Goal: Task Accomplishment & Management: Use online tool/utility

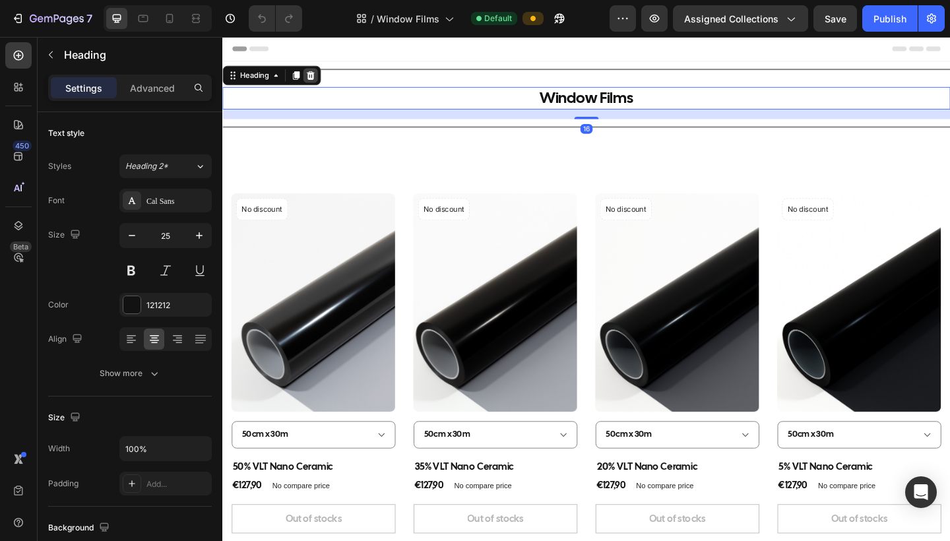
click at [321, 78] on icon at bounding box center [318, 79] width 9 height 9
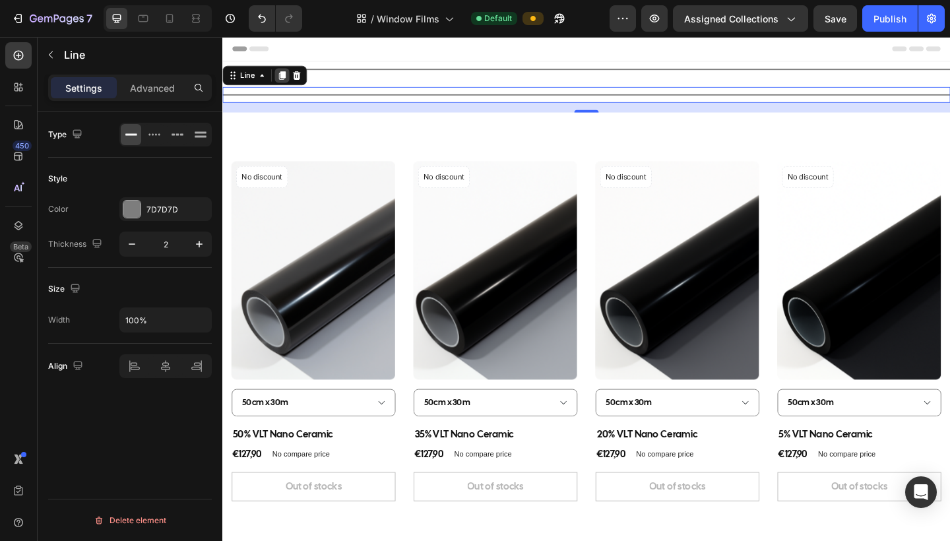
click at [286, 80] on icon at bounding box center [287, 79] width 7 height 9
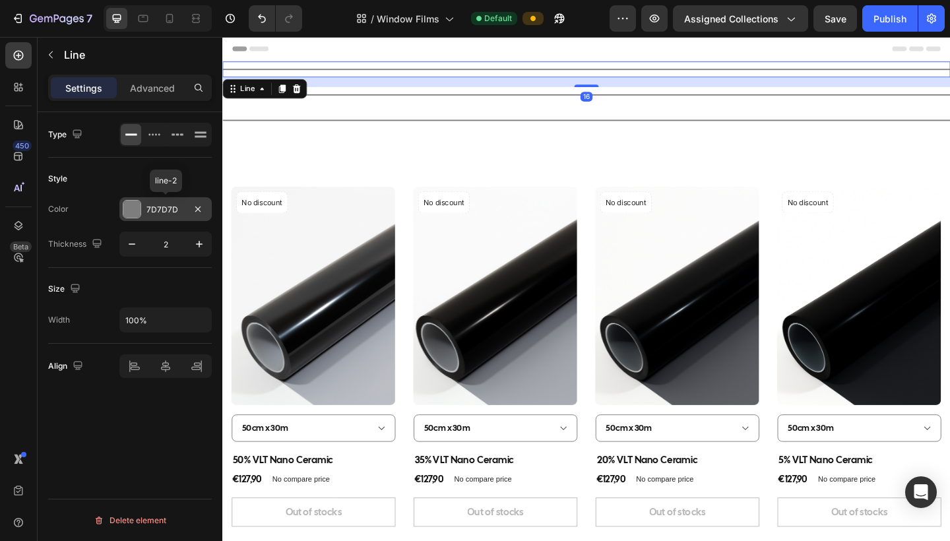
click at [129, 214] on div at bounding box center [131, 209] width 17 height 17
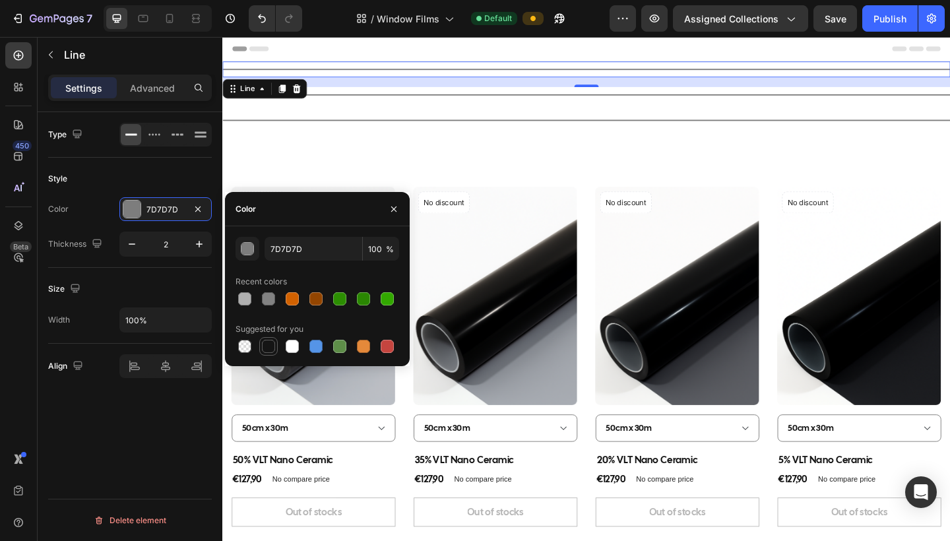
click at [268, 344] on div at bounding box center [268, 346] width 13 height 13
type input "151515"
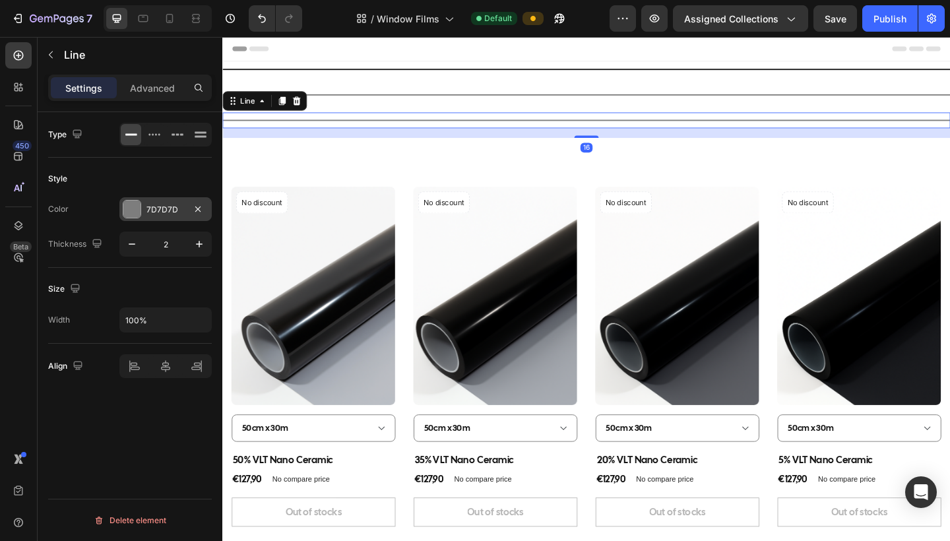
click at [134, 206] on div at bounding box center [131, 209] width 17 height 17
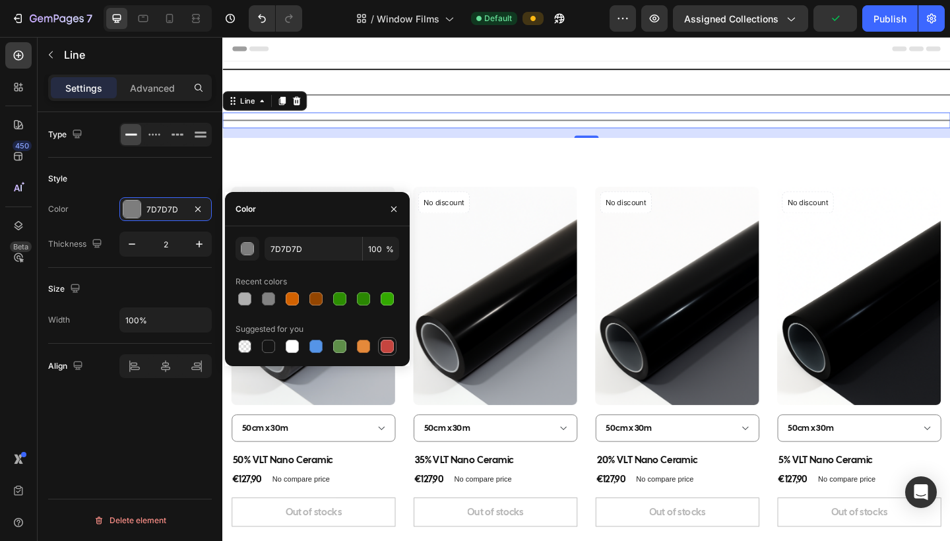
click at [390, 346] on div at bounding box center [387, 346] width 13 height 13
click at [249, 249] on div "button" at bounding box center [247, 249] width 13 height 13
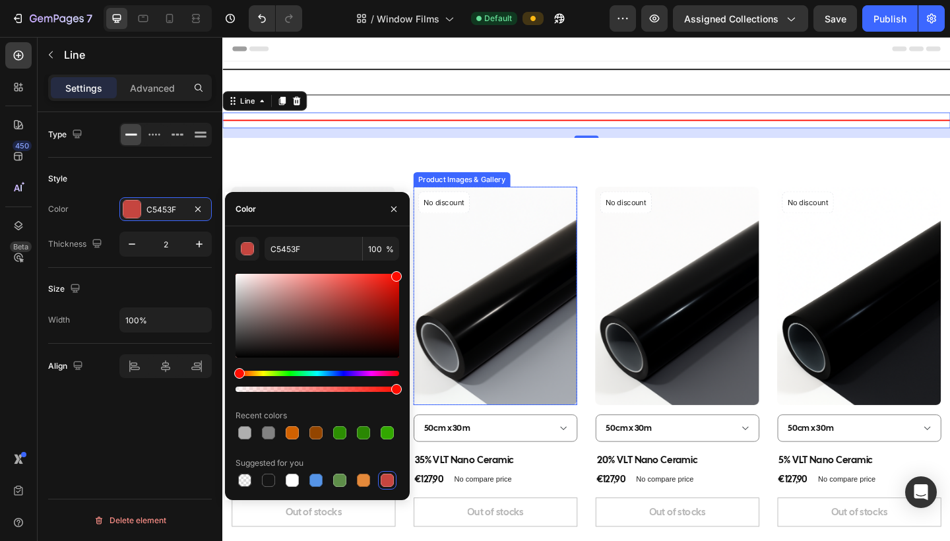
drag, startPoint x: 575, startPoint y: 330, endPoint x: 438, endPoint y: 272, distance: 149.2
type input "FF0C00"
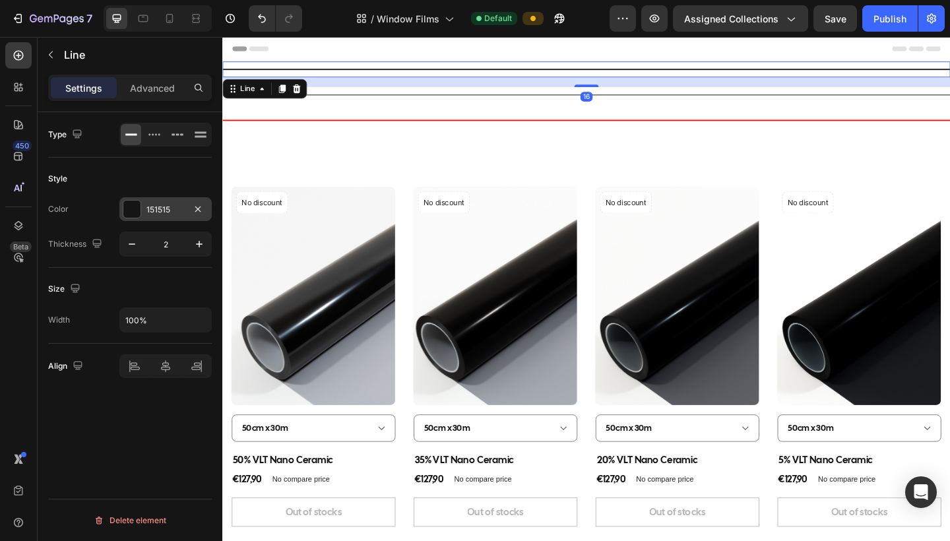
click at [127, 214] on div at bounding box center [131, 209] width 17 height 17
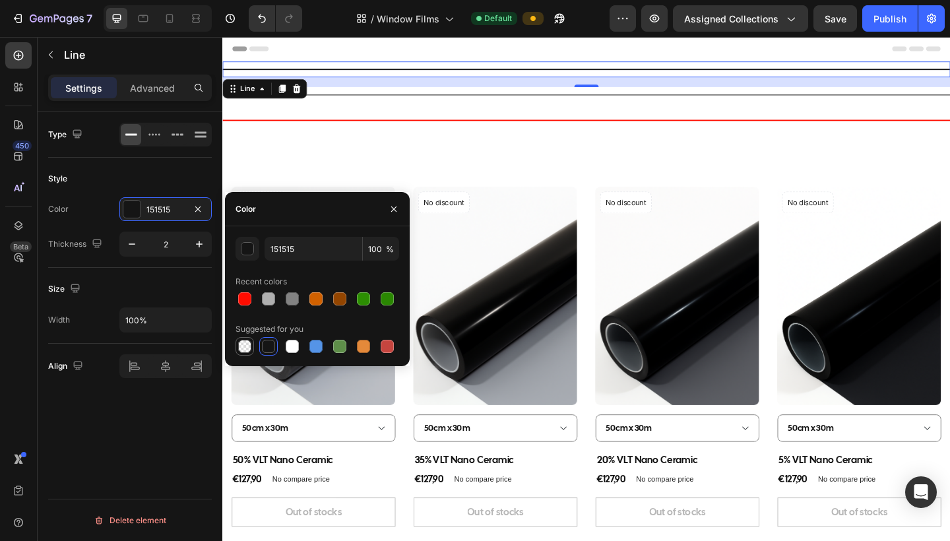
click at [242, 350] on div at bounding box center [244, 346] width 13 height 13
type input "000000"
type input "0"
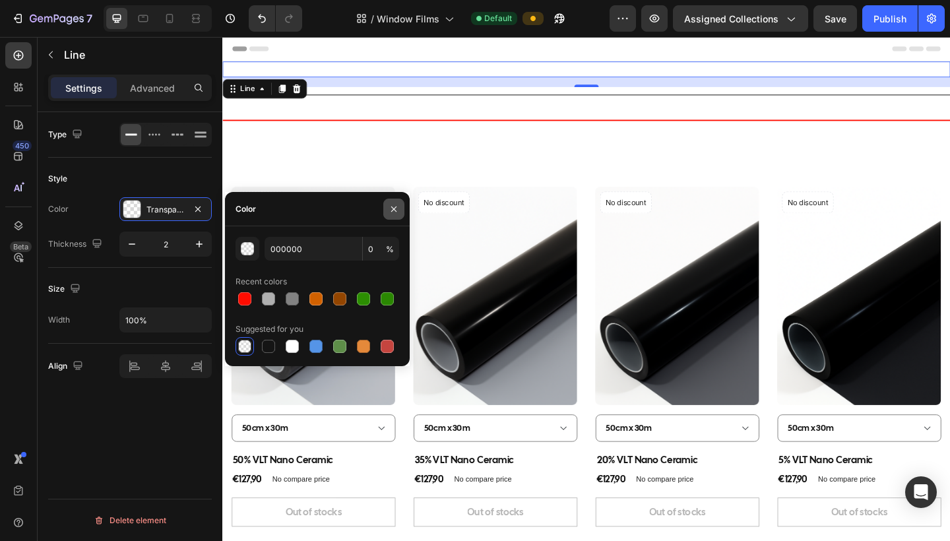
click at [391, 210] on icon "button" at bounding box center [393, 209] width 11 height 11
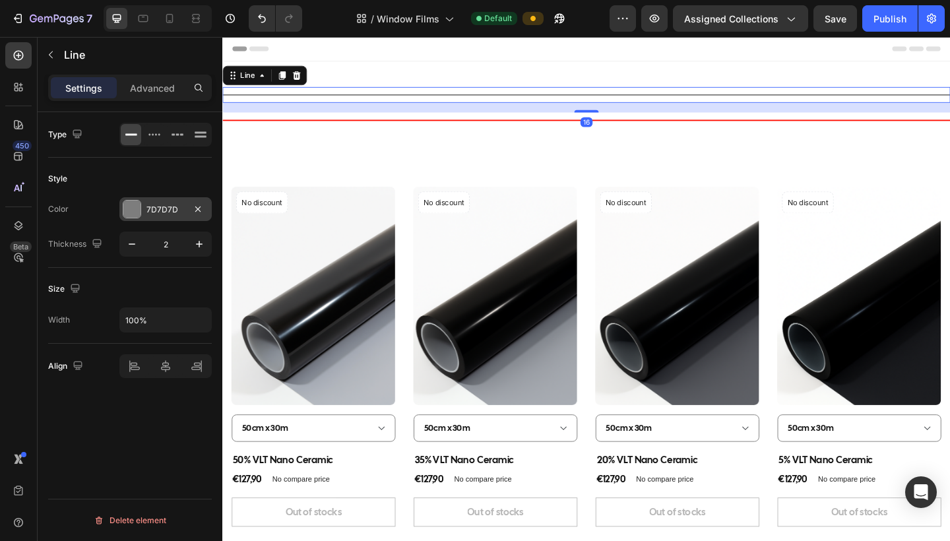
click at [137, 212] on div at bounding box center [131, 209] width 17 height 17
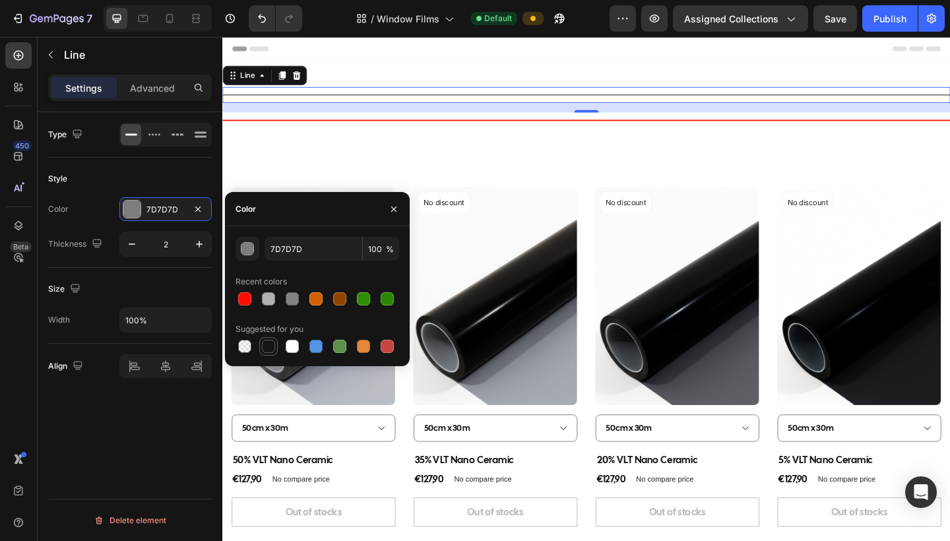
click at [260, 346] on div at bounding box center [268, 346] width 18 height 18
type input "151515"
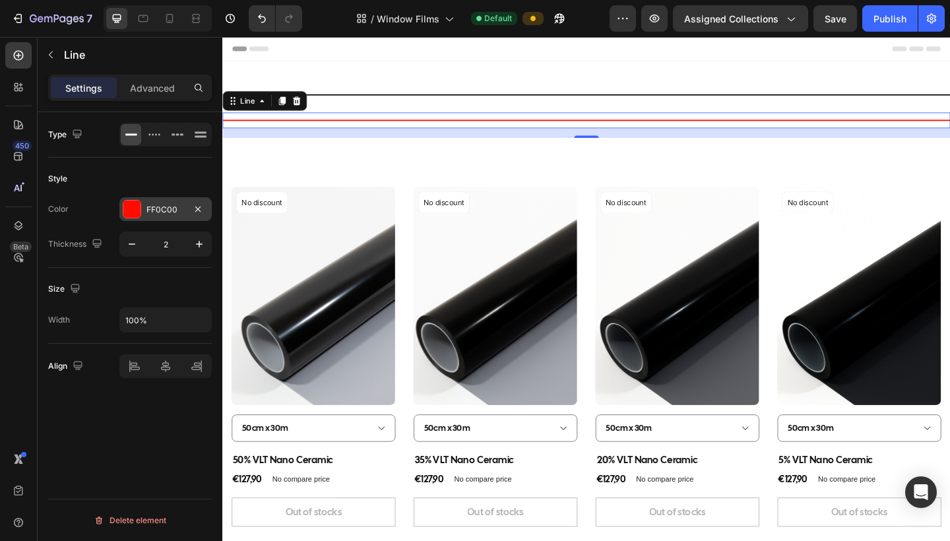
click at [139, 213] on div at bounding box center [131, 209] width 17 height 17
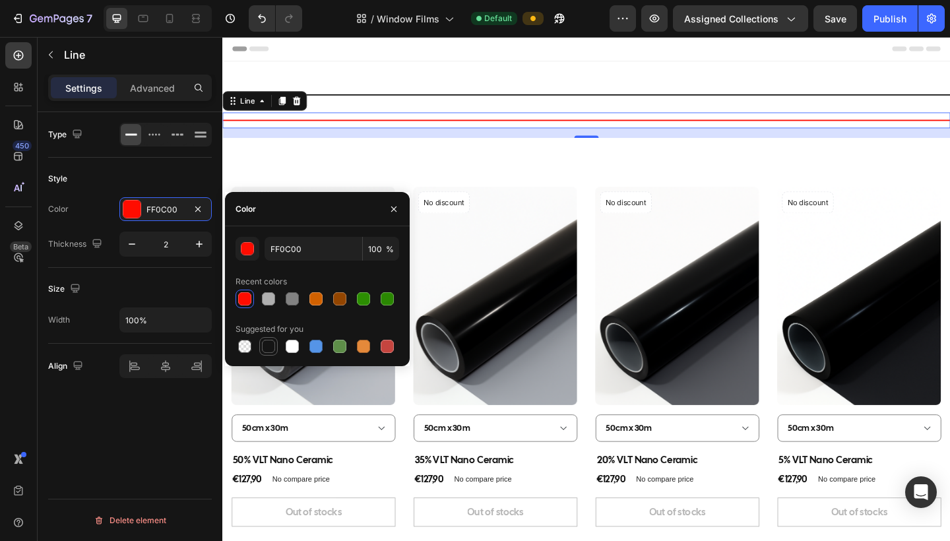
click at [268, 345] on div at bounding box center [268, 346] width 13 height 13
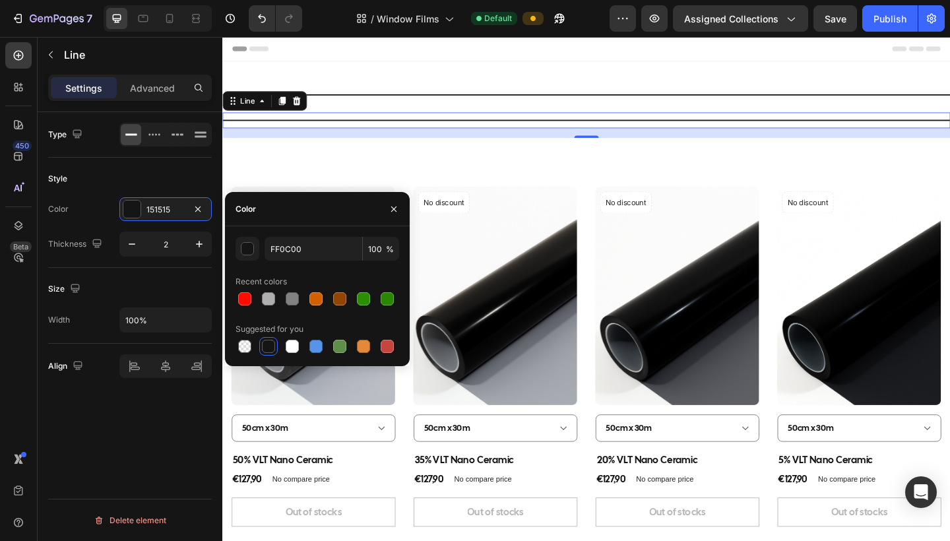
type input "151515"
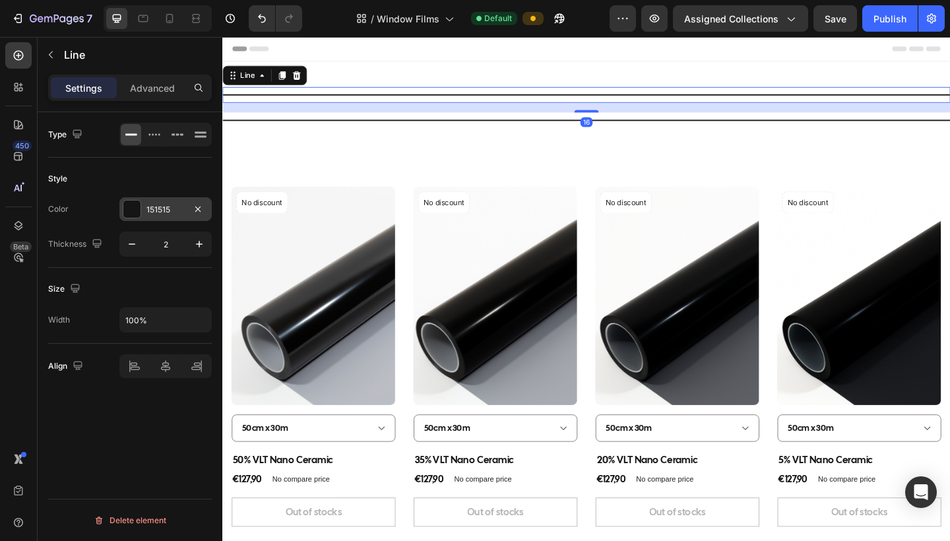
click at [134, 206] on div at bounding box center [131, 209] width 17 height 17
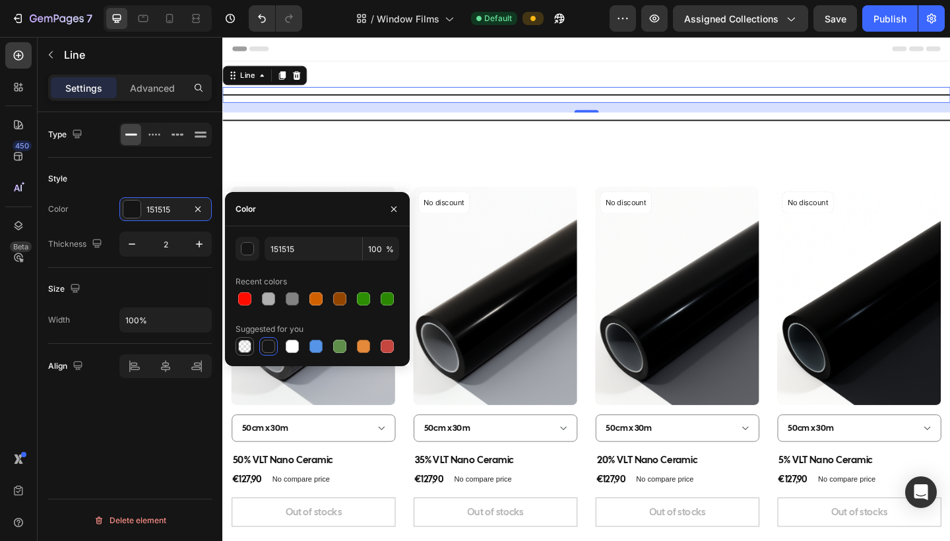
click at [243, 341] on div at bounding box center [244, 346] width 13 height 13
type input "000000"
type input "0"
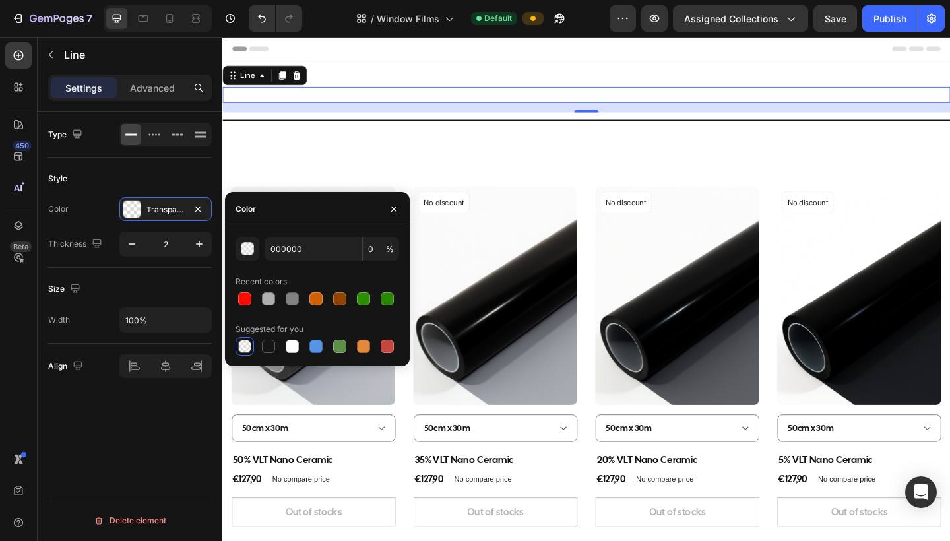
click at [244, 349] on div at bounding box center [244, 346] width 13 height 13
click at [389, 210] on icon "button" at bounding box center [393, 209] width 11 height 11
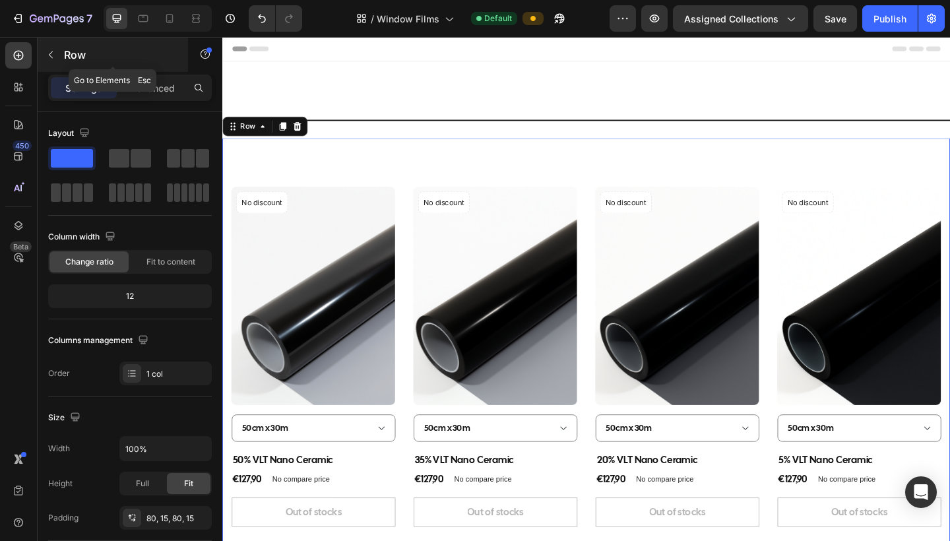
click at [55, 57] on icon "button" at bounding box center [51, 54] width 11 height 11
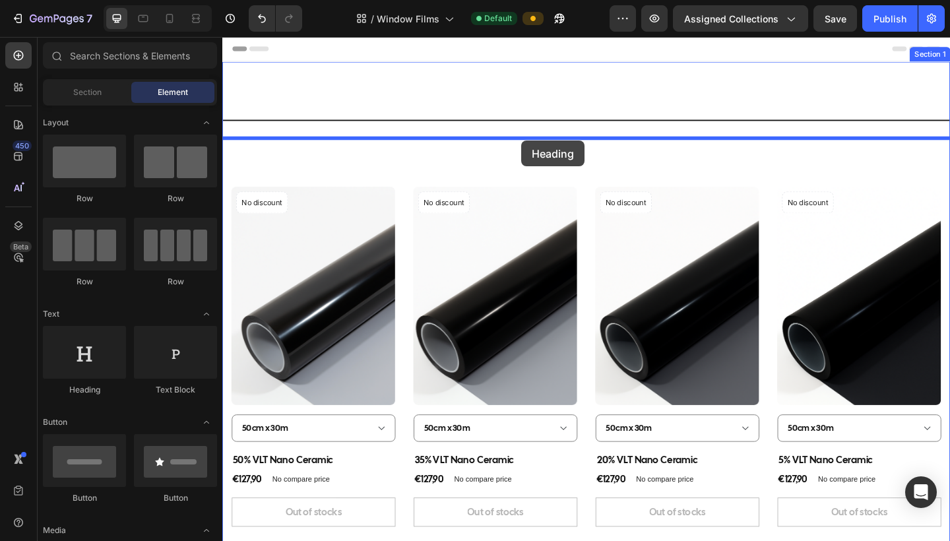
drag, startPoint x: 313, startPoint y: 396, endPoint x: 546, endPoint y: 151, distance: 338.7
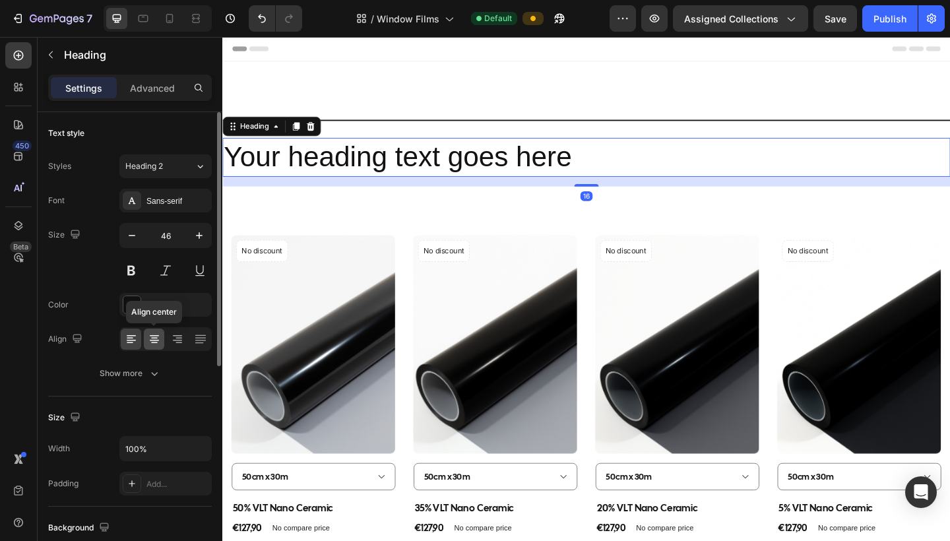
click at [153, 339] on icon at bounding box center [154, 338] width 13 height 13
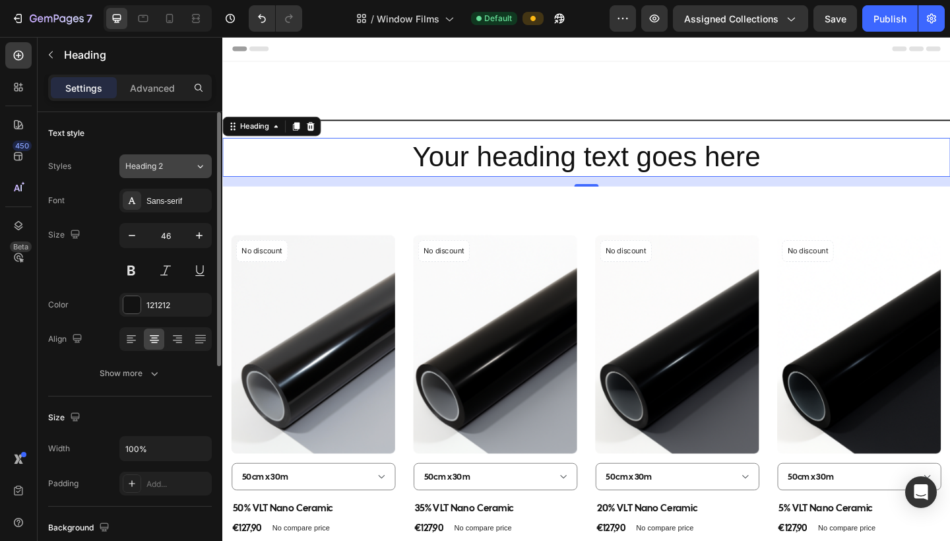
click at [180, 174] on button "Heading 2" at bounding box center [165, 166] width 92 height 24
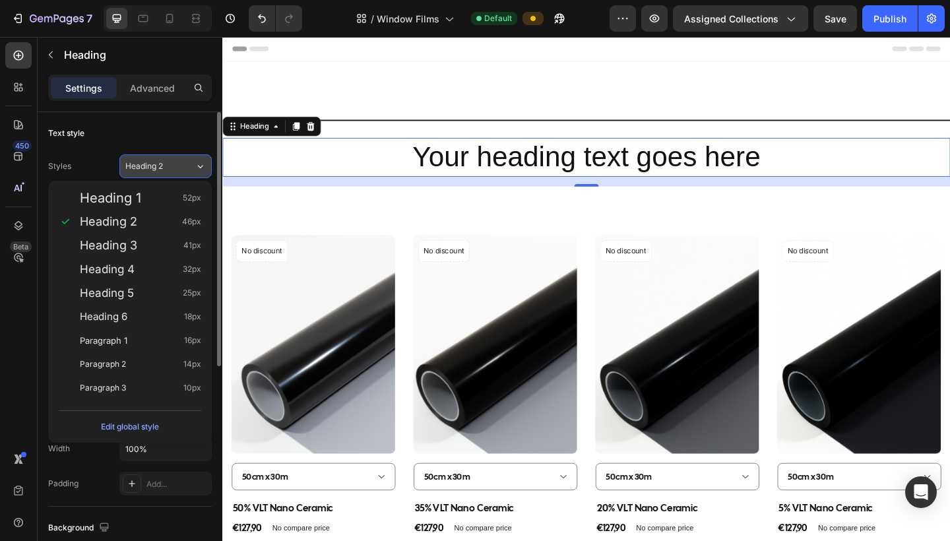
click at [177, 166] on div "Heading 2" at bounding box center [151, 166] width 53 height 12
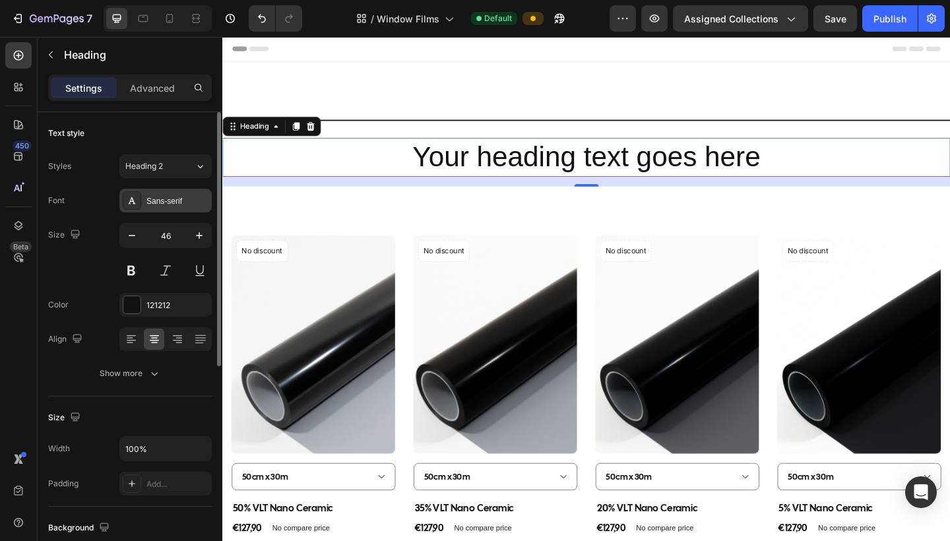
click at [152, 198] on div "Sans-serif" at bounding box center [177, 201] width 62 height 12
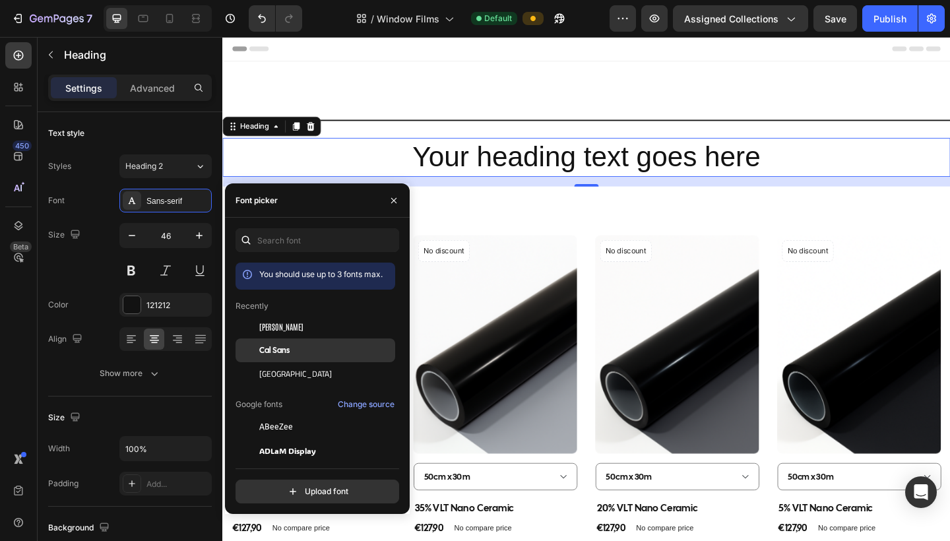
click at [295, 348] on div "Cal Sans" at bounding box center [325, 350] width 133 height 12
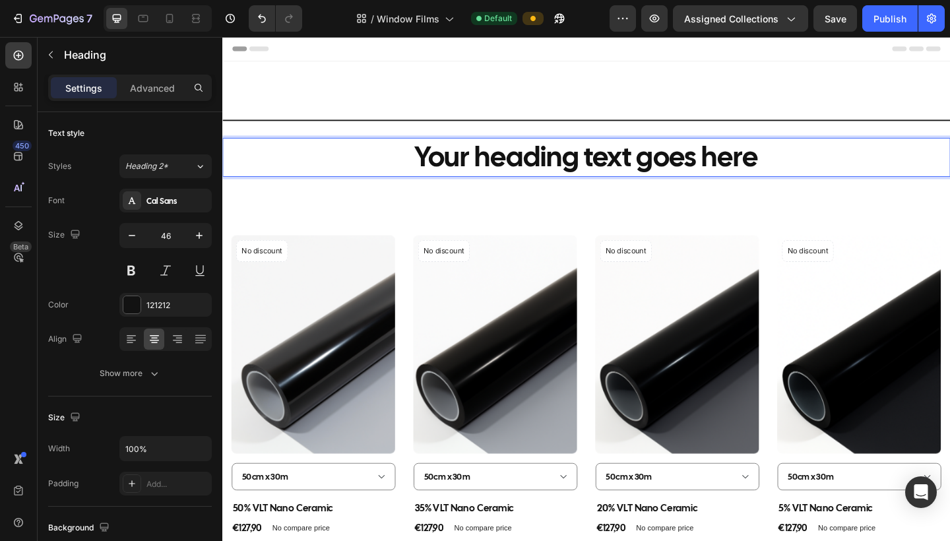
click at [731, 166] on p "Your heading text goes here" at bounding box center [618, 168] width 789 height 40
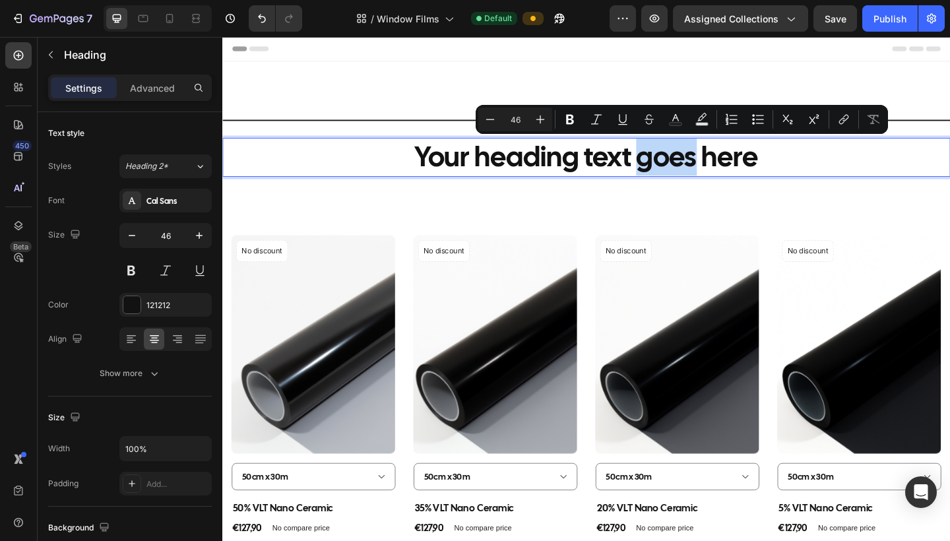
click at [731, 166] on p "Your heading text goes here" at bounding box center [618, 168] width 789 height 40
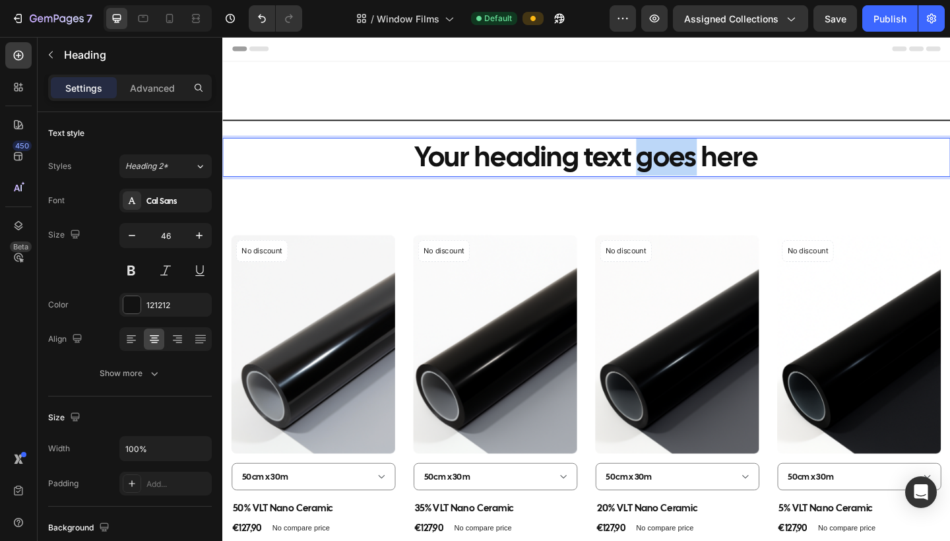
click at [731, 166] on p "Your heading text goes here" at bounding box center [618, 168] width 789 height 40
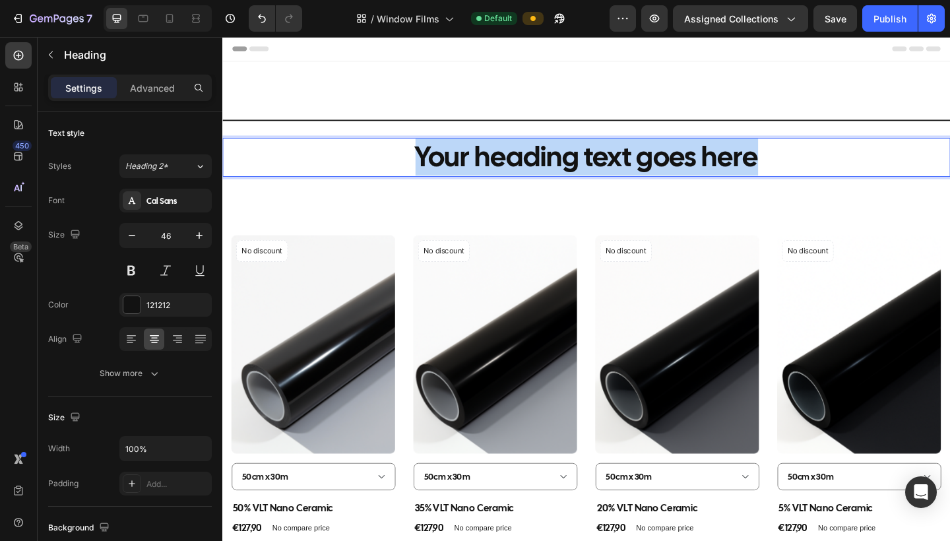
click at [731, 166] on p "Your heading text goes here" at bounding box center [618, 168] width 789 height 40
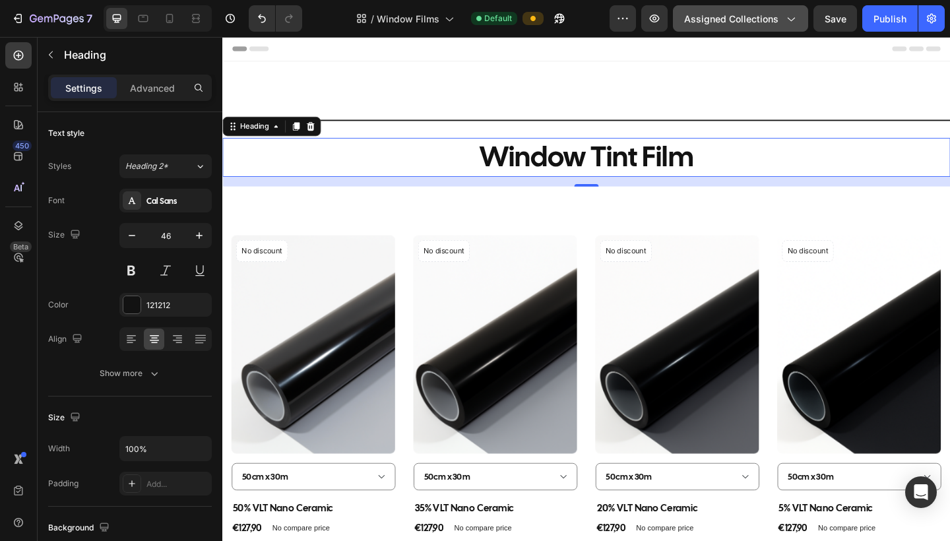
click at [796, 22] on icon "button" at bounding box center [790, 18] width 13 height 13
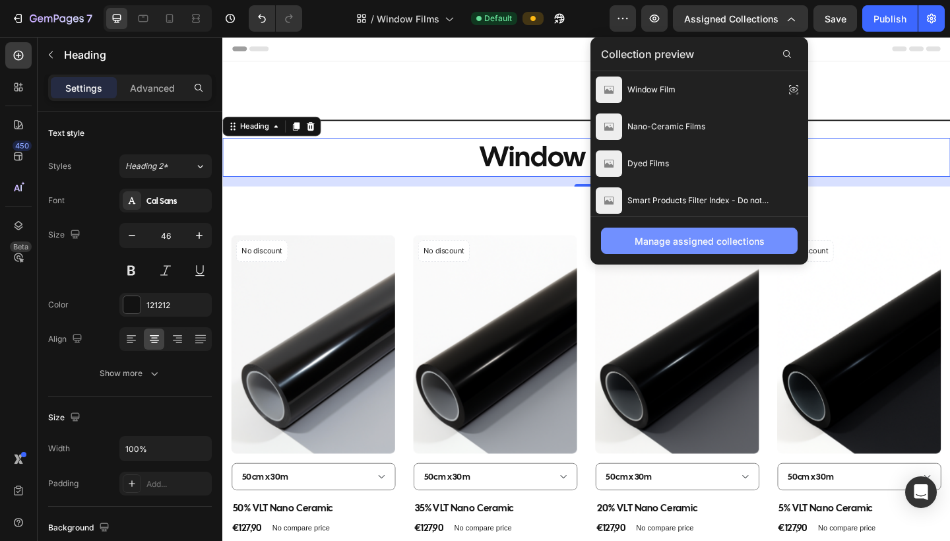
click at [677, 246] on div "Manage assigned collections" at bounding box center [699, 241] width 130 height 14
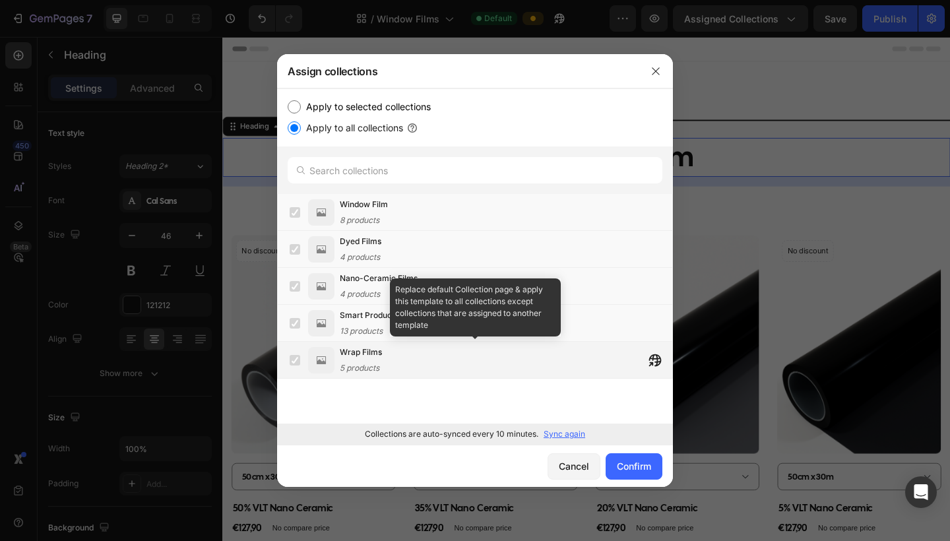
click at [296, 362] on label at bounding box center [295, 360] width 11 height 11
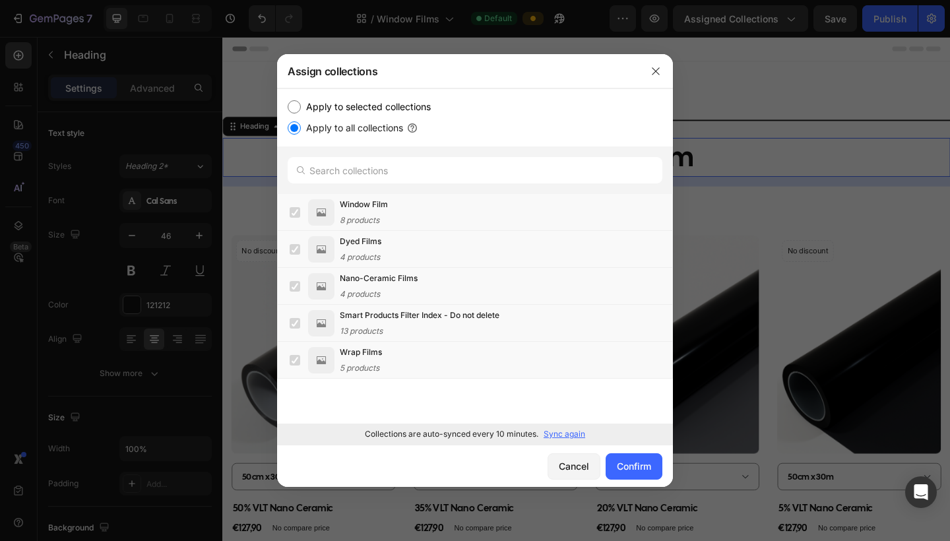
click at [561, 433] on p "Sync again" at bounding box center [564, 434] width 42 height 12
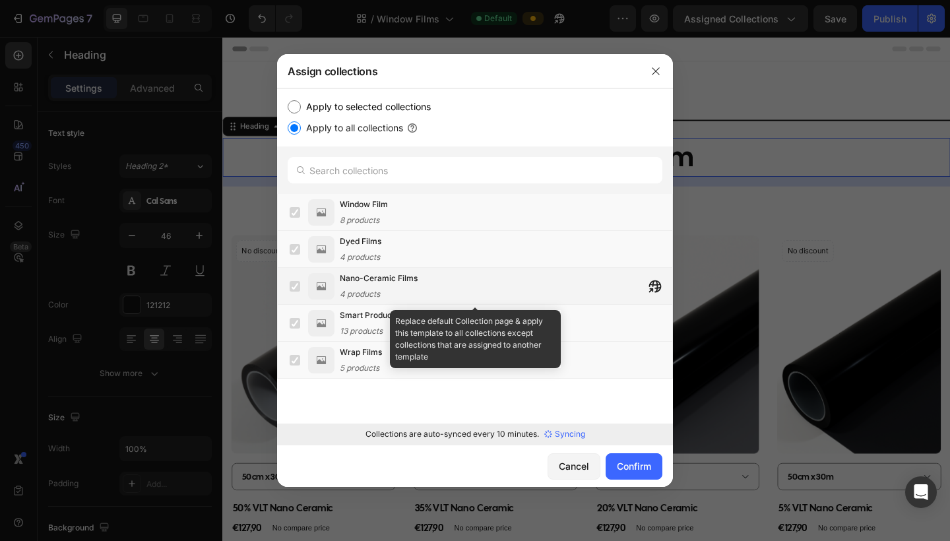
click at [295, 288] on label at bounding box center [295, 286] width 11 height 11
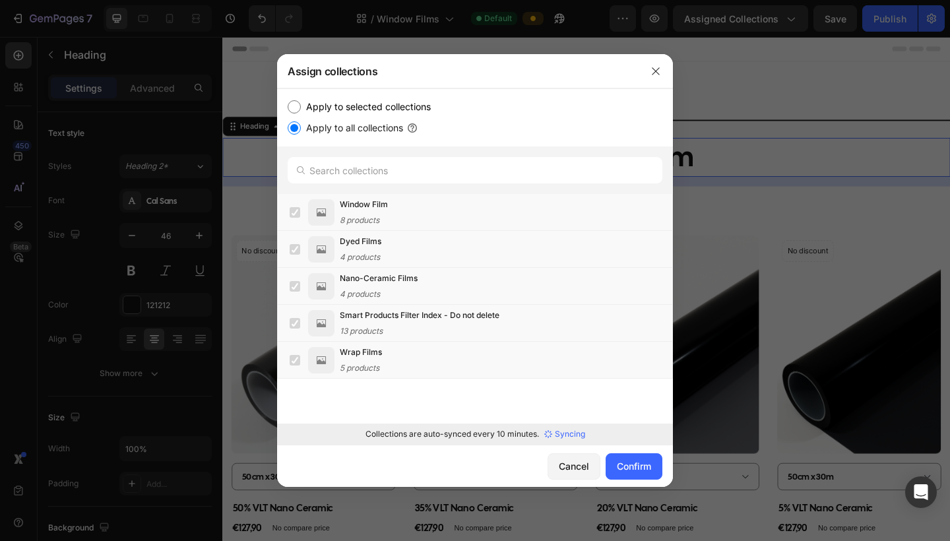
click at [297, 106] on input "Apply to selected collections" at bounding box center [294, 106] width 13 height 13
radio input "true"
click at [297, 249] on label at bounding box center [295, 249] width 11 height 11
click at [295, 286] on label at bounding box center [295, 286] width 11 height 11
click at [632, 468] on div "Cancel Confirm" at bounding box center [475, 466] width 396 height 42
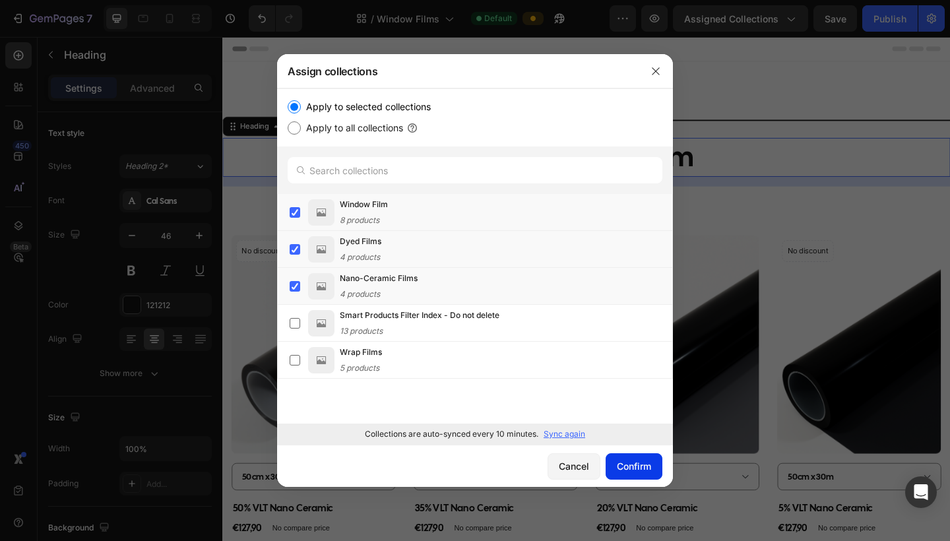
click at [634, 468] on div "Confirm" at bounding box center [634, 466] width 34 height 14
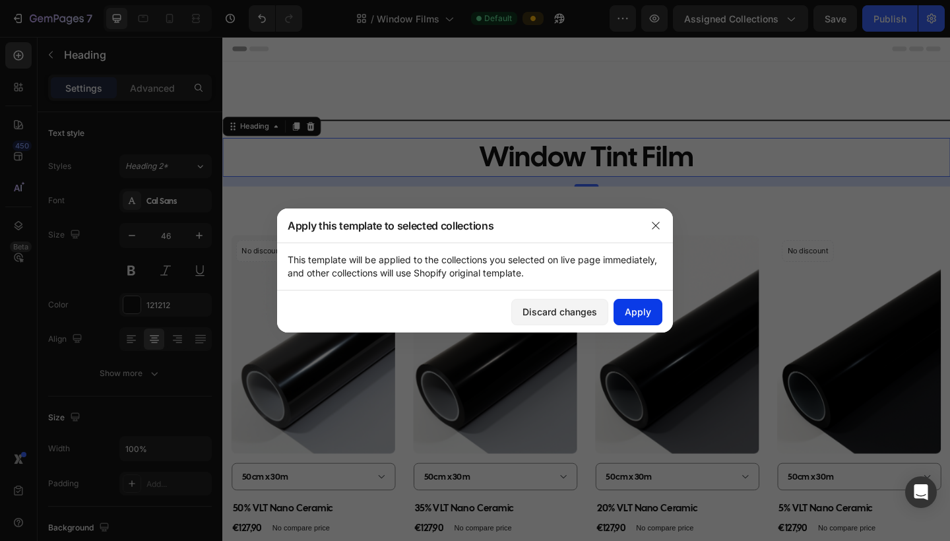
click at [639, 320] on button "Apply" at bounding box center [637, 312] width 49 height 26
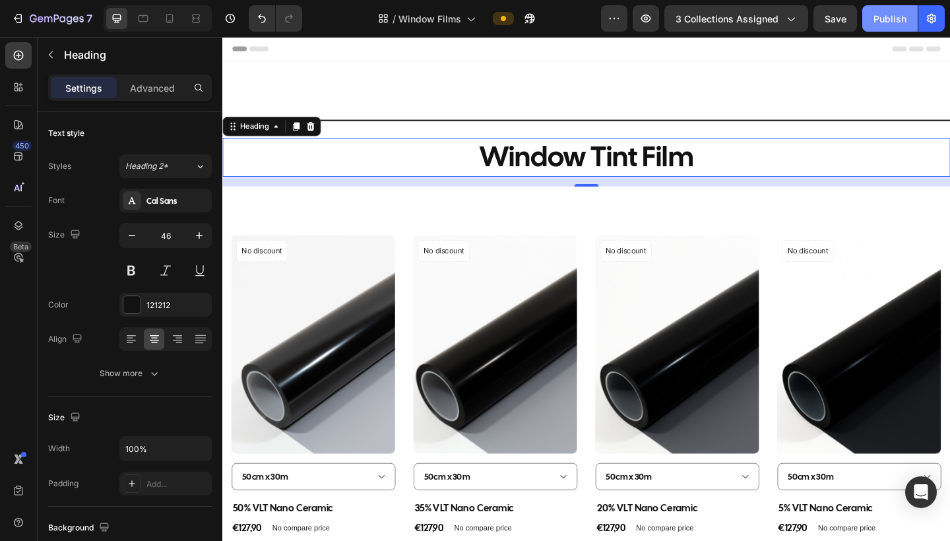
click at [833, 22] on div "Publish" at bounding box center [889, 19] width 33 height 14
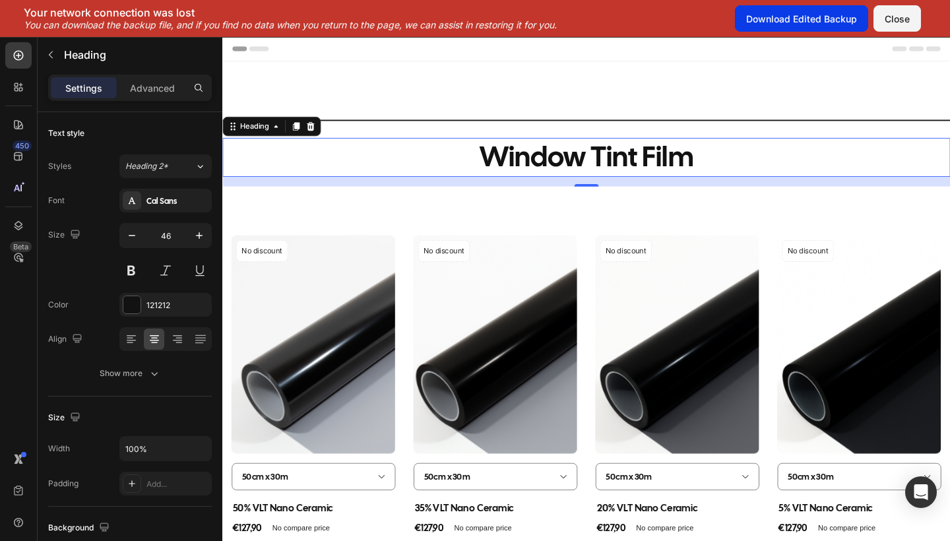
click at [824, 19] on div "Download Edited Backup" at bounding box center [801, 19] width 111 height 14
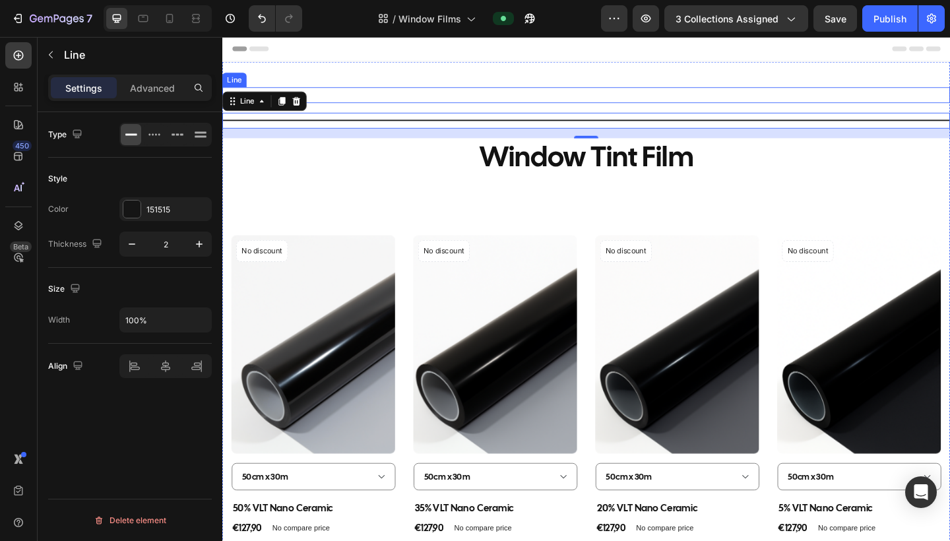
click at [758, 92] on div "Title Line" at bounding box center [617, 100] width 791 height 17
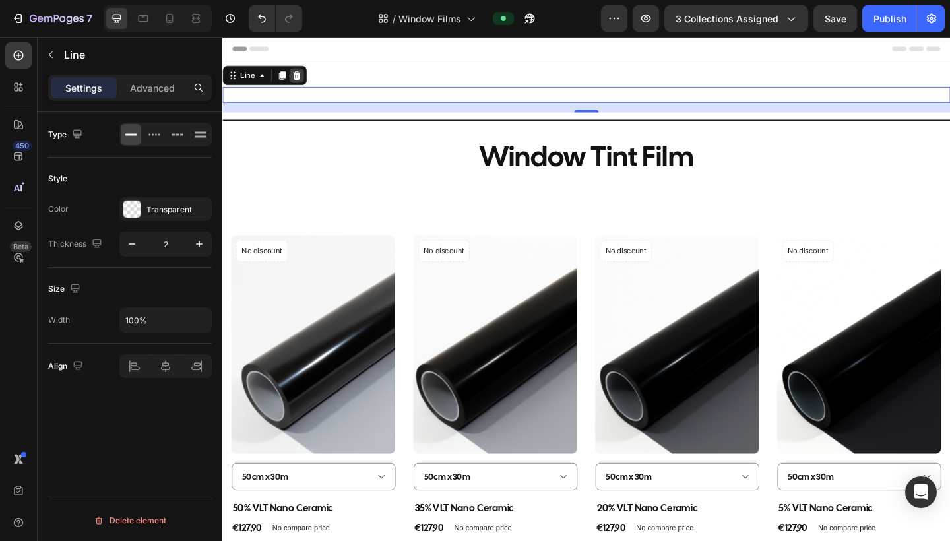
click at [301, 78] on icon at bounding box center [302, 79] width 11 height 11
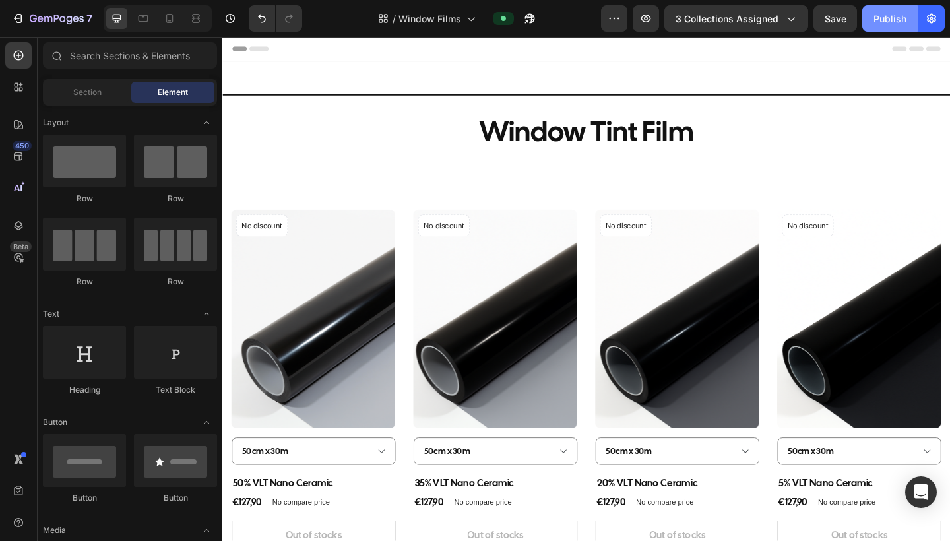
click at [833, 21] on div "Publish" at bounding box center [889, 19] width 33 height 14
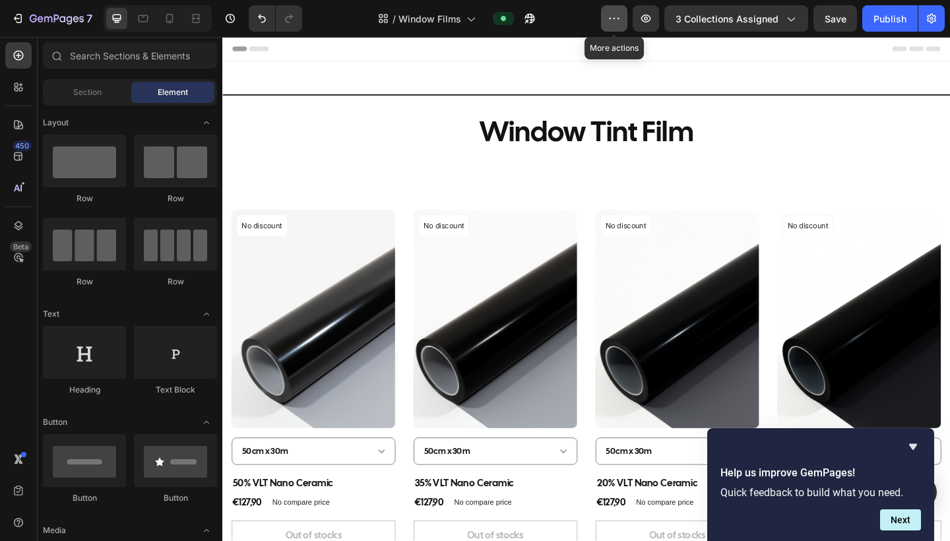
click at [605, 18] on button "button" at bounding box center [614, 18] width 26 height 26
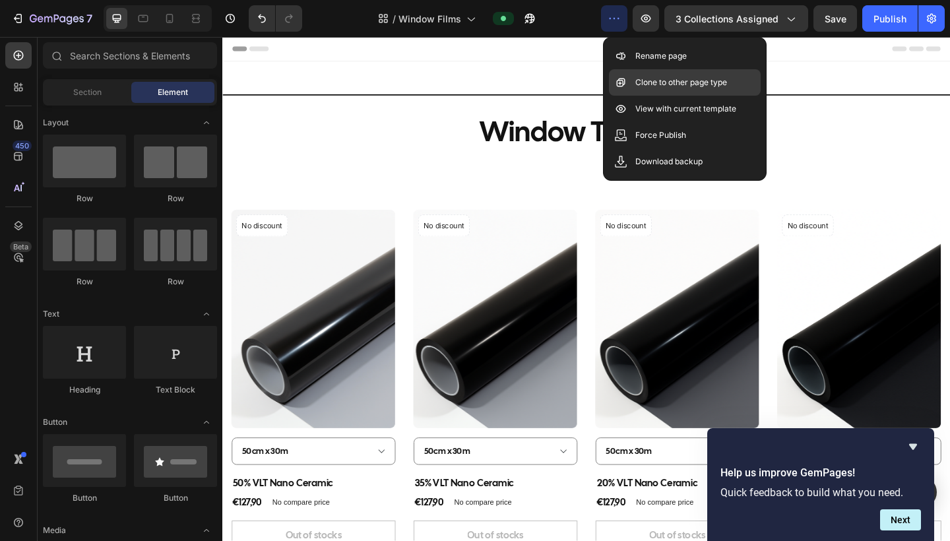
click at [663, 82] on p "Clone to other page type" at bounding box center [681, 82] width 92 height 13
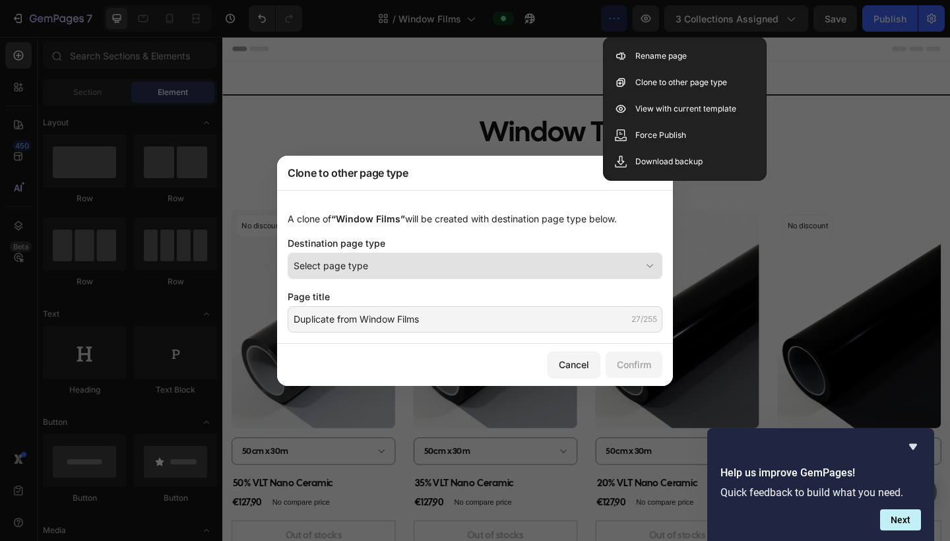
click at [490, 268] on div "Select page type" at bounding box center [466, 266] width 347 height 14
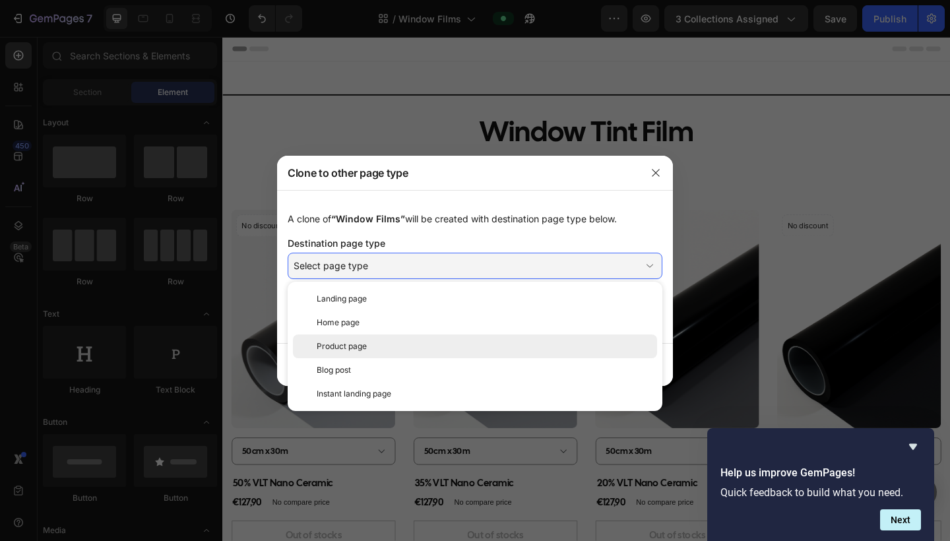
click at [439, 353] on div "Product page" at bounding box center [475, 346] width 364 height 24
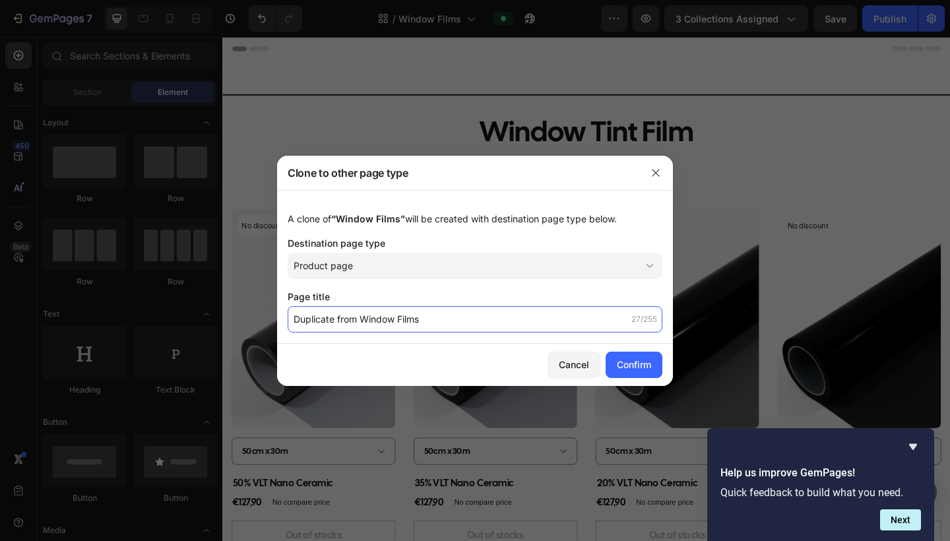
click at [433, 321] on input "Duplicate from Window Films" at bounding box center [475, 319] width 375 height 26
drag, startPoint x: 433, startPoint y: 321, endPoint x: 277, endPoint y: 330, distance: 156.6
click at [277, 330] on div "A clone of “Window Films” will be created with destination page type below. Des…" at bounding box center [475, 267] width 396 height 154
drag, startPoint x: 432, startPoint y: 319, endPoint x: 254, endPoint y: 316, distance: 178.1
click at [254, 316] on div "Clone to other page type A clone of “Window Films” will be created with destina…" at bounding box center [475, 270] width 950 height 541
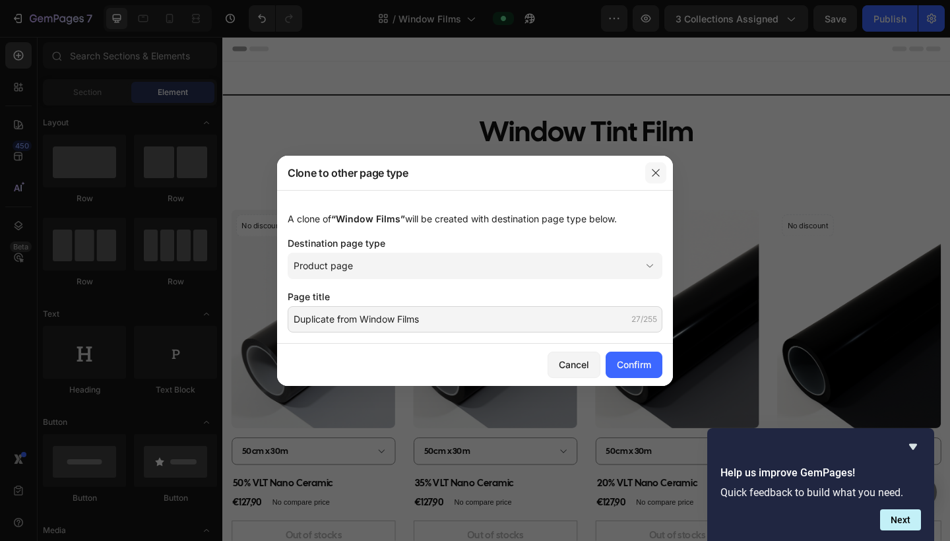
click at [655, 171] on icon "button" at bounding box center [655, 172] width 7 height 7
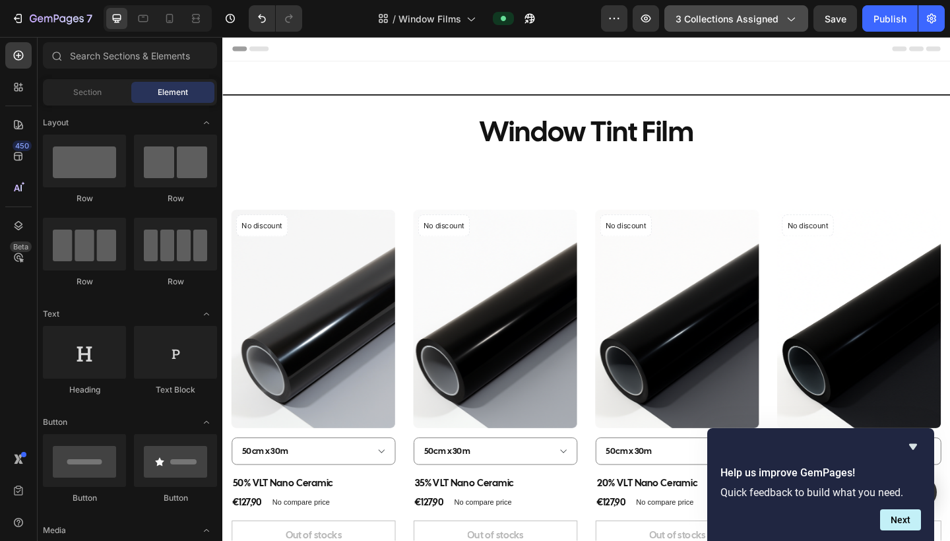
click at [791, 26] on button "3 collections assigned" at bounding box center [736, 18] width 144 height 26
click at [617, 25] on button "button" at bounding box center [614, 18] width 26 height 26
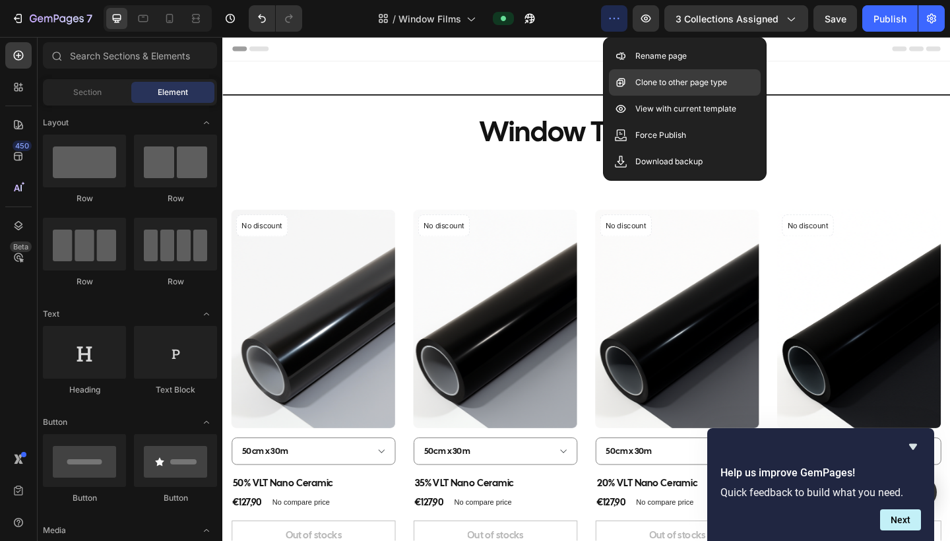
click at [672, 92] on div "Clone to other page type" at bounding box center [685, 82] width 152 height 26
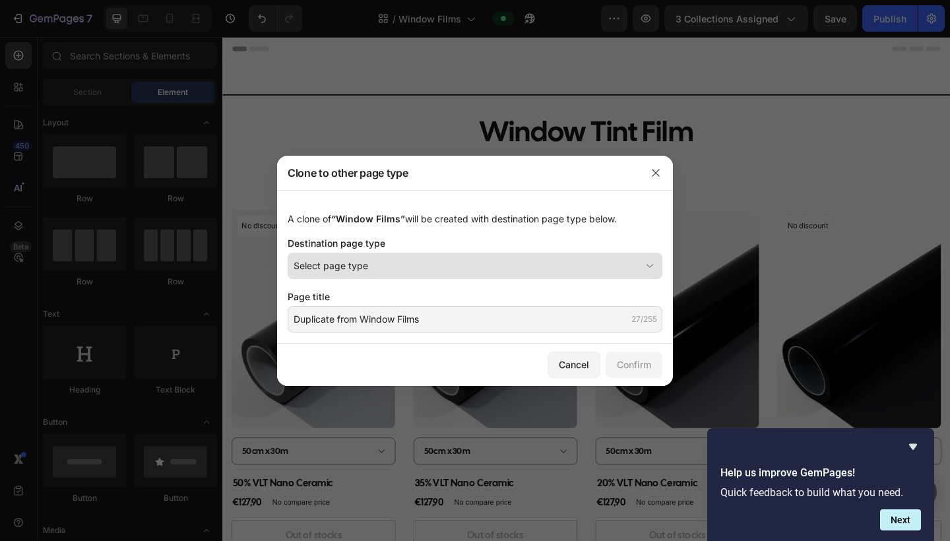
click at [432, 263] on div "Select page type" at bounding box center [466, 266] width 347 height 14
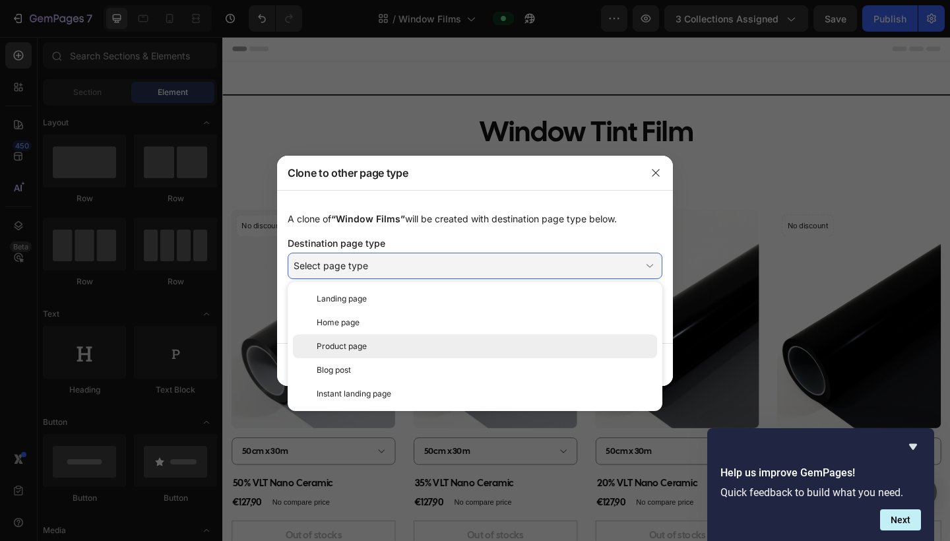
click at [394, 346] on div "Product page" at bounding box center [484, 346] width 335 height 12
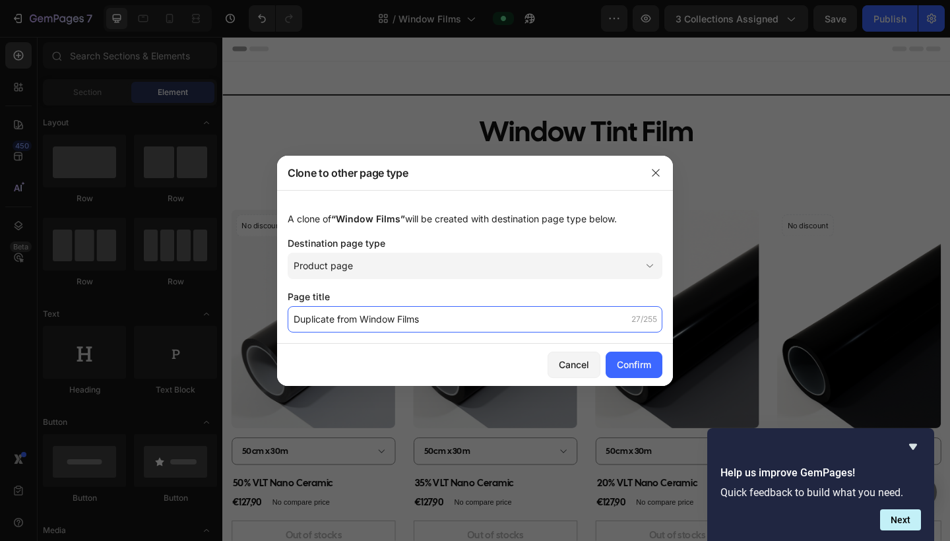
click at [417, 320] on input "Duplicate from Window Films" at bounding box center [475, 319] width 375 height 26
drag, startPoint x: 427, startPoint y: 318, endPoint x: 198, endPoint y: 324, distance: 229.0
click at [198, 324] on div "Clone to other page type A clone of “Window Films” will be created with destina…" at bounding box center [475, 270] width 950 height 541
click at [421, 321] on input "Duplicate from Window Films" at bounding box center [475, 319] width 375 height 26
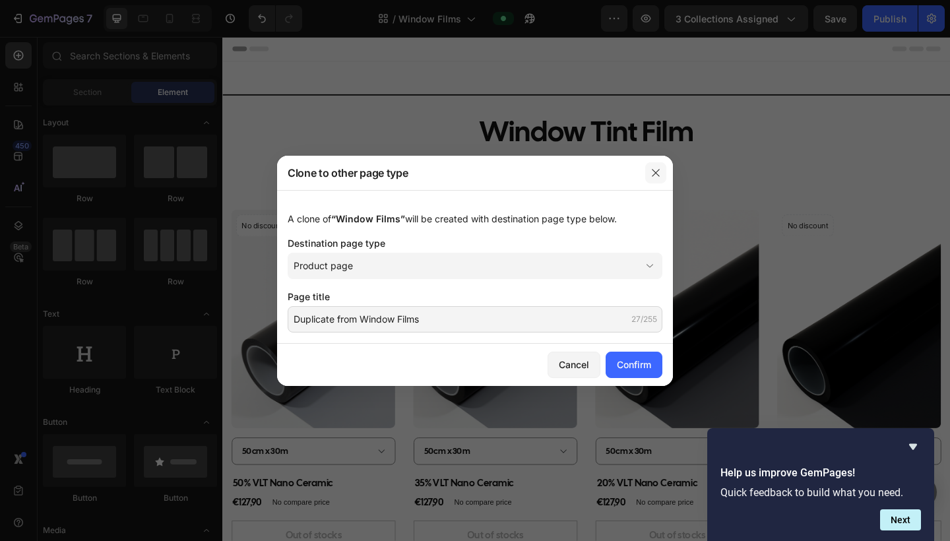
click at [661, 177] on button "button" at bounding box center [655, 172] width 21 height 21
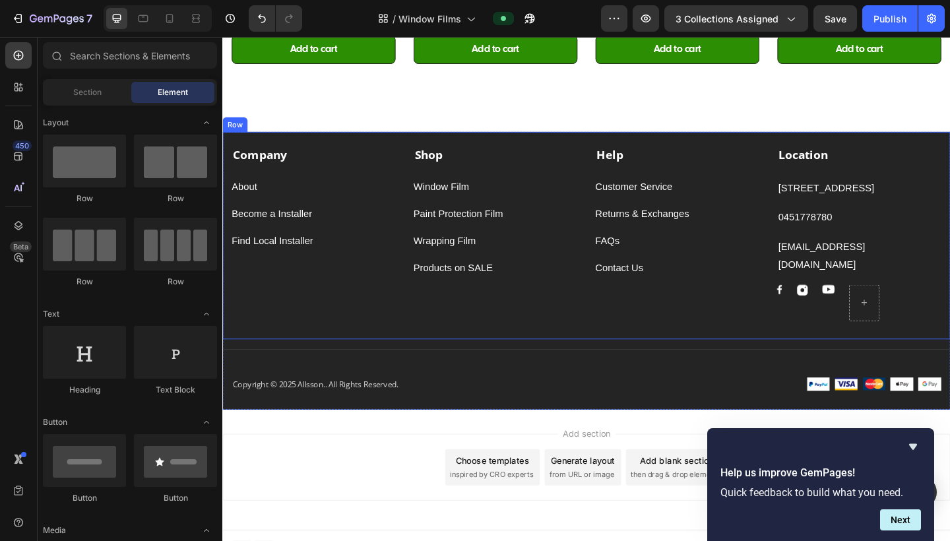
scroll to position [935, 0]
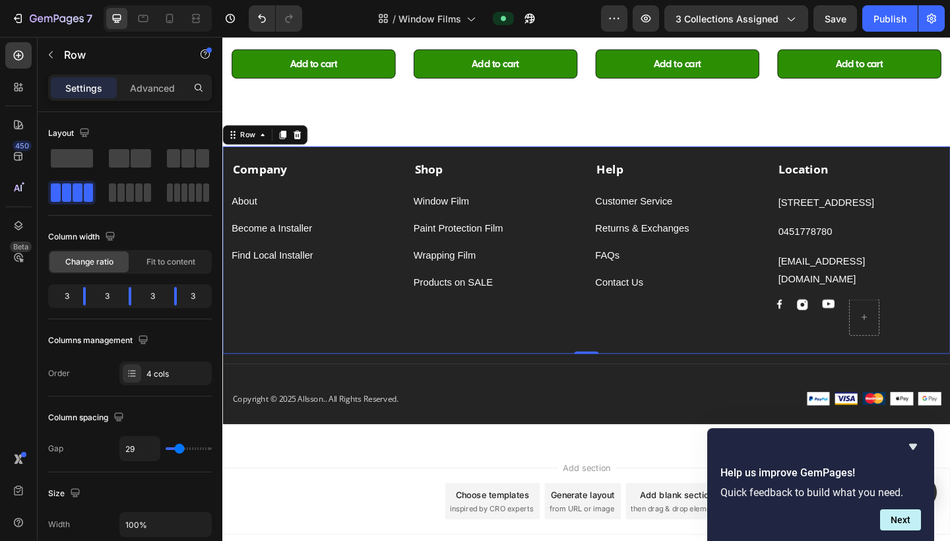
click at [363, 255] on div "Find Local Installer Button" at bounding box center [321, 270] width 179 height 30
click at [231, 144] on icon at bounding box center [233, 144] width 11 height 11
click at [619, 22] on icon "button" at bounding box center [613, 18] width 13 height 13
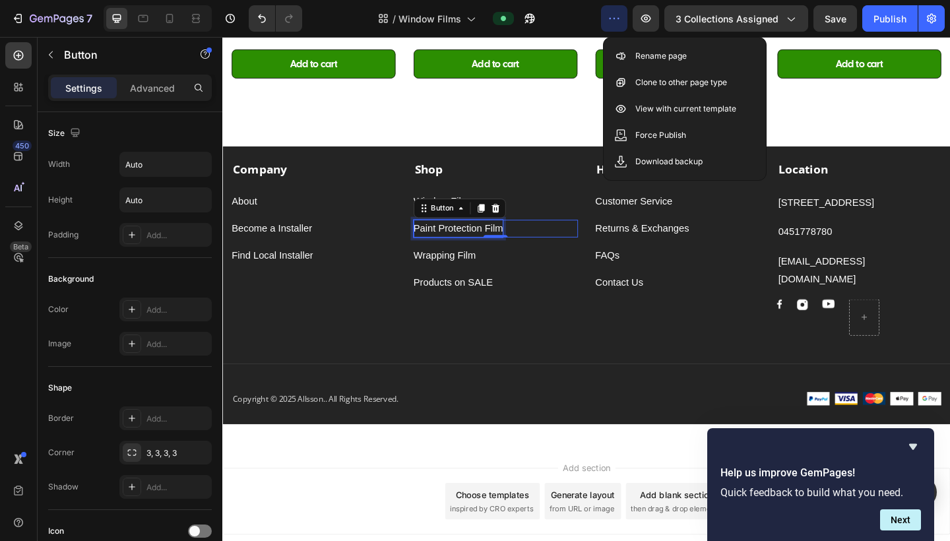
drag, startPoint x: 524, startPoint y: 245, endPoint x: 479, endPoint y: 247, distance: 44.9
click at [479, 247] on p "Paint Protection Film" at bounding box center [479, 245] width 98 height 19
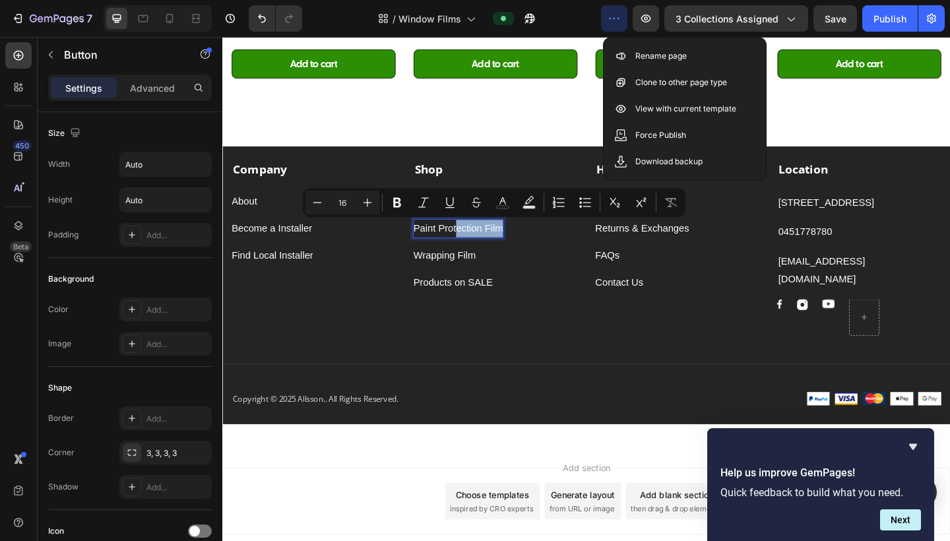
click at [520, 242] on p "Paint Protection Film" at bounding box center [479, 245] width 98 height 19
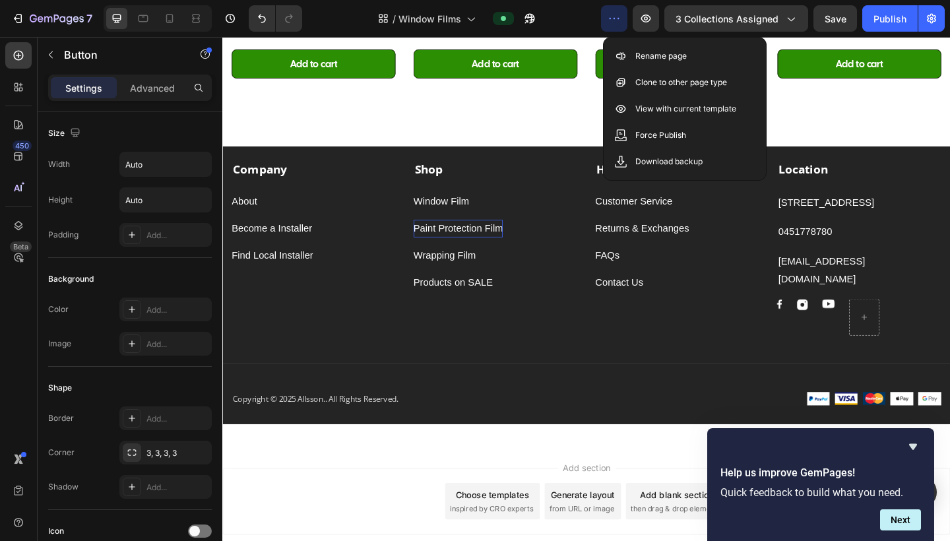
drag, startPoint x: 304, startPoint y: 208, endPoint x: 242, endPoint y: 214, distance: 62.2
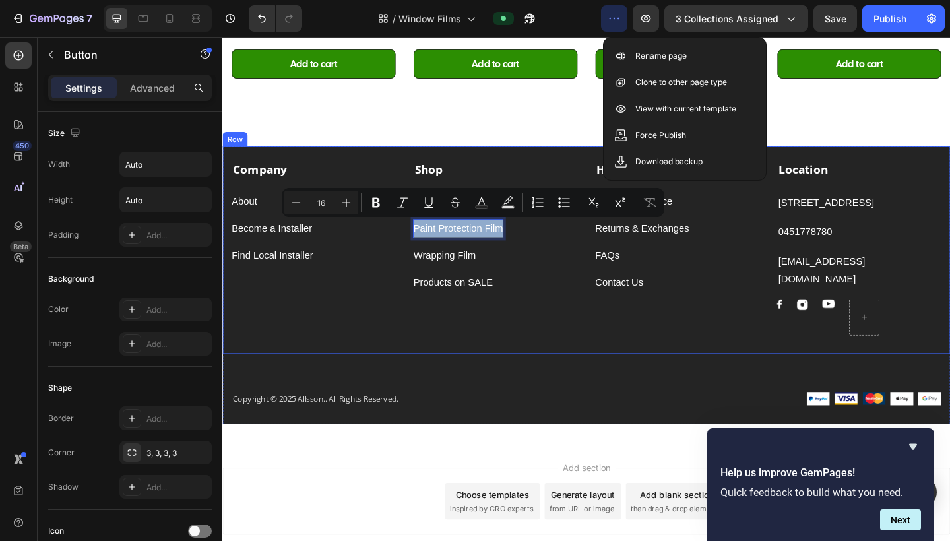
drag, startPoint x: 525, startPoint y: 246, endPoint x: 425, endPoint y: 248, distance: 100.3
click at [425, 248] on div "Company Text block About Button Become a Installer Button Find Local Installer …" at bounding box center [617, 269] width 791 height 226
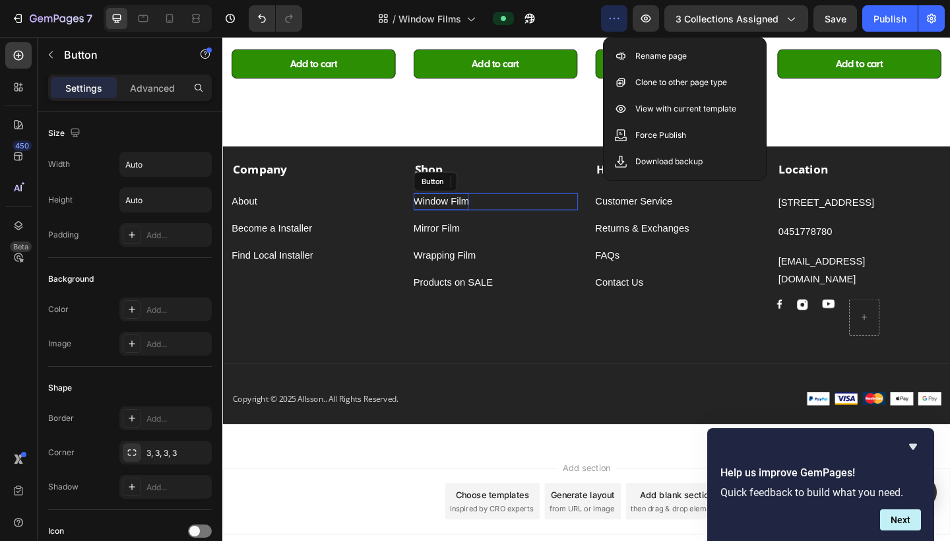
click at [468, 215] on p "Window Film" at bounding box center [460, 216] width 61 height 19
click at [468, 214] on p "Window Film" at bounding box center [460, 216] width 61 height 19
click at [549, 214] on div "Window Tint Film Button 0" at bounding box center [519, 216] width 179 height 19
click at [485, 214] on p "Window Tint Film" at bounding box center [470, 216] width 80 height 19
click at [443, 218] on p "Window Tint Film" at bounding box center [470, 216] width 80 height 19
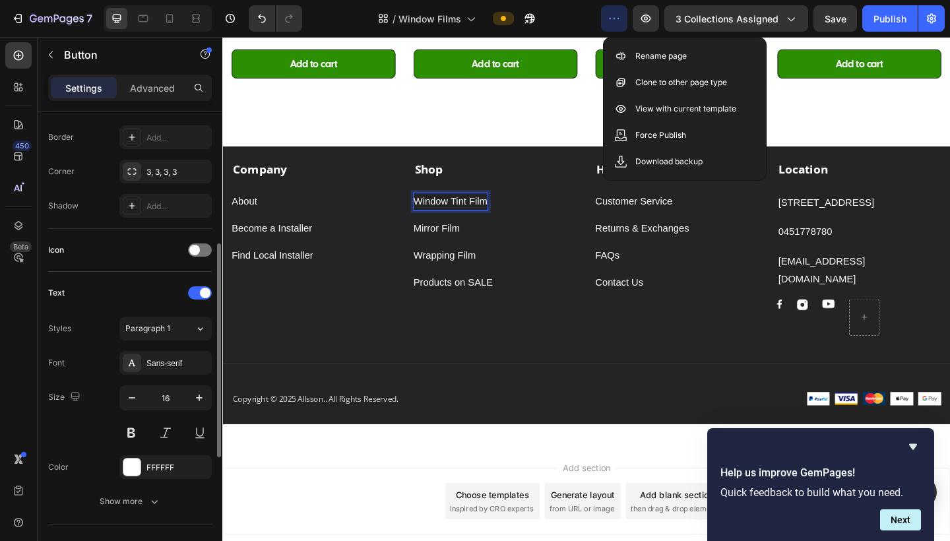
scroll to position [282, 0]
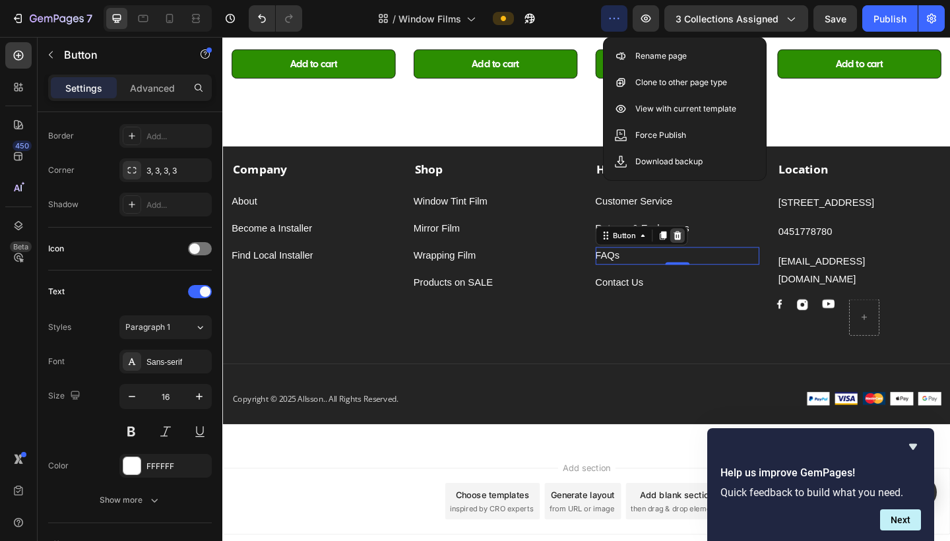
click at [716, 257] on div at bounding box center [717, 253] width 16 height 16
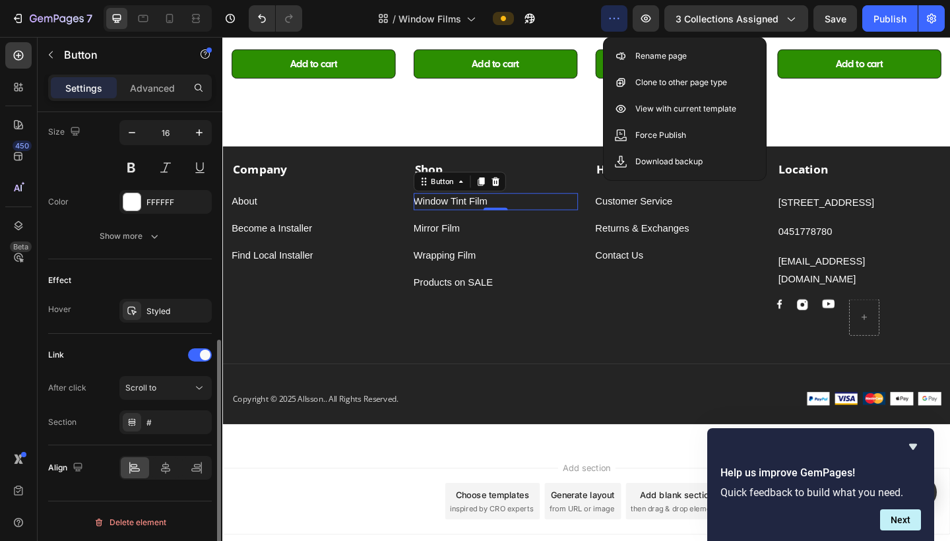
scroll to position [548, 0]
click at [150, 381] on span "Scroll to" at bounding box center [140, 386] width 31 height 10
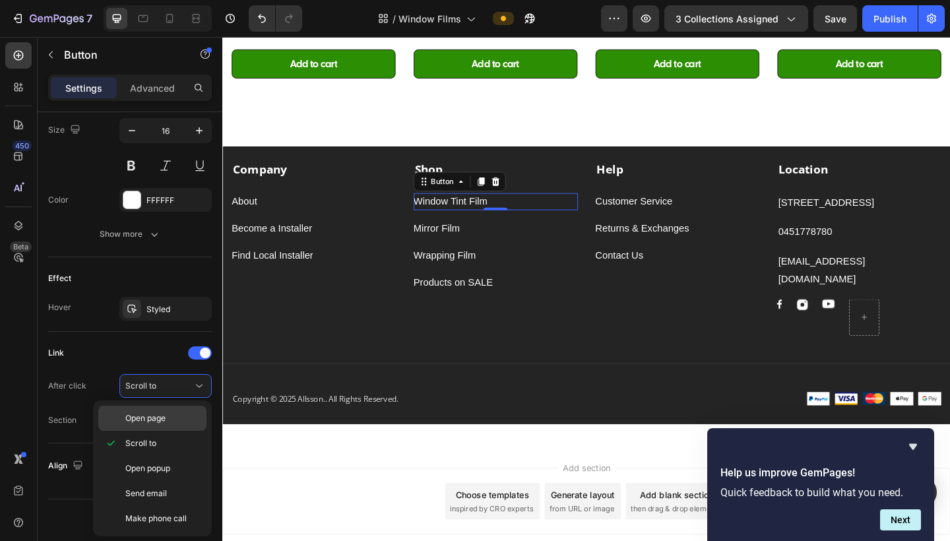
click at [156, 412] on div "Open page" at bounding box center [152, 418] width 108 height 25
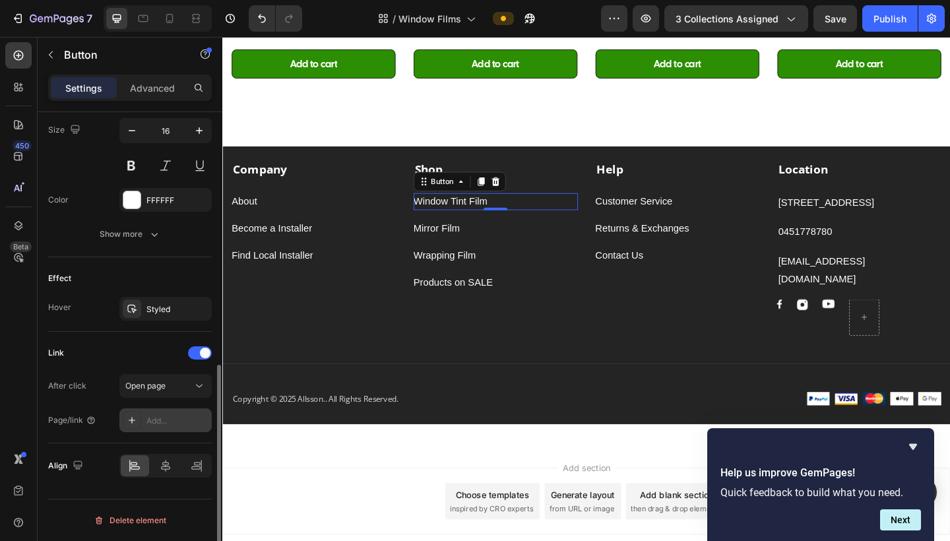
click at [137, 421] on icon at bounding box center [132, 420] width 11 height 11
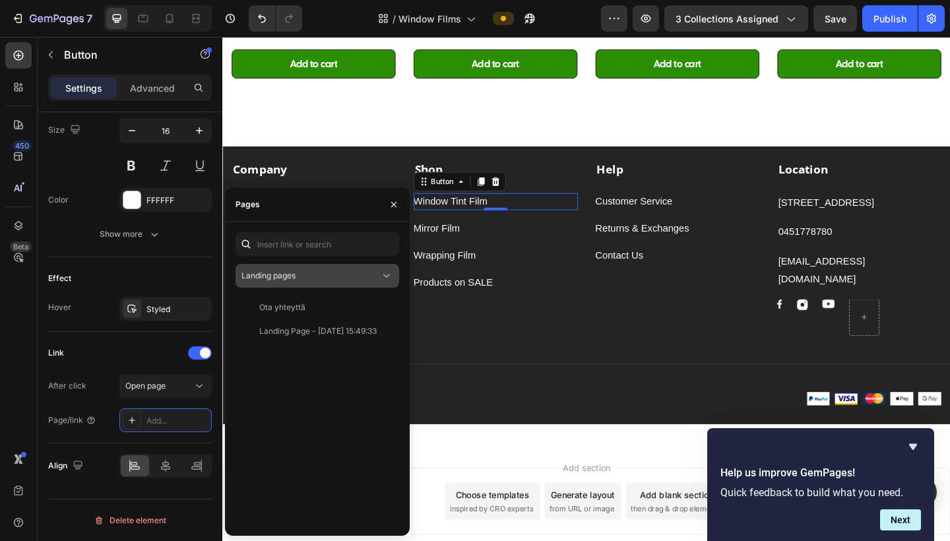
click at [336, 270] on div "Landing pages" at bounding box center [310, 276] width 139 height 12
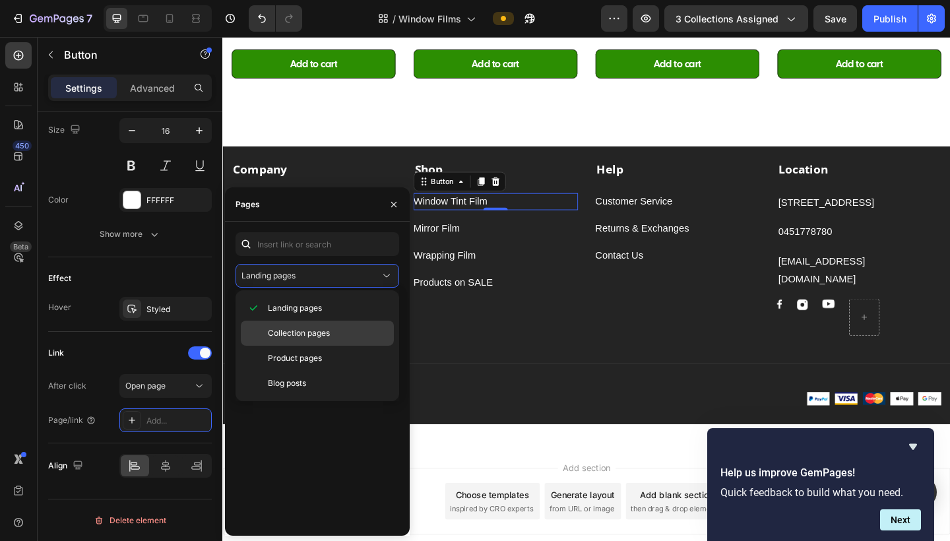
click at [319, 338] on span "Collection pages" at bounding box center [299, 333] width 62 height 12
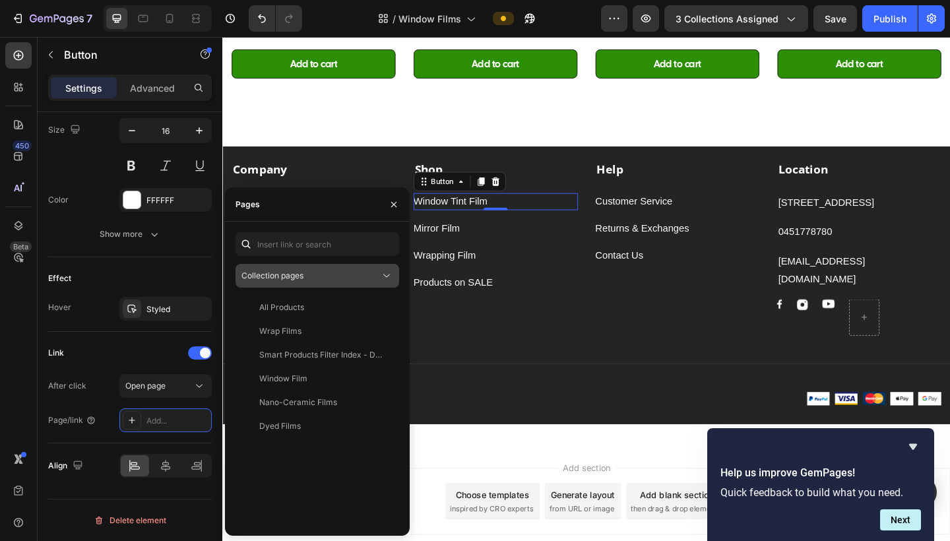
click at [280, 276] on span "Collection pages" at bounding box center [272, 275] width 62 height 10
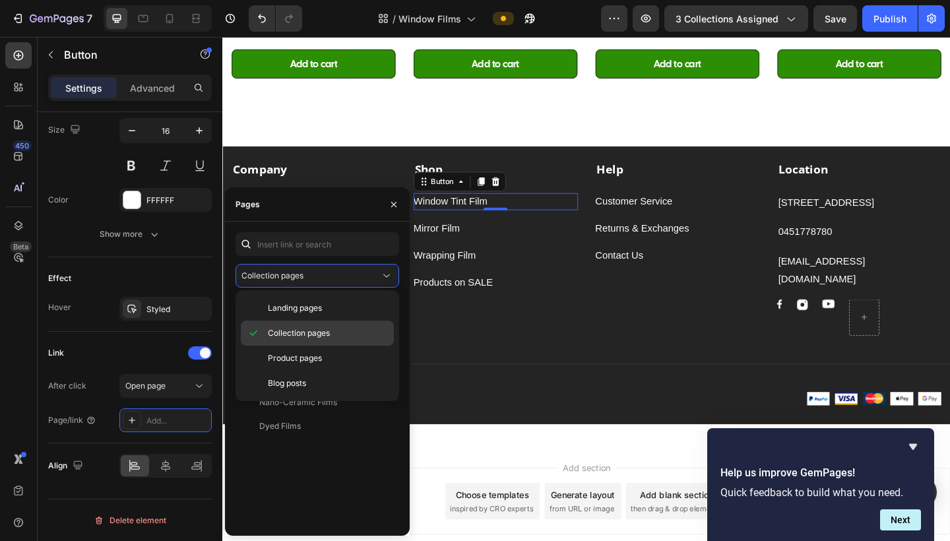
click at [297, 333] on span "Collection pages" at bounding box center [299, 333] width 62 height 12
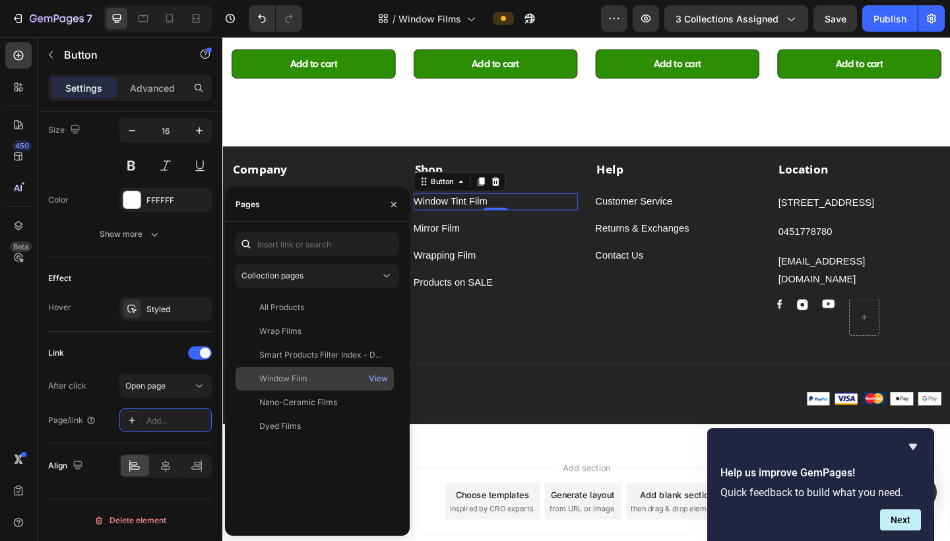
click at [296, 381] on div "Window Film" at bounding box center [283, 379] width 48 height 12
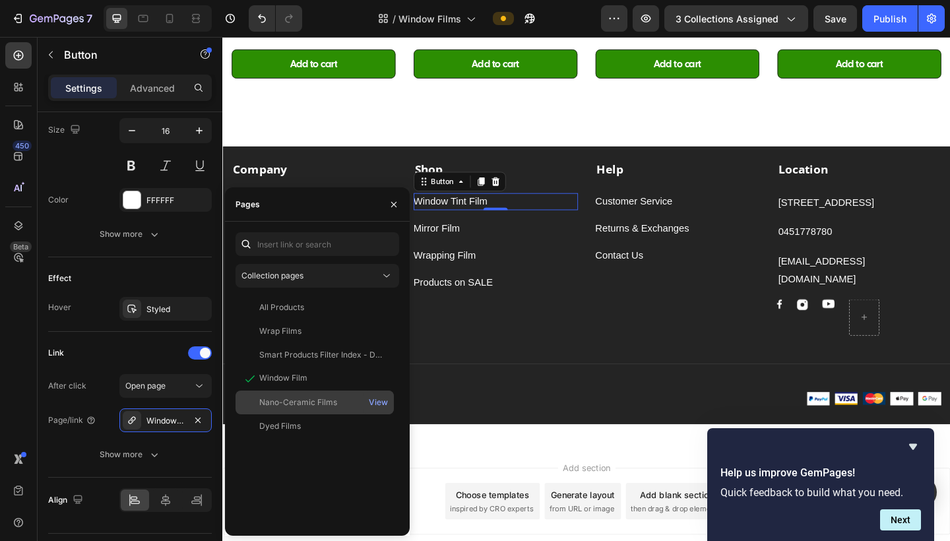
click at [326, 400] on div "Nano-Ceramic Films" at bounding box center [298, 402] width 78 height 12
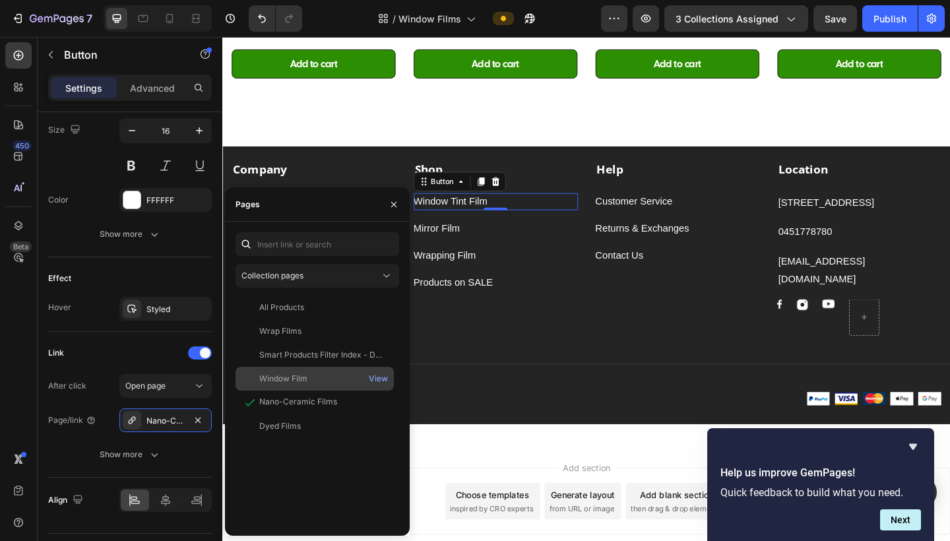
click at [326, 383] on div "Window Film" at bounding box center [315, 379] width 148 height 12
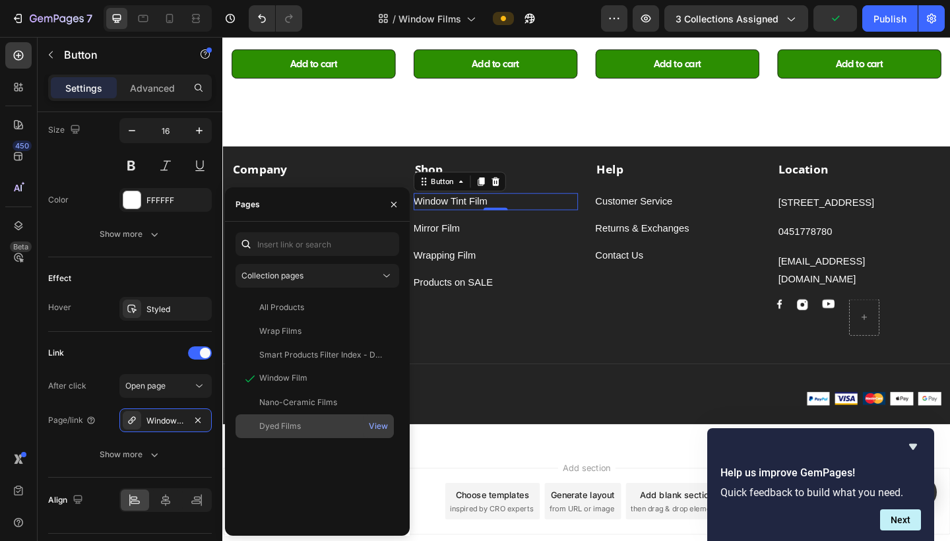
click at [293, 431] on div "Dyed Films" at bounding box center [280, 426] width 42 height 12
click at [392, 206] on icon "button" at bounding box center [393, 204] width 11 height 11
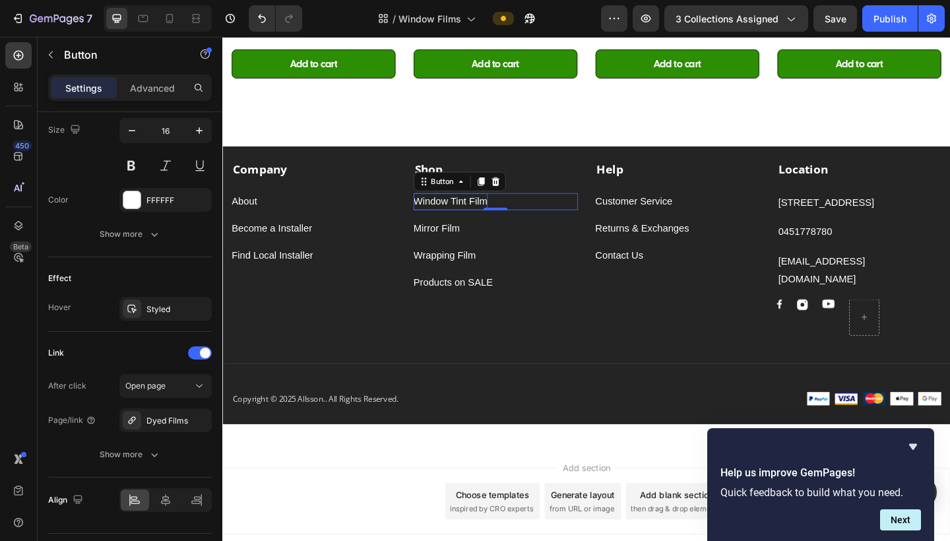
click at [510, 214] on div "Window Tint Film Button 0" at bounding box center [519, 216] width 179 height 19
click at [510, 217] on div "Window Tint Film Button 0" at bounding box center [519, 216] width 179 height 19
drag, startPoint x: 509, startPoint y: 215, endPoint x: 419, endPoint y: 224, distance: 90.2
click at [419, 224] on div "Company Text block About Button Become a Installer Button Find Local Installer …" at bounding box center [617, 269] width 791 height 226
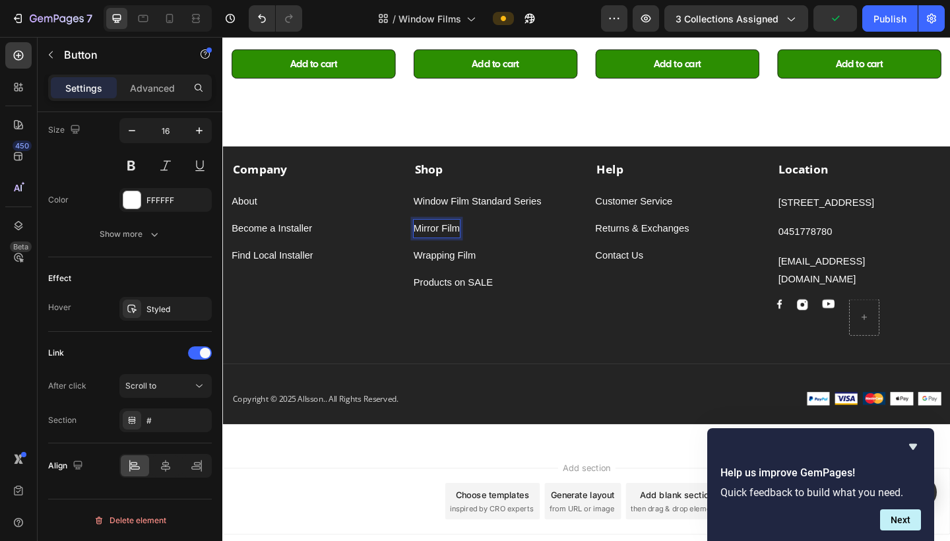
click at [478, 247] on p "Mirror Film" at bounding box center [455, 245] width 50 height 19
drag, startPoint x: 482, startPoint y: 274, endPoint x: 497, endPoint y: 247, distance: 30.7
click at [497, 247] on div at bounding box center [503, 253] width 16 height 16
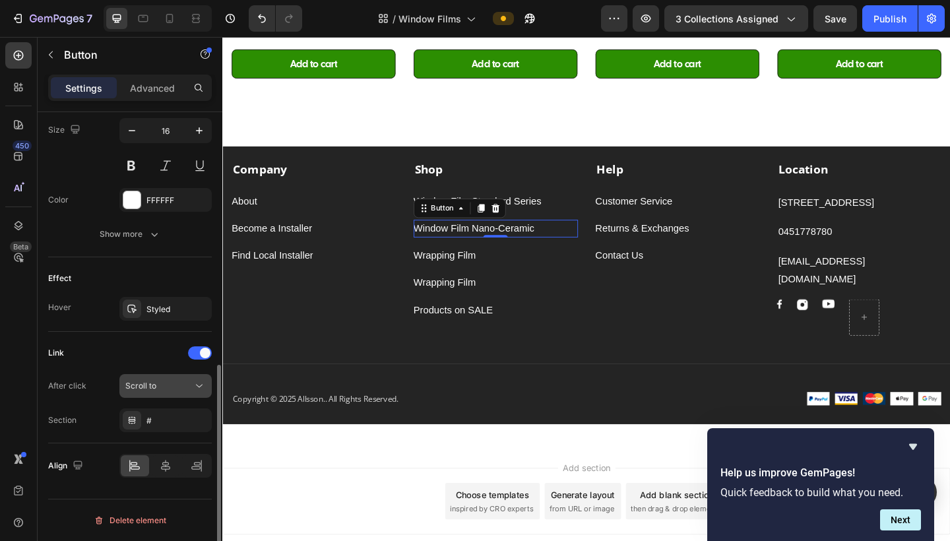
click at [173, 382] on div "Scroll to" at bounding box center [158, 386] width 67 height 12
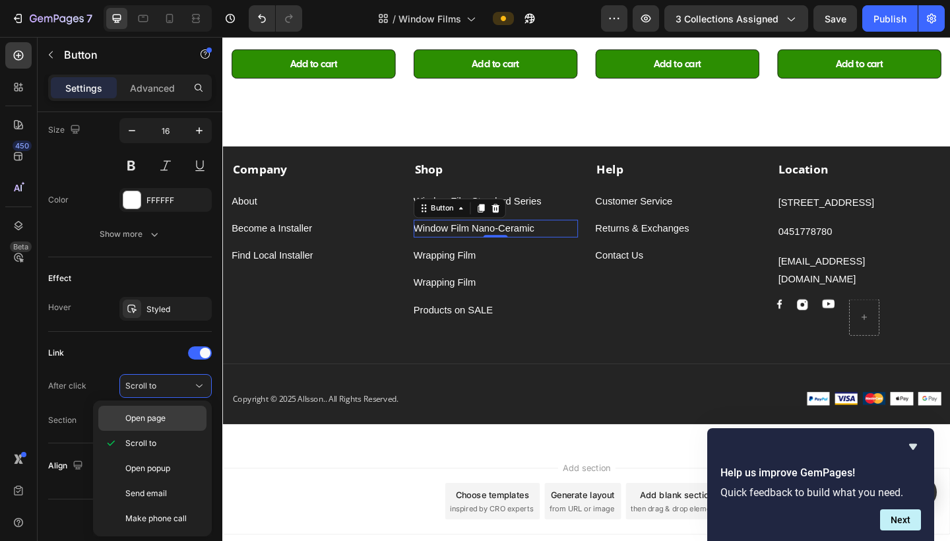
click at [157, 429] on div "Open page" at bounding box center [152, 418] width 108 height 25
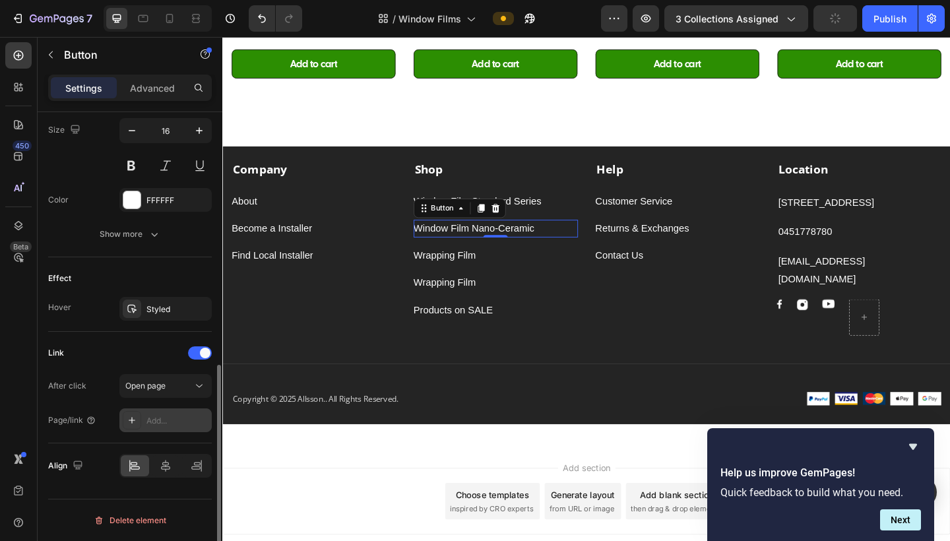
click at [157, 424] on div "Add..." at bounding box center [177, 421] width 62 height 12
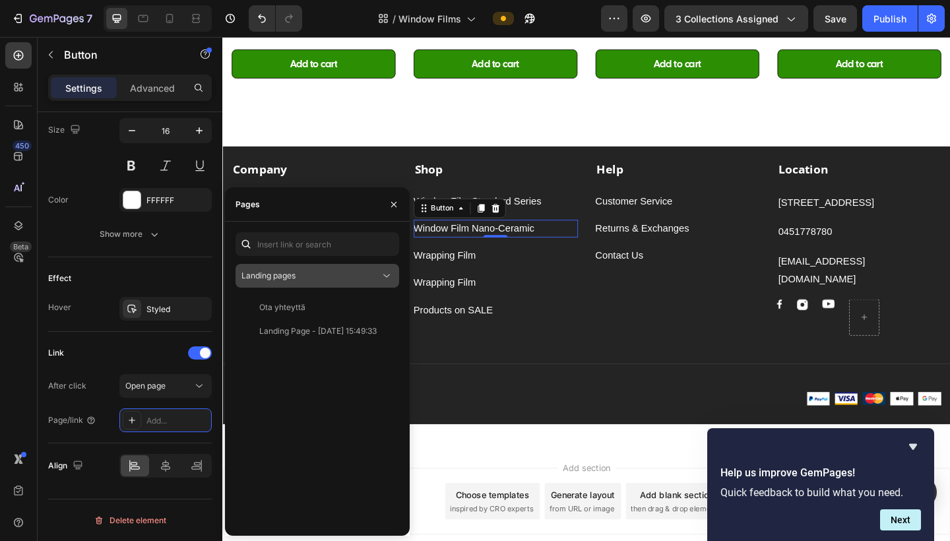
click at [292, 272] on span "Landing pages" at bounding box center [268, 275] width 54 height 10
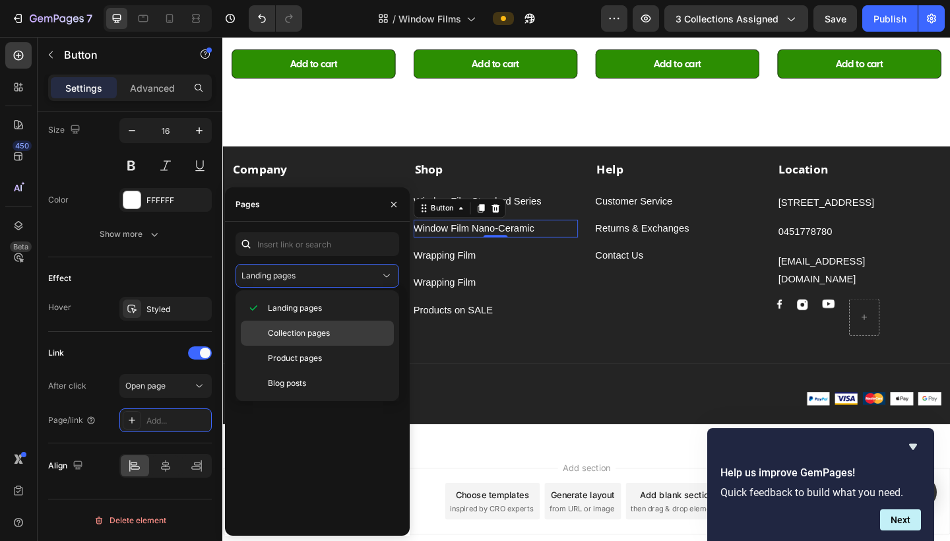
click at [299, 332] on span "Collection pages" at bounding box center [299, 333] width 62 height 12
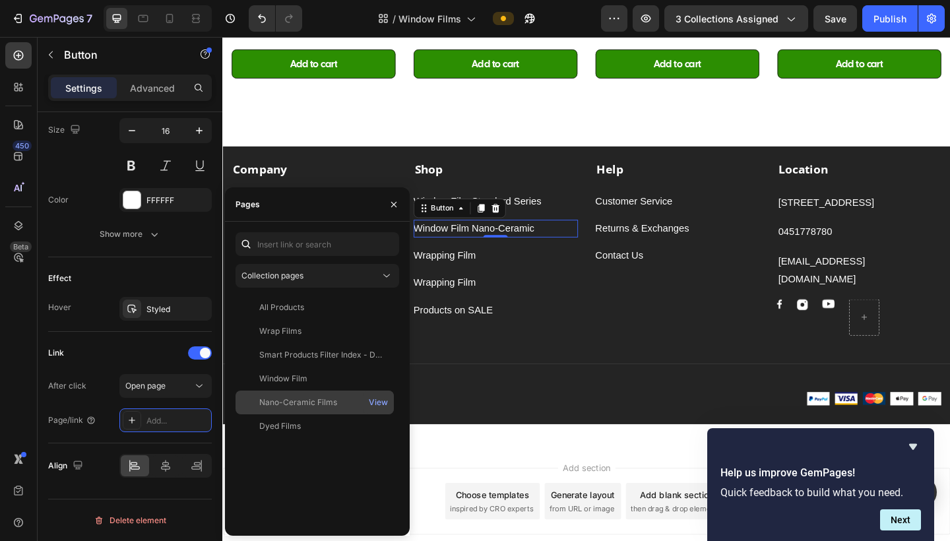
click at [300, 399] on div "Nano-Ceramic Films" at bounding box center [298, 402] width 78 height 12
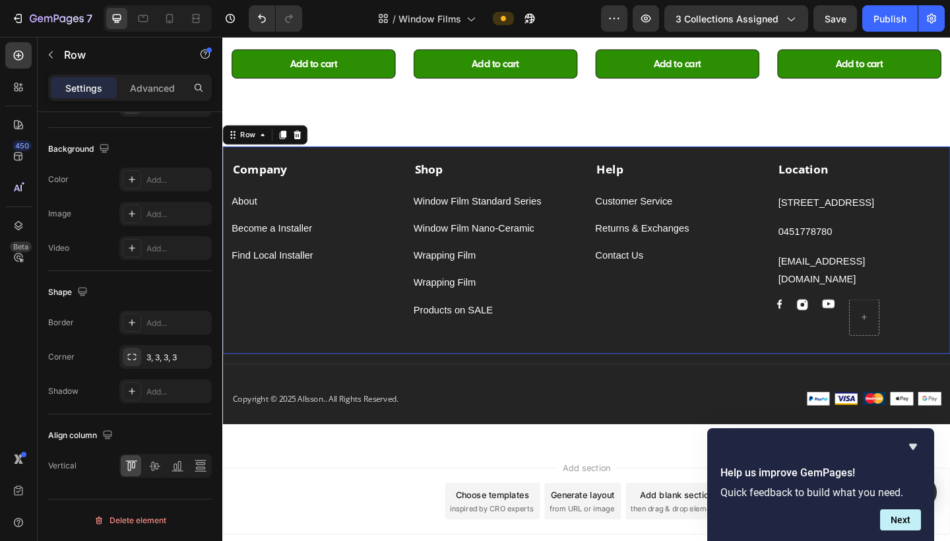
scroll to position [0, 0]
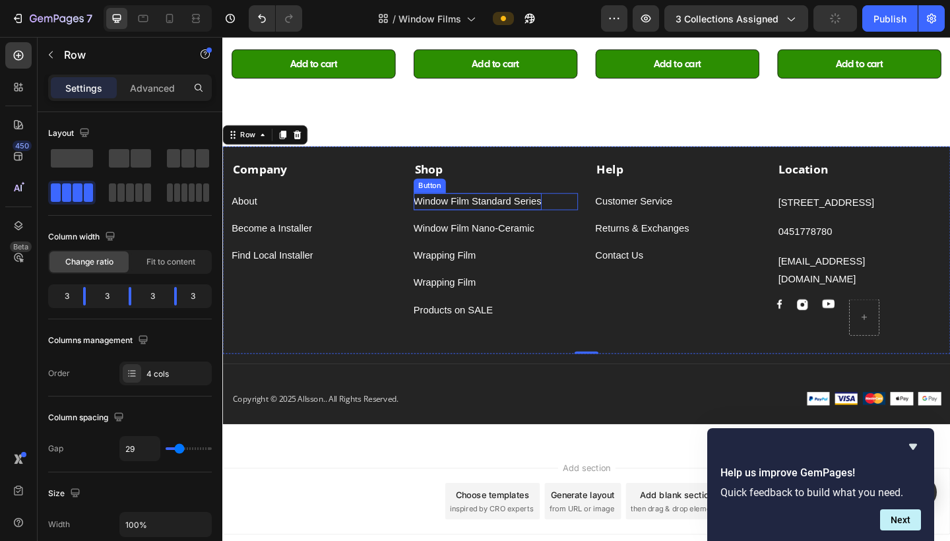
click at [465, 214] on p "Window Film Standard Series" at bounding box center [499, 216] width 139 height 19
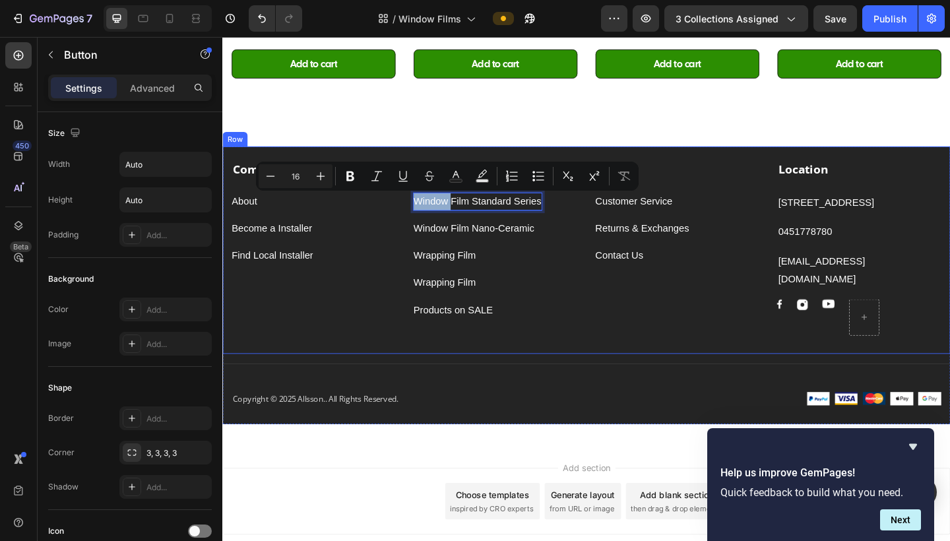
drag, startPoint x: 469, startPoint y: 218, endPoint x: 427, endPoint y: 216, distance: 42.2
click at [427, 216] on div "Company Text block About Button Become a Installer Button Find Local Installer …" at bounding box center [617, 269] width 791 height 226
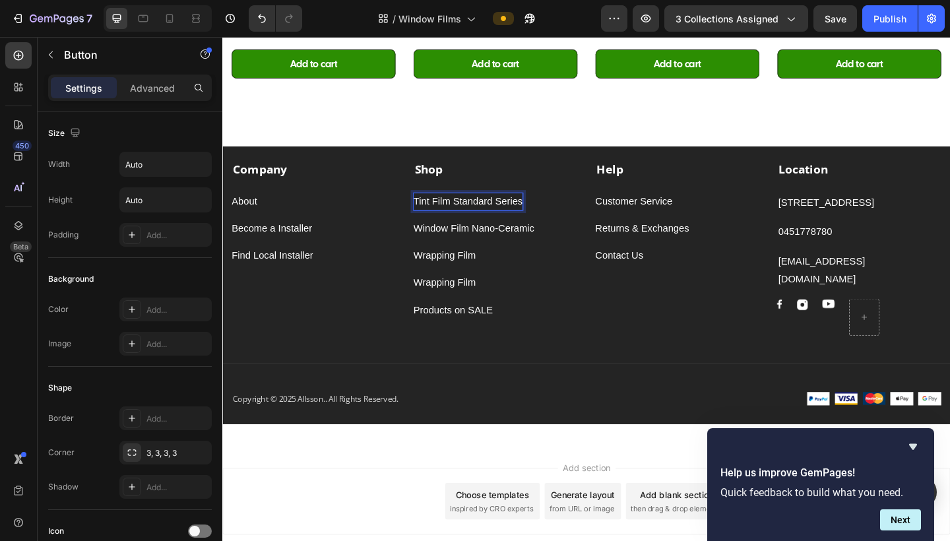
click at [472, 216] on p "Tint Film Standard Series" at bounding box center [489, 216] width 119 height 19
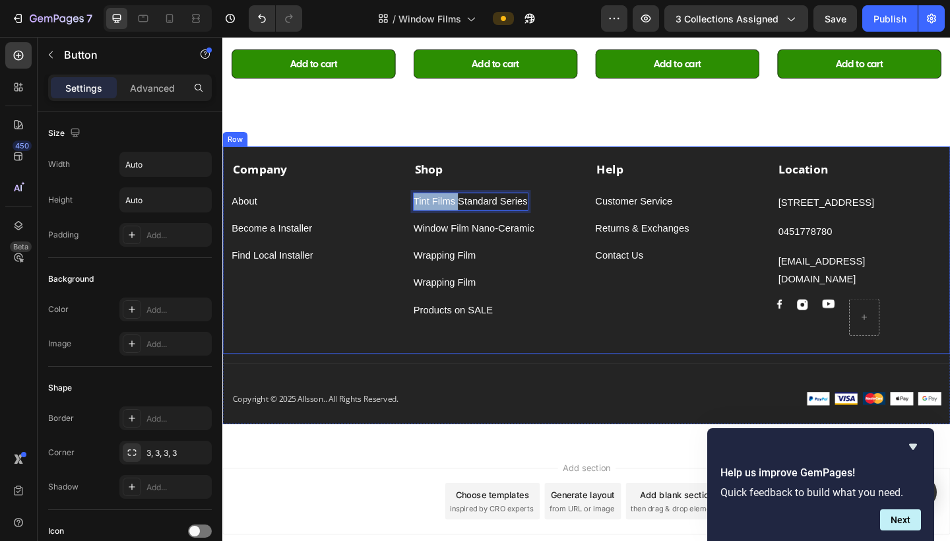
drag, startPoint x: 257, startPoint y: 179, endPoint x: 204, endPoint y: 178, distance: 52.1
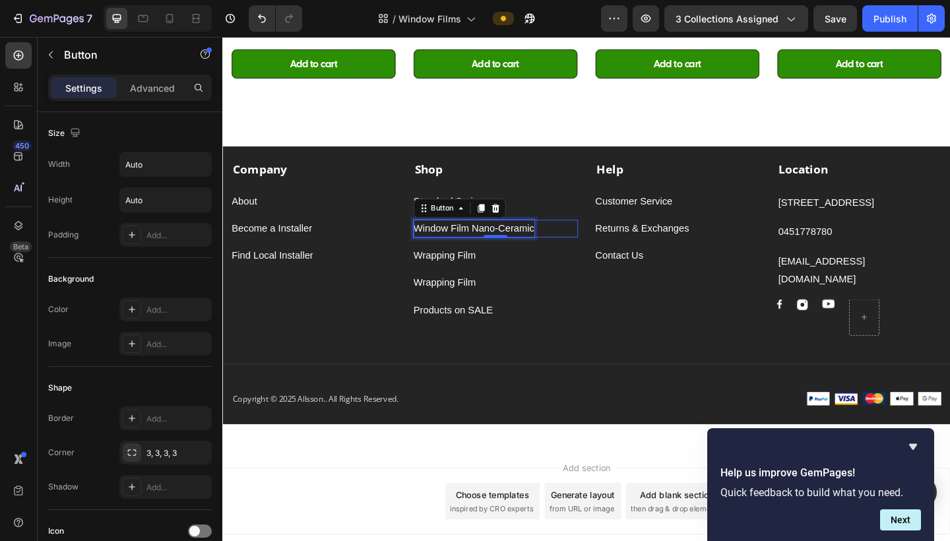
click at [496, 243] on p "Window Film Nano-Ceramic" at bounding box center [495, 245] width 131 height 19
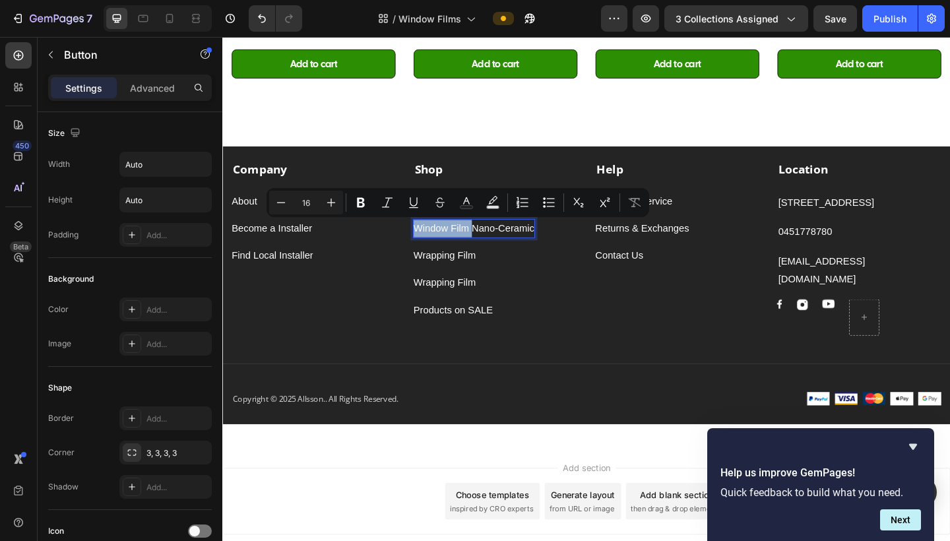
drag, startPoint x: 495, startPoint y: 244, endPoint x: 435, endPoint y: 249, distance: 60.2
click at [435, 249] on p "Window Film Nano-Ceramic" at bounding box center [495, 245] width 131 height 19
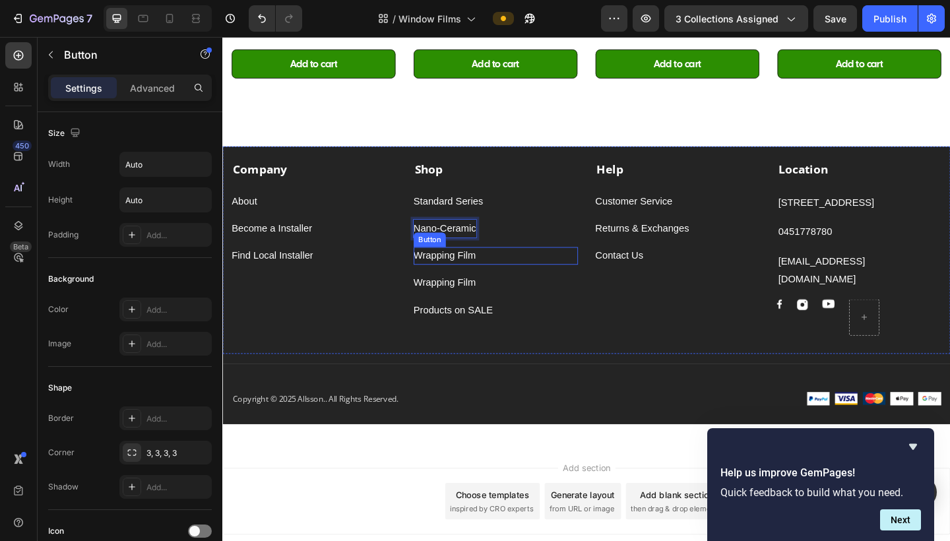
scroll to position [936, 0]
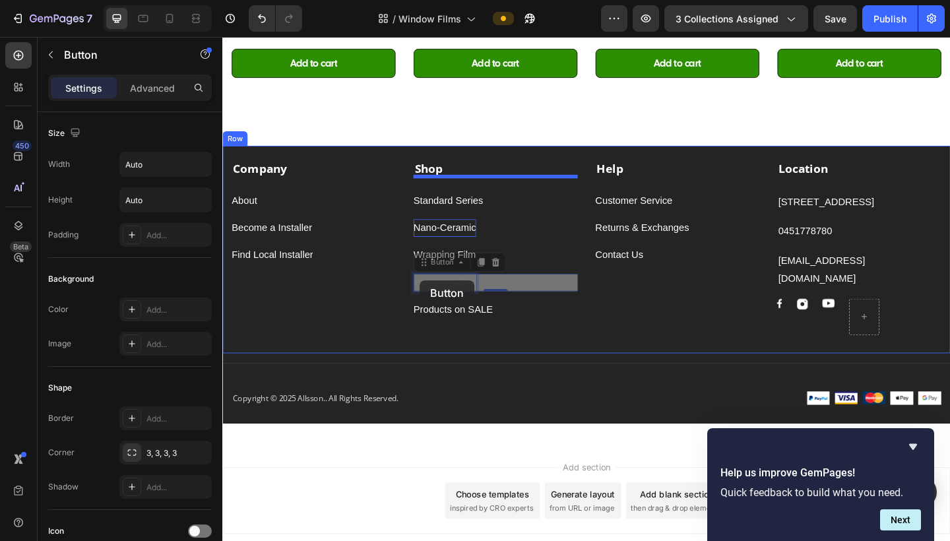
drag, startPoint x: 275, startPoint y: 266, endPoint x: 214, endPoint y: 264, distance: 60.7
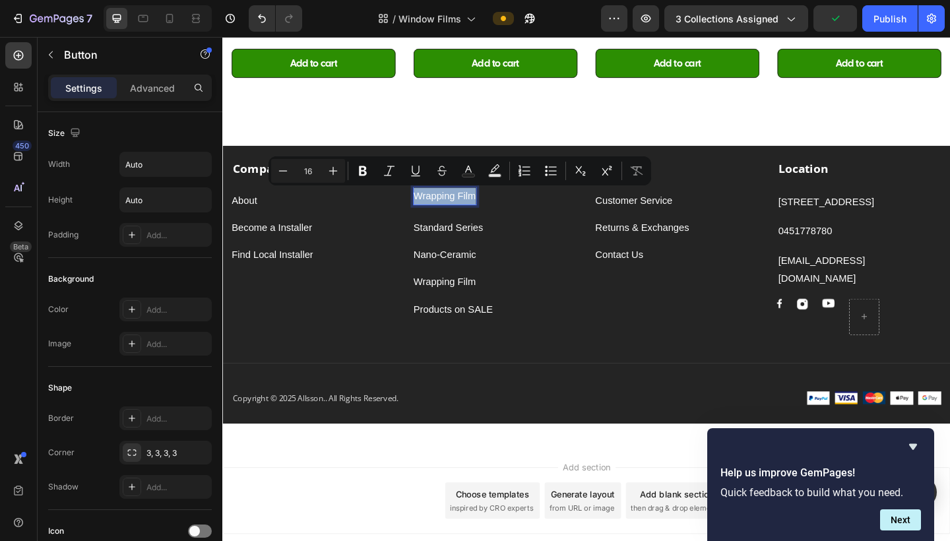
drag, startPoint x: 272, startPoint y: 171, endPoint x: 208, endPoint y: 173, distance: 63.3
click at [437, 210] on p "M" at bounding box center [434, 210] width 9 height 19
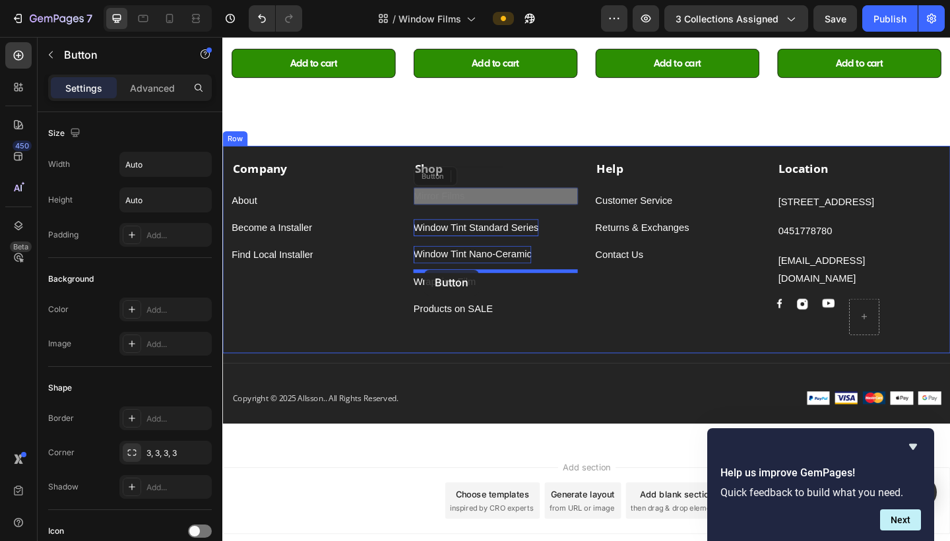
drag, startPoint x: 437, startPoint y: 195, endPoint x: 442, endPoint y: 290, distance: 95.8
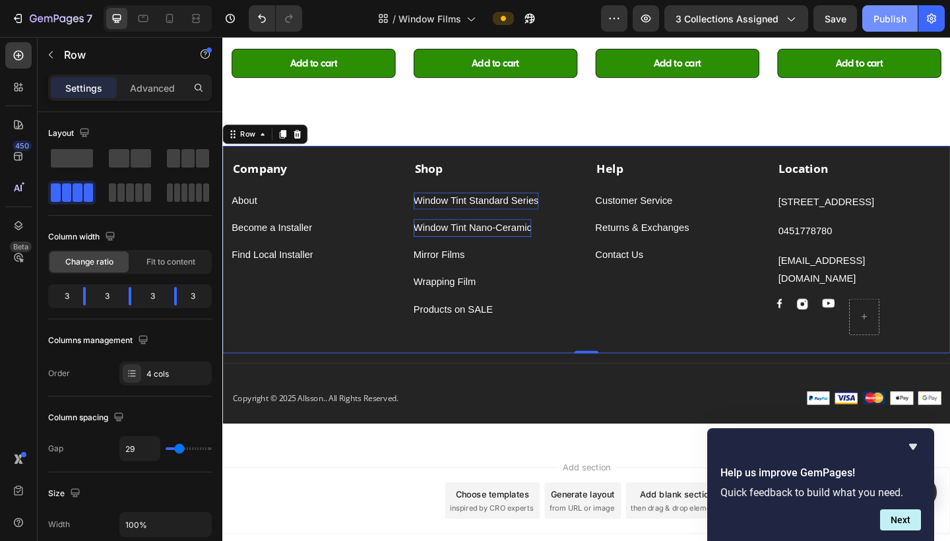
click at [833, 19] on div "Publish" at bounding box center [889, 19] width 33 height 14
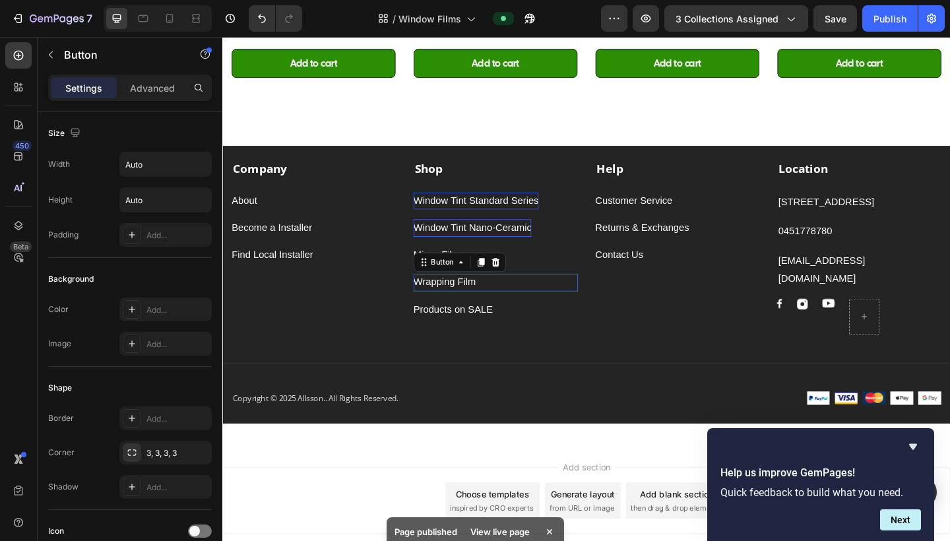
scroll to position [548, 0]
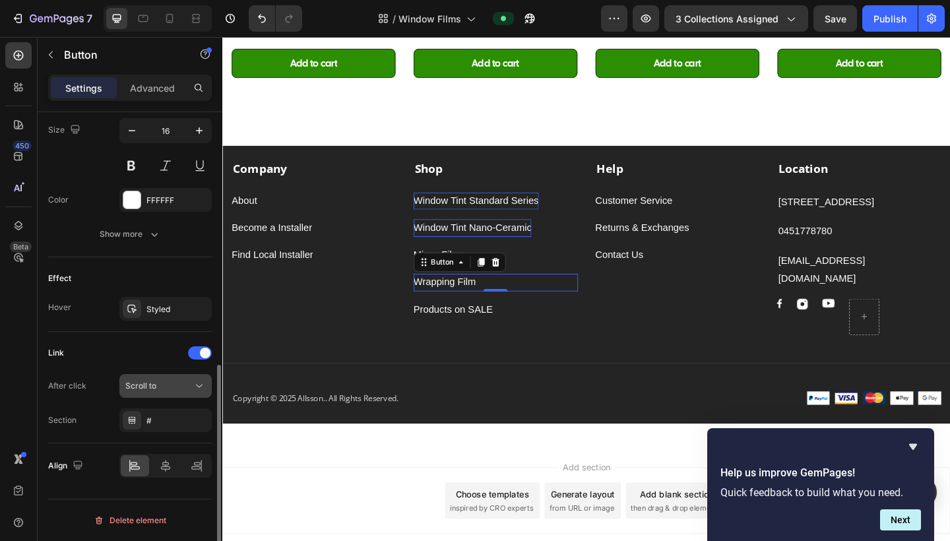
click at [154, 386] on span "Scroll to" at bounding box center [140, 386] width 31 height 10
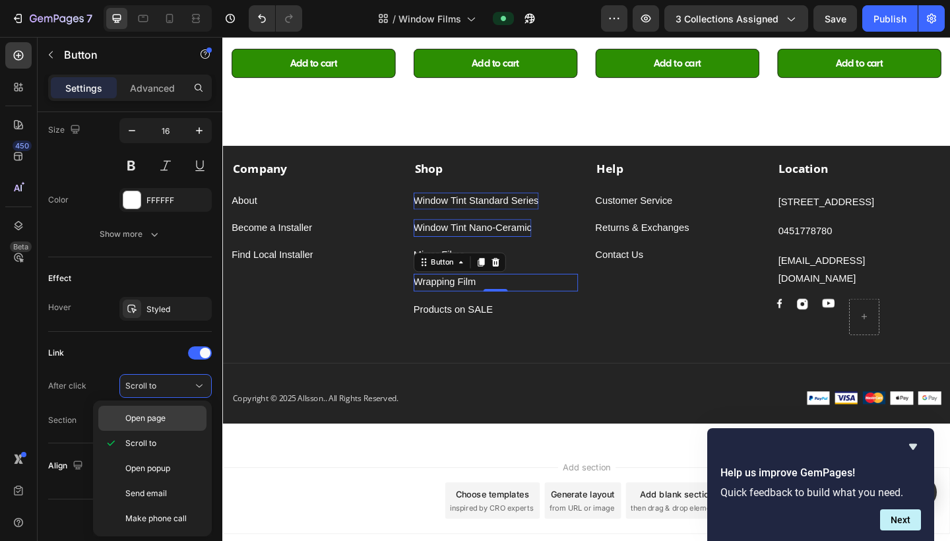
click at [156, 410] on div "Open page" at bounding box center [152, 418] width 108 height 25
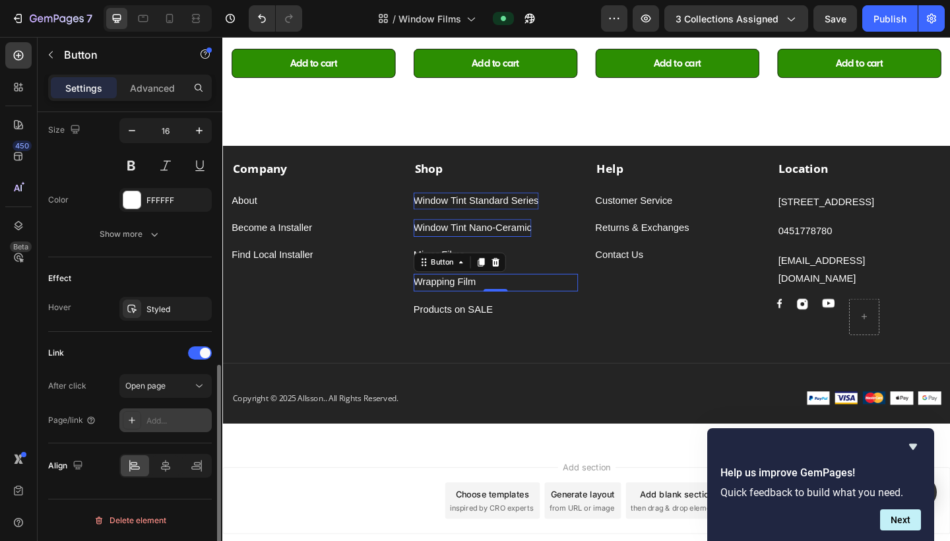
click at [156, 417] on div "Add..." at bounding box center [177, 421] width 62 height 12
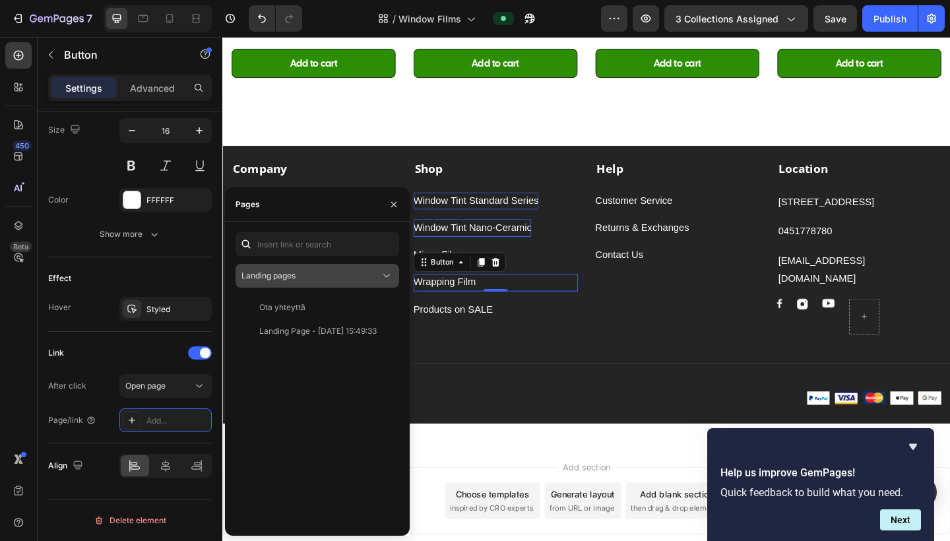
click at [299, 273] on div "Landing pages" at bounding box center [310, 276] width 139 height 12
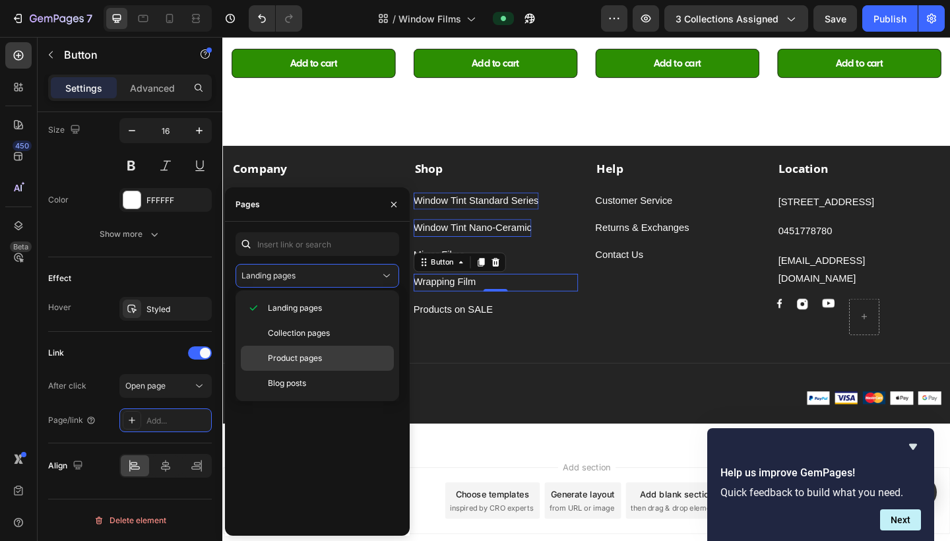
click at [306, 361] on span "Product pages" at bounding box center [295, 358] width 54 height 12
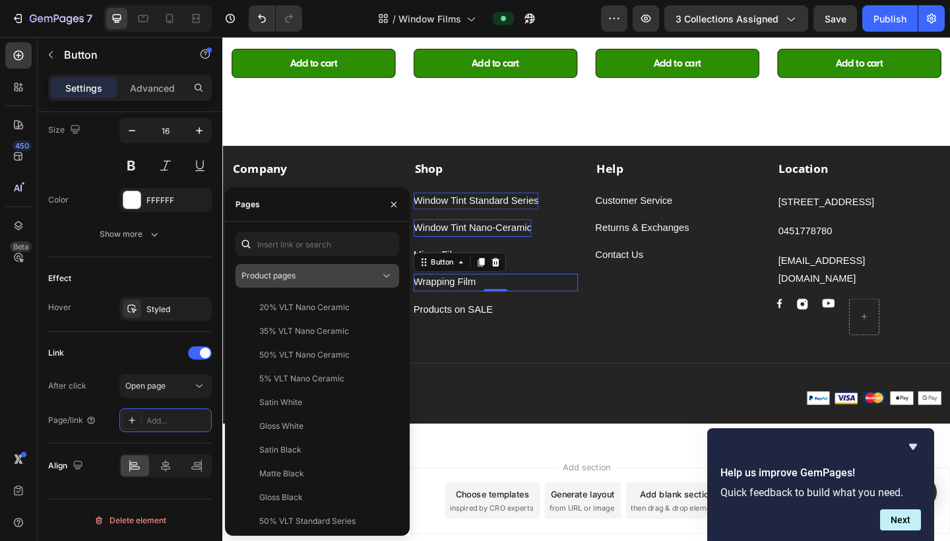
click at [319, 280] on div "Product pages" at bounding box center [310, 276] width 139 height 12
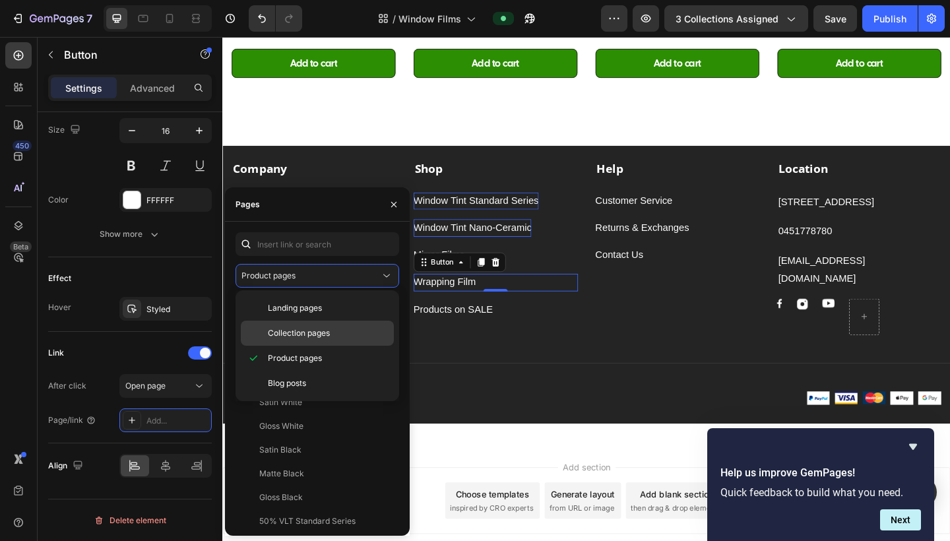
click at [312, 330] on span "Collection pages" at bounding box center [299, 333] width 62 height 12
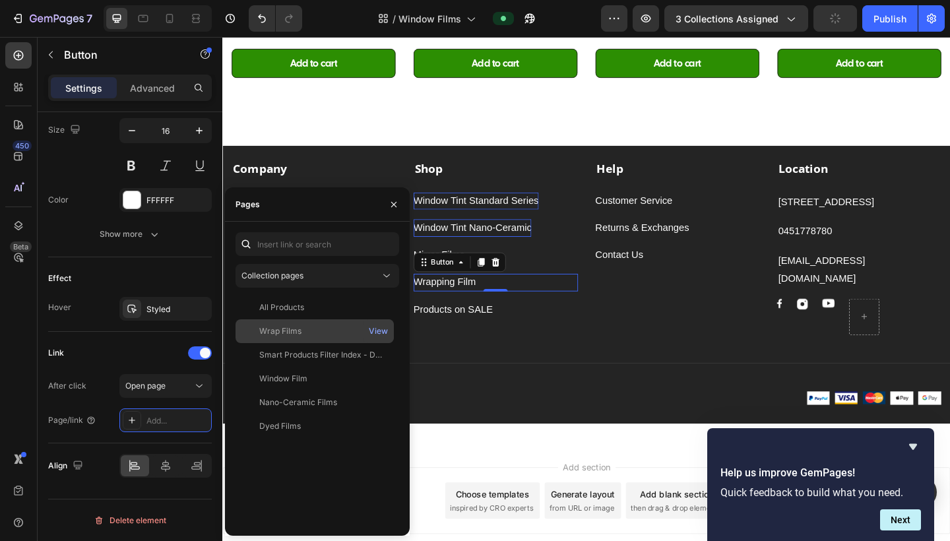
click at [312, 330] on div "Wrap Films" at bounding box center [315, 331] width 148 height 12
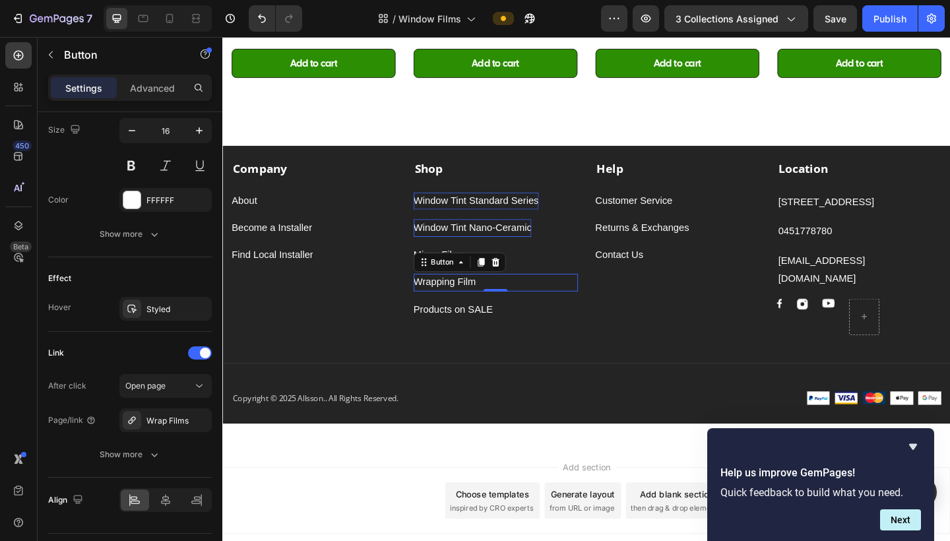
click at [516, 301] on div "Wrapping Film Button 0" at bounding box center [519, 304] width 179 height 19
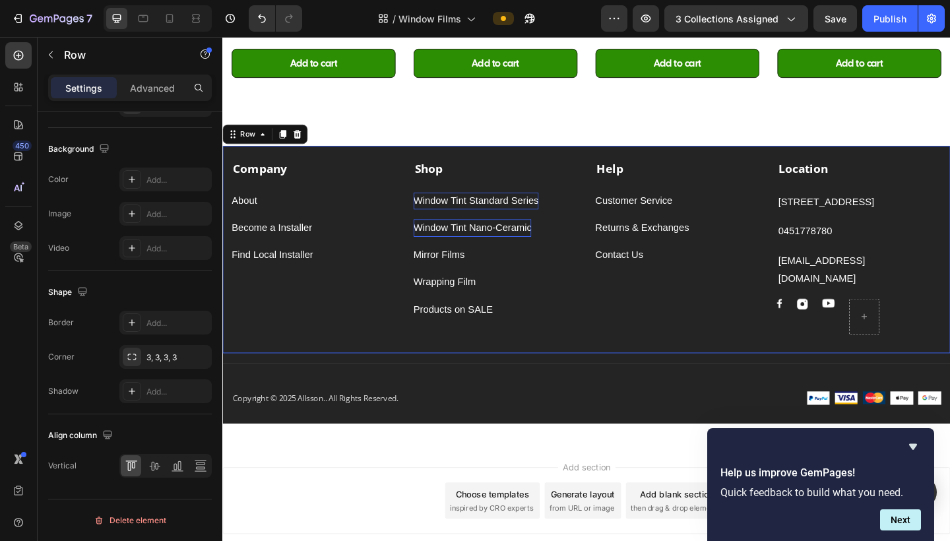
scroll to position [0, 0]
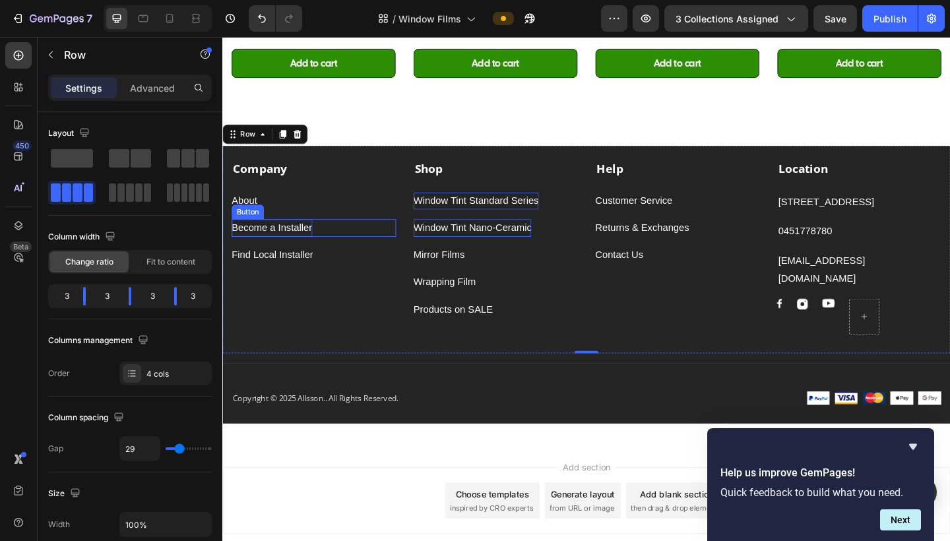
click at [305, 248] on p "Become a Installer" at bounding box center [276, 244] width 88 height 19
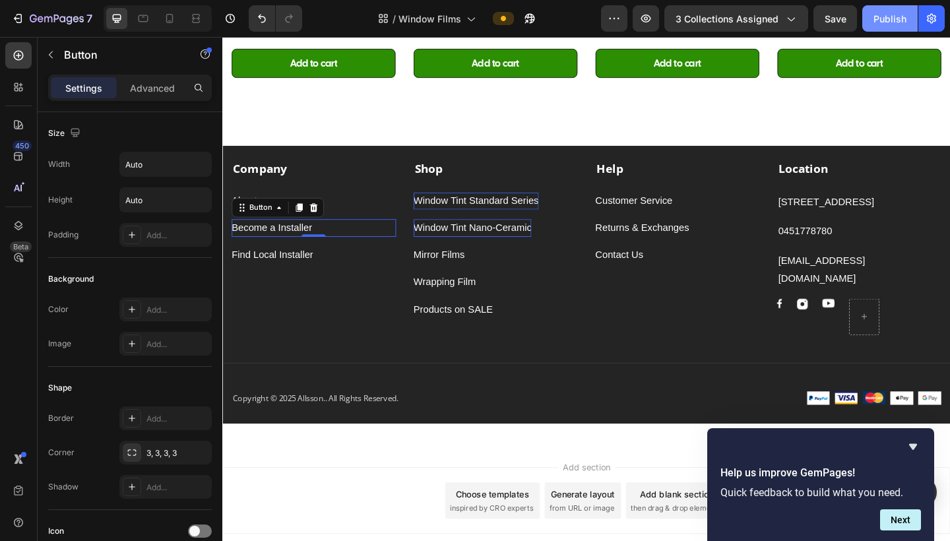
click at [833, 22] on div "Publish" at bounding box center [889, 19] width 33 height 14
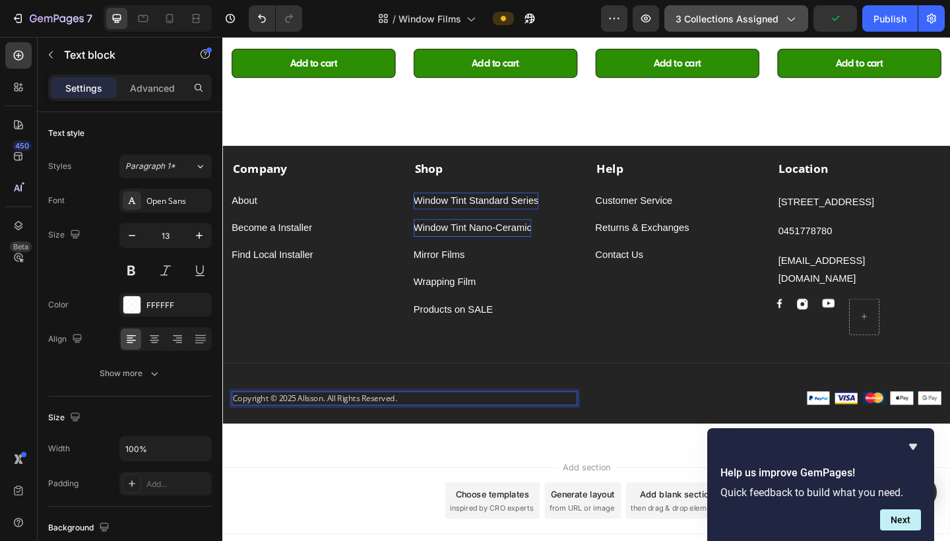
click at [789, 20] on icon "button" at bounding box center [790, 18] width 13 height 13
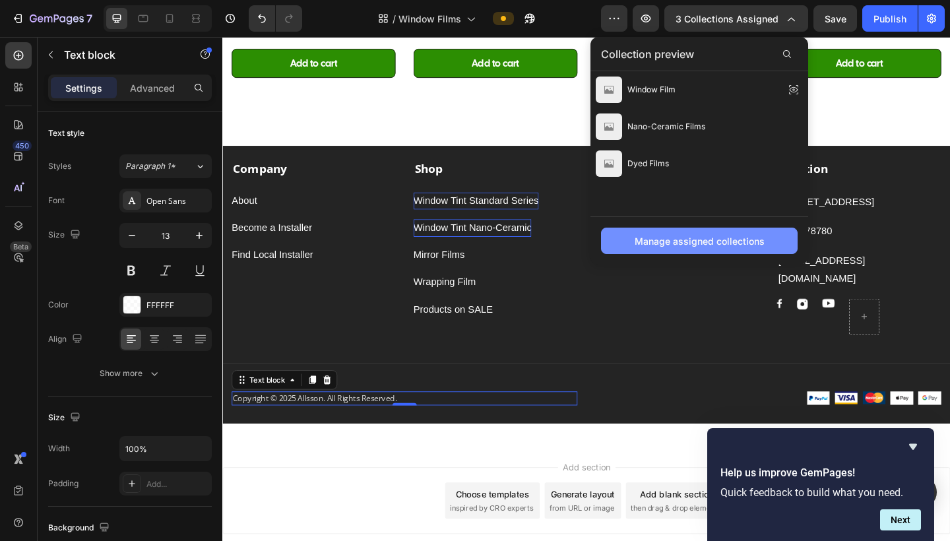
click at [725, 240] on div "Manage assigned collections" at bounding box center [699, 241] width 130 height 14
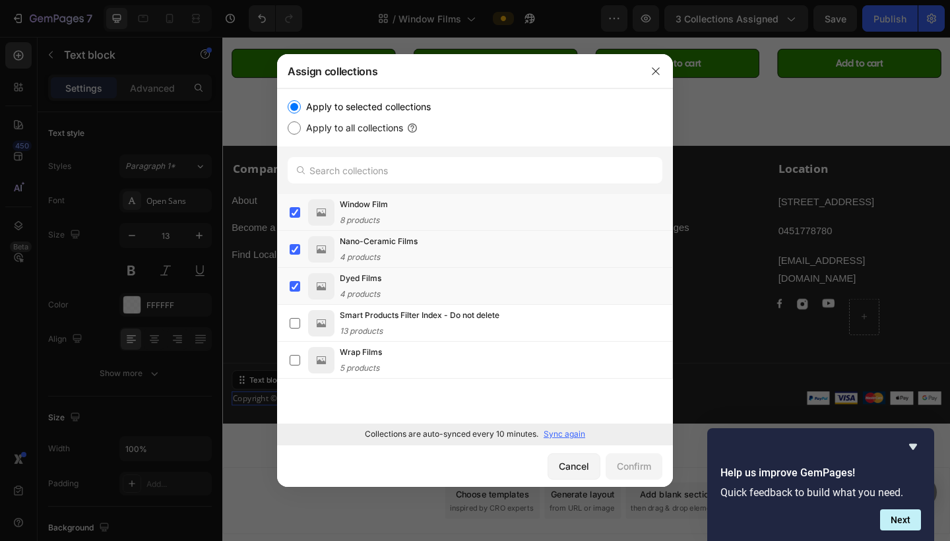
click at [305, 133] on label "Apply to all collections" at bounding box center [352, 128] width 102 height 16
click at [301, 133] on input "Apply to all collections" at bounding box center [294, 127] width 13 height 13
radio input "true"
click at [289, 106] on input "Apply to selected collections" at bounding box center [294, 106] width 13 height 13
radio input "true"
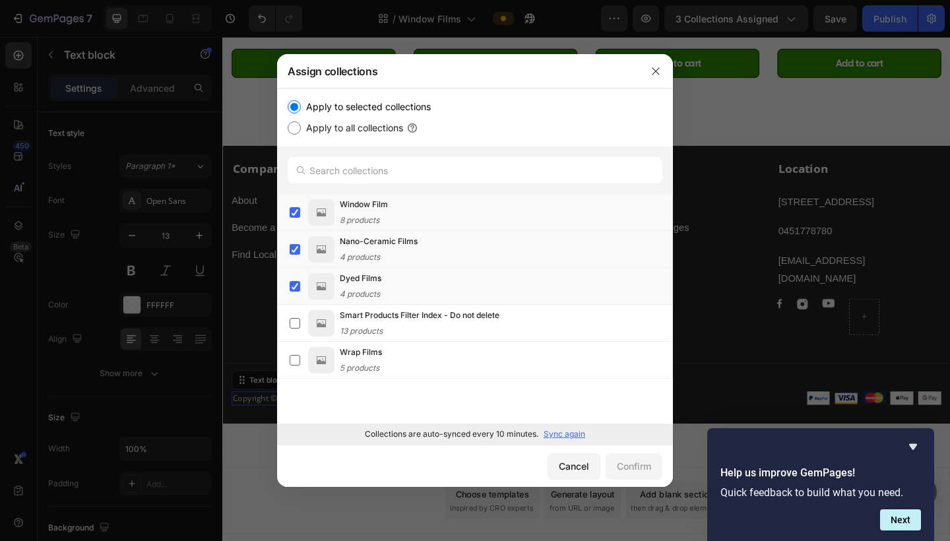
click at [295, 127] on input "Apply to all collections" at bounding box center [294, 127] width 13 height 13
radio input "true"
click at [295, 107] on input "Apply to selected collections" at bounding box center [294, 106] width 13 height 13
radio input "true"
click at [655, 69] on icon "button" at bounding box center [655, 71] width 11 height 11
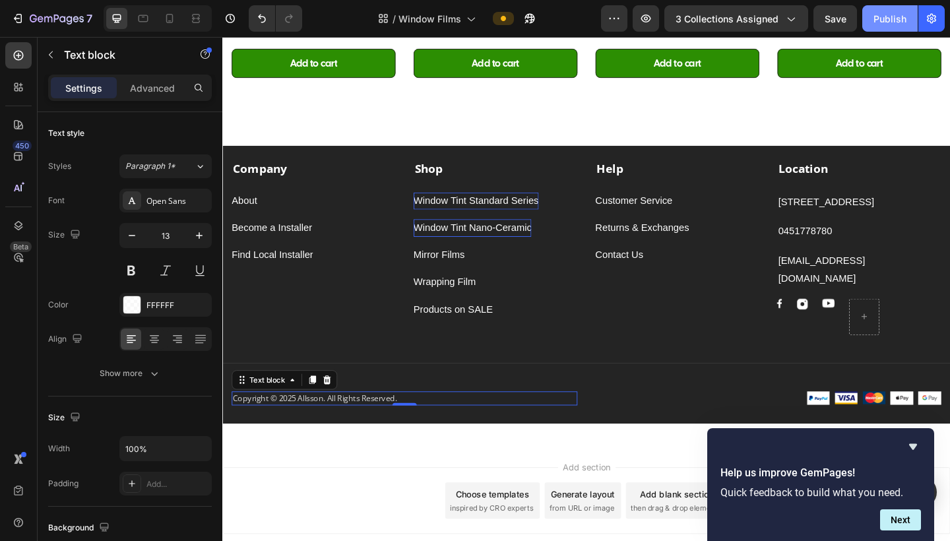
click at [833, 18] on div "Publish" at bounding box center [889, 19] width 33 height 14
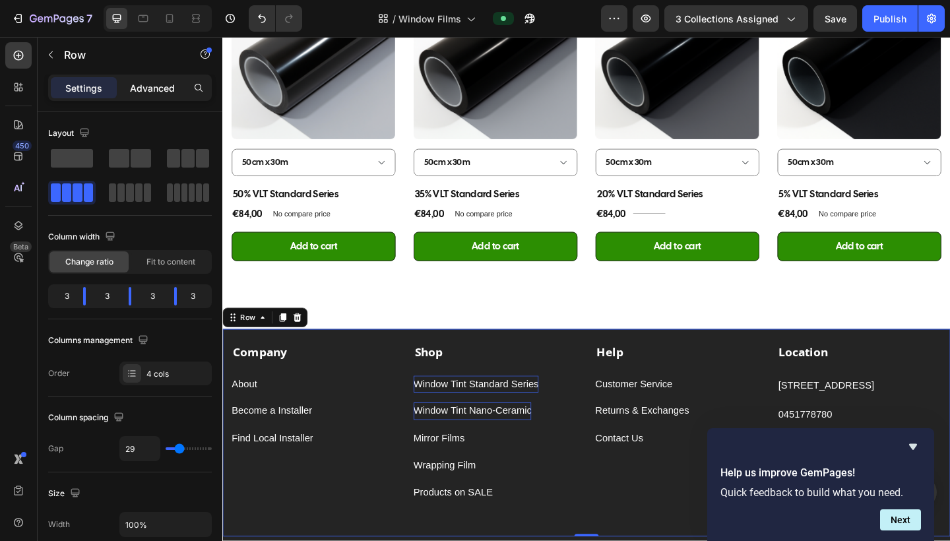
click at [144, 92] on p "Advanced" at bounding box center [152, 88] width 45 height 14
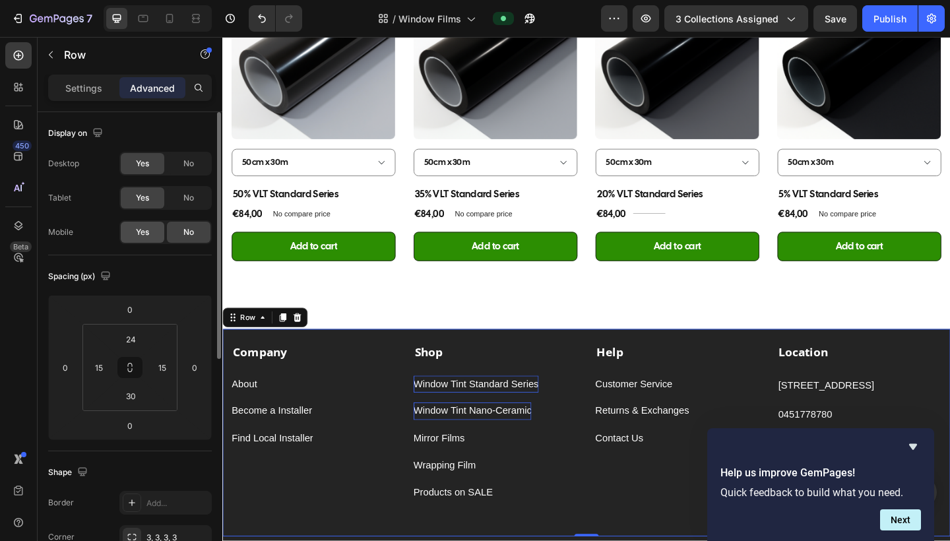
click at [148, 239] on div "Yes" at bounding box center [143, 232] width 44 height 21
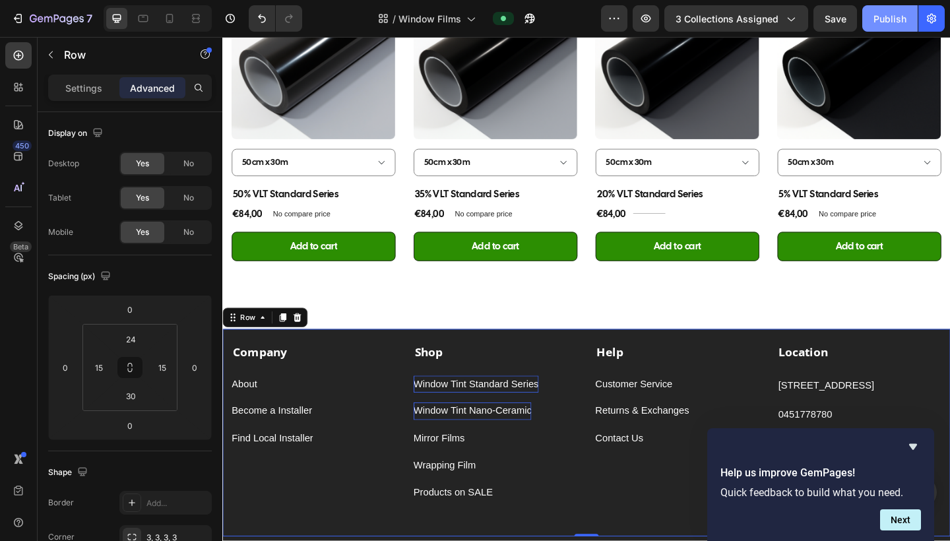
click at [833, 17] on div "Publish" at bounding box center [889, 19] width 33 height 14
click at [80, 86] on p "Settings" at bounding box center [83, 88] width 37 height 14
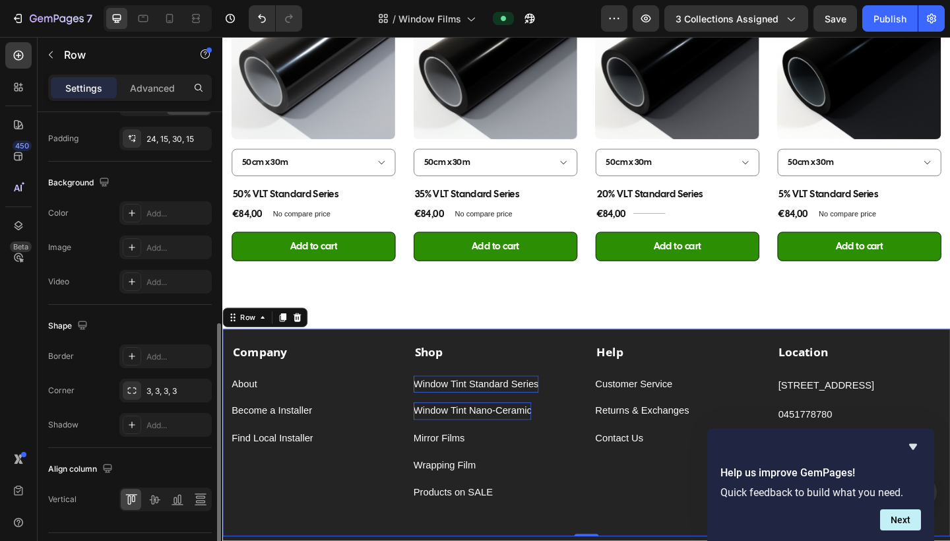
scroll to position [458, 0]
click at [168, 22] on icon at bounding box center [169, 18] width 13 height 13
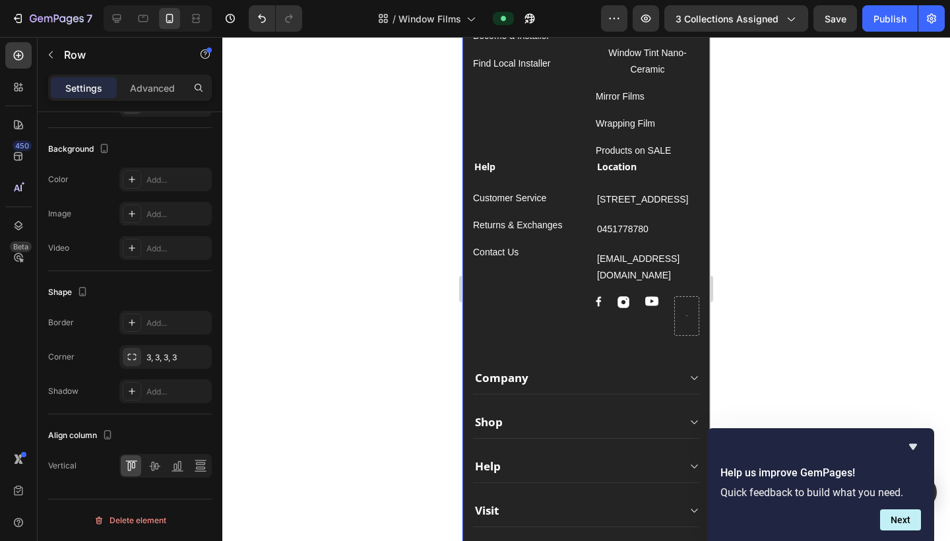
scroll to position [1447, 0]
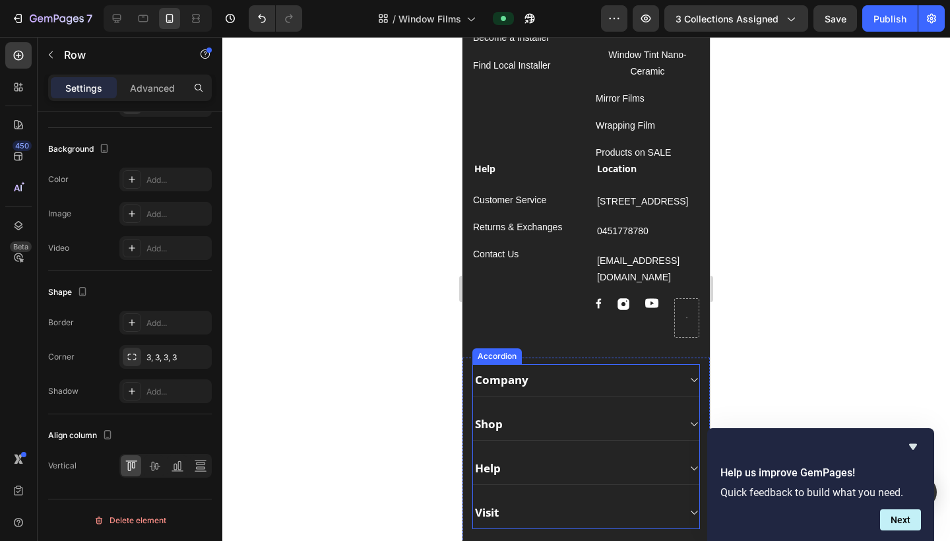
click at [688, 383] on div "Company" at bounding box center [586, 380] width 226 height 32
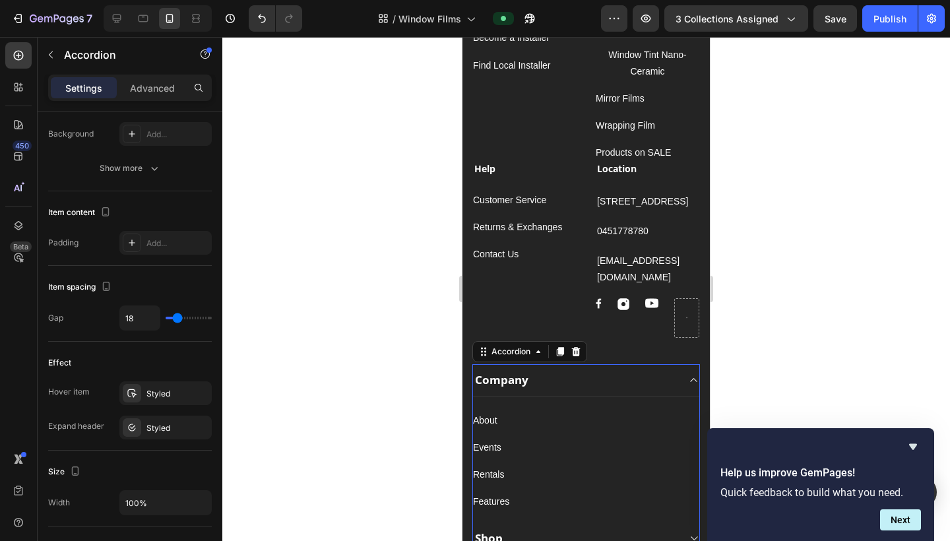
scroll to position [0, 0]
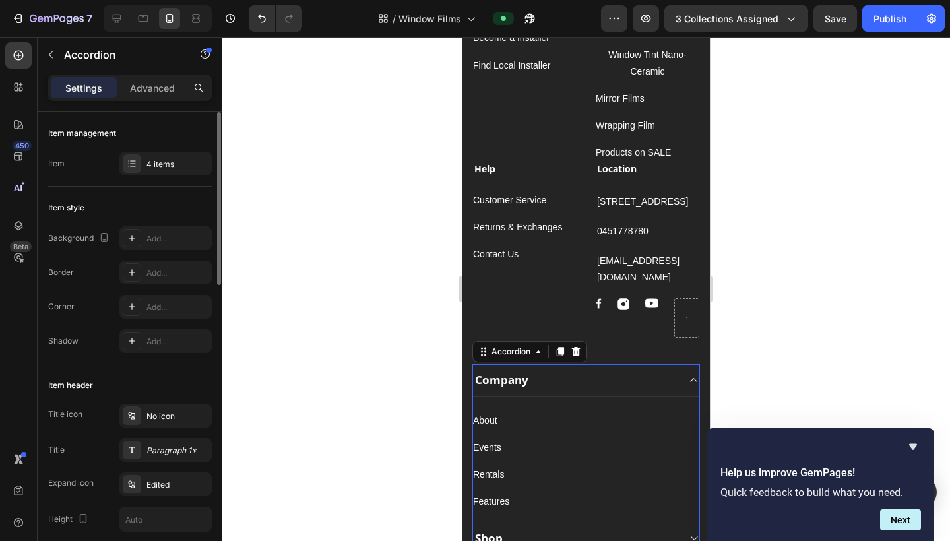
click at [688, 383] on div "Company" at bounding box center [586, 380] width 226 height 32
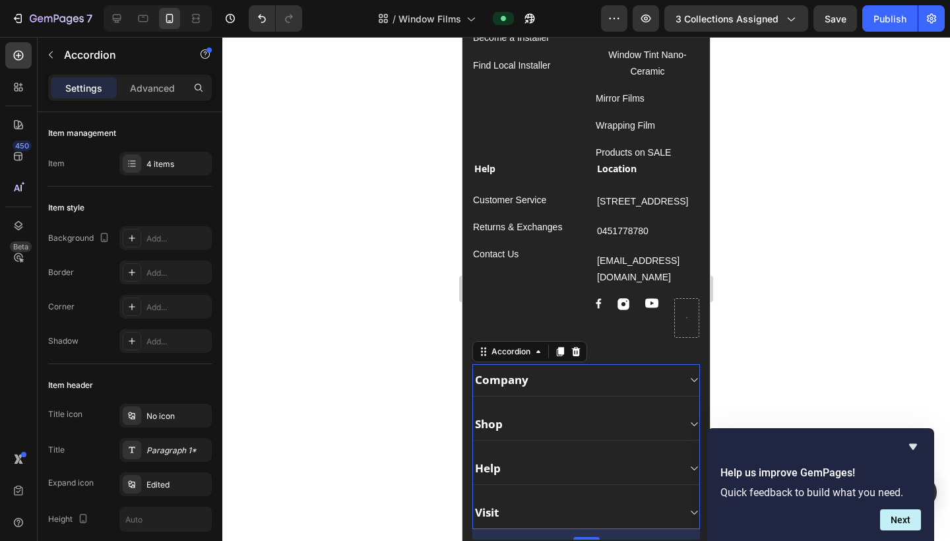
click at [673, 378] on div "Company" at bounding box center [575, 380] width 205 height 18
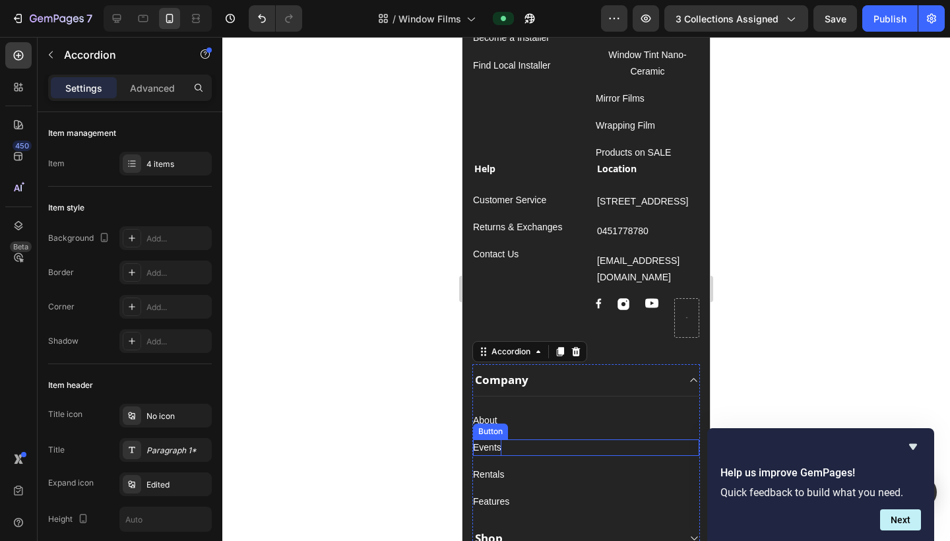
click at [499, 448] on div "Events" at bounding box center [487, 447] width 28 height 16
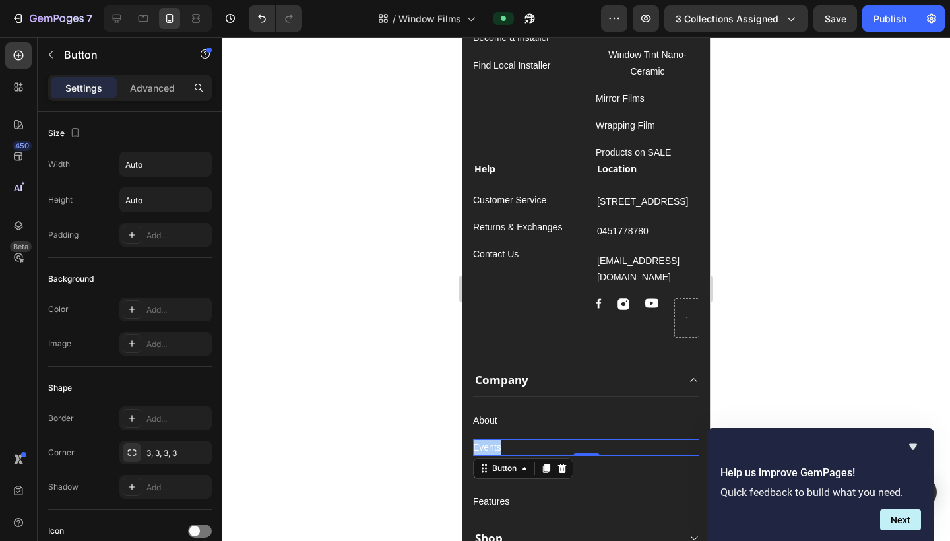
drag, startPoint x: 37, startPoint y: 410, endPoint x: 7, endPoint y: 414, distance: 29.9
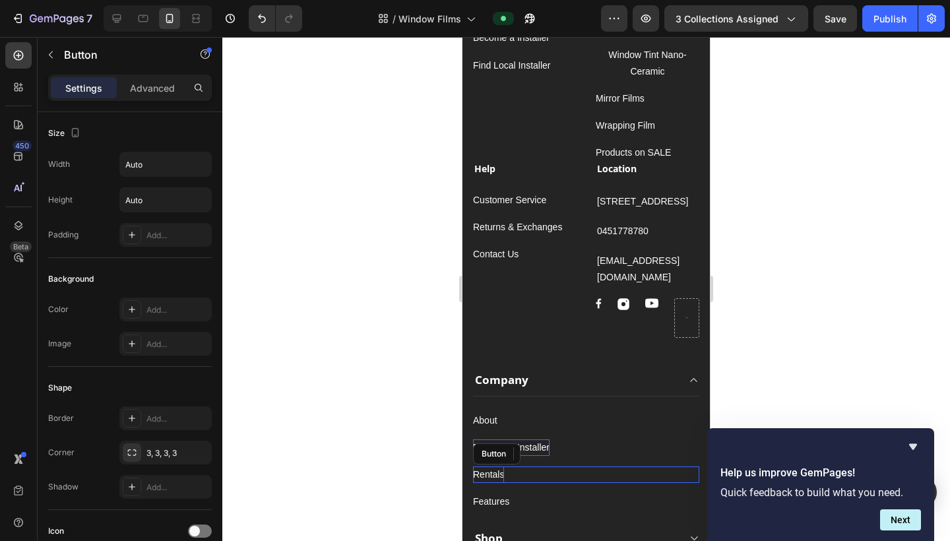
click at [493, 468] on div "Rentals" at bounding box center [488, 474] width 31 height 16
drag, startPoint x: 503, startPoint y: 474, endPoint x: 457, endPoint y: 474, distance: 46.2
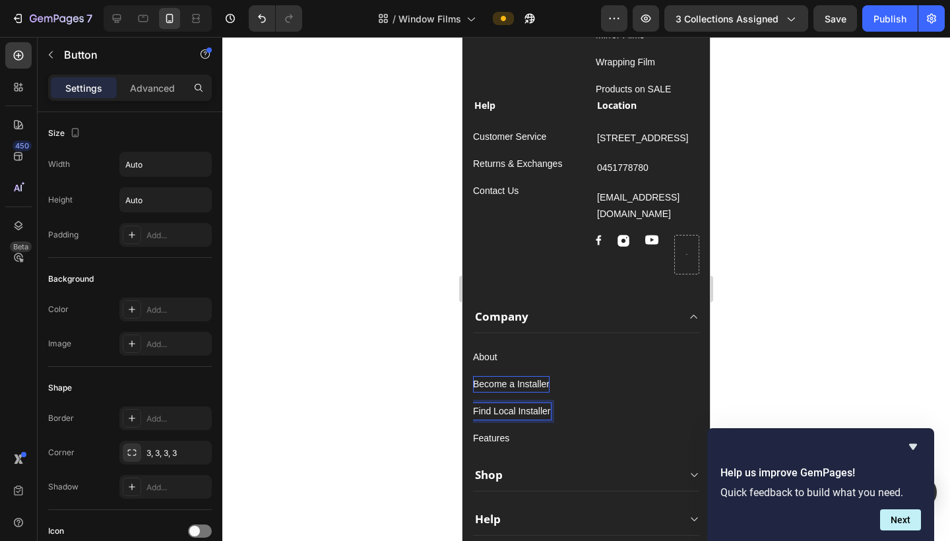
scroll to position [1520, 0]
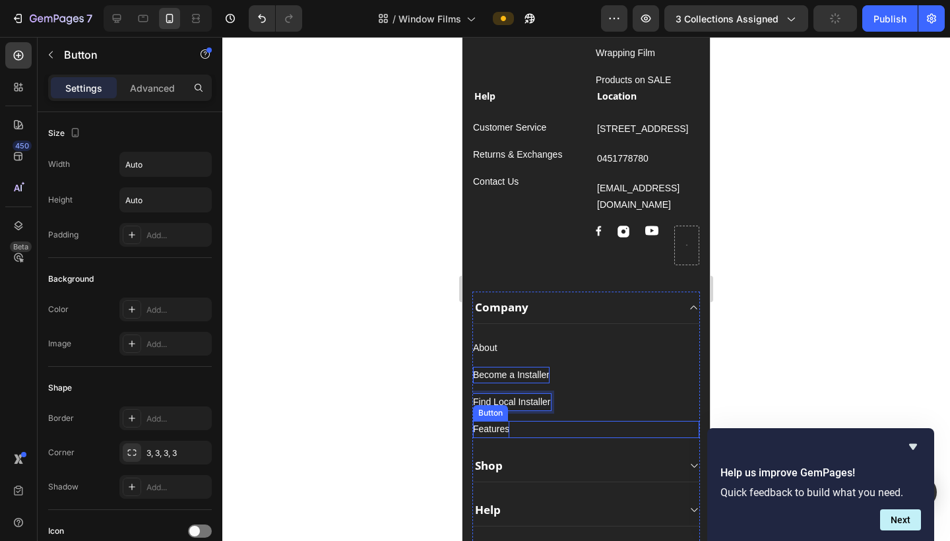
click at [495, 429] on div "Features" at bounding box center [491, 429] width 36 height 16
click at [565, 404] on icon at bounding box center [562, 408] width 9 height 9
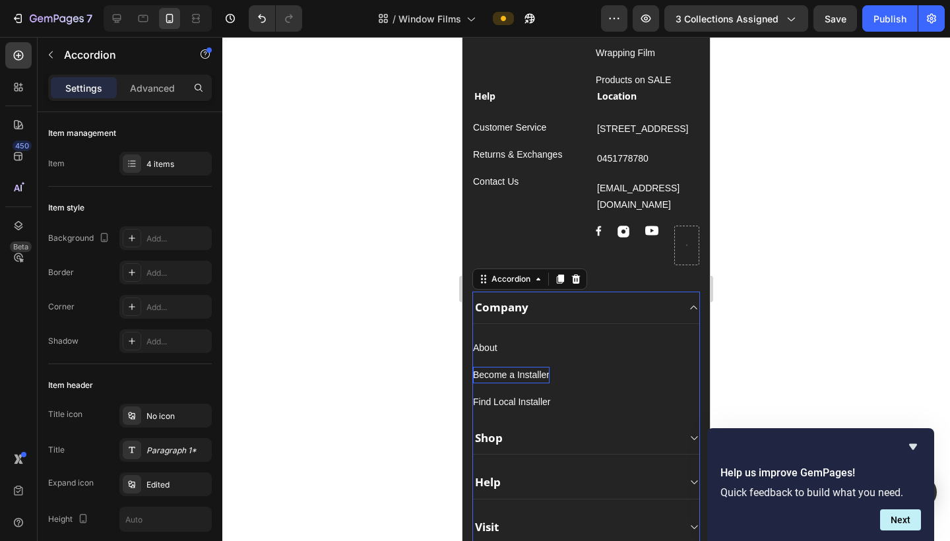
click at [685, 435] on div "Shop" at bounding box center [586, 438] width 226 height 32
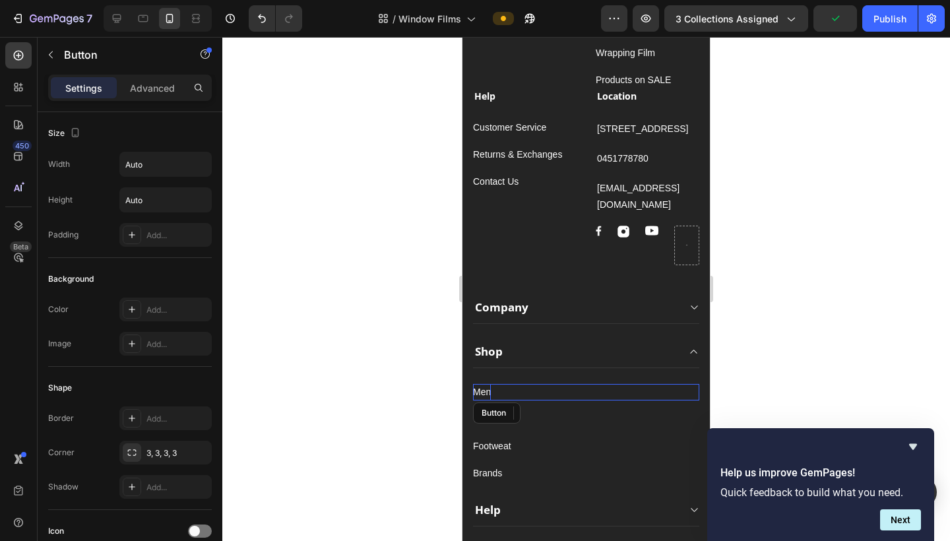
click at [485, 393] on div "Men" at bounding box center [482, 392] width 18 height 16
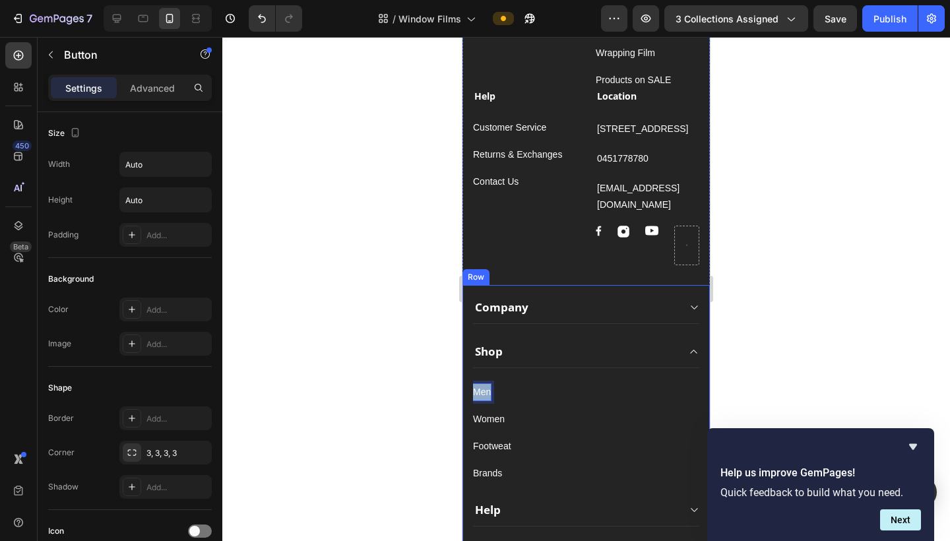
drag, startPoint x: 489, startPoint y: 394, endPoint x: 466, endPoint y: 392, distance: 23.1
click at [466, 392] on div "Company Shop Men Button 0 Women Button Footweat Button Brands Button Help Visit…" at bounding box center [585, 436] width 247 height 303
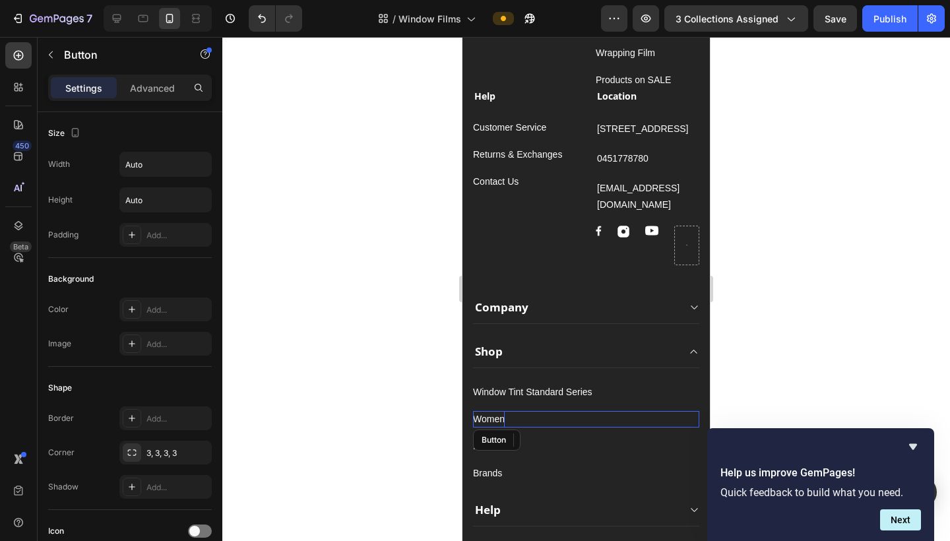
click at [498, 417] on div "Women" at bounding box center [489, 419] width 32 height 16
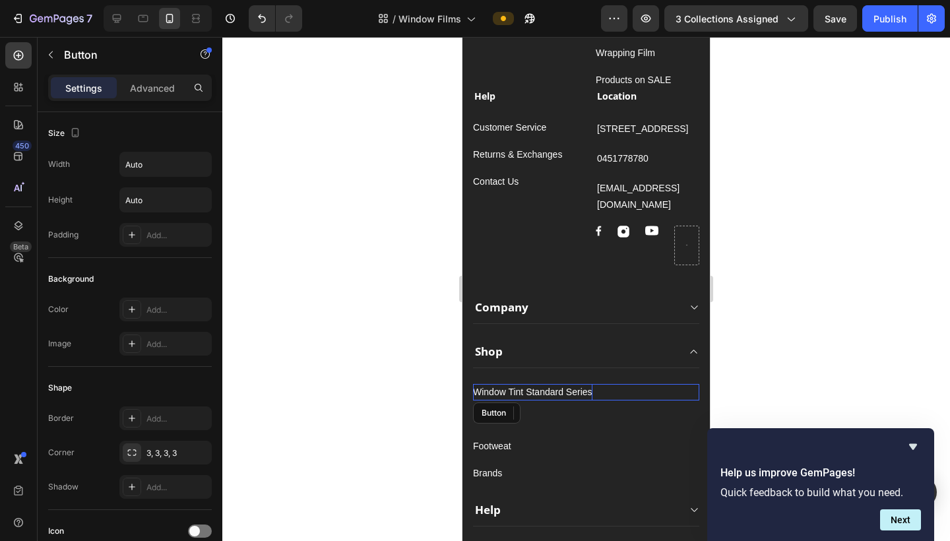
click at [515, 386] on p "Window Tint Standard Series" at bounding box center [532, 392] width 119 height 16
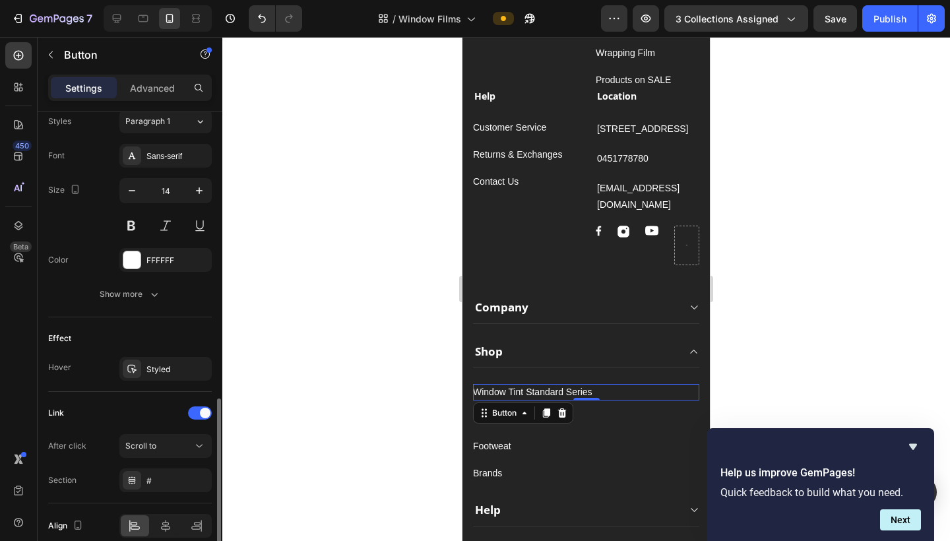
scroll to position [548, 0]
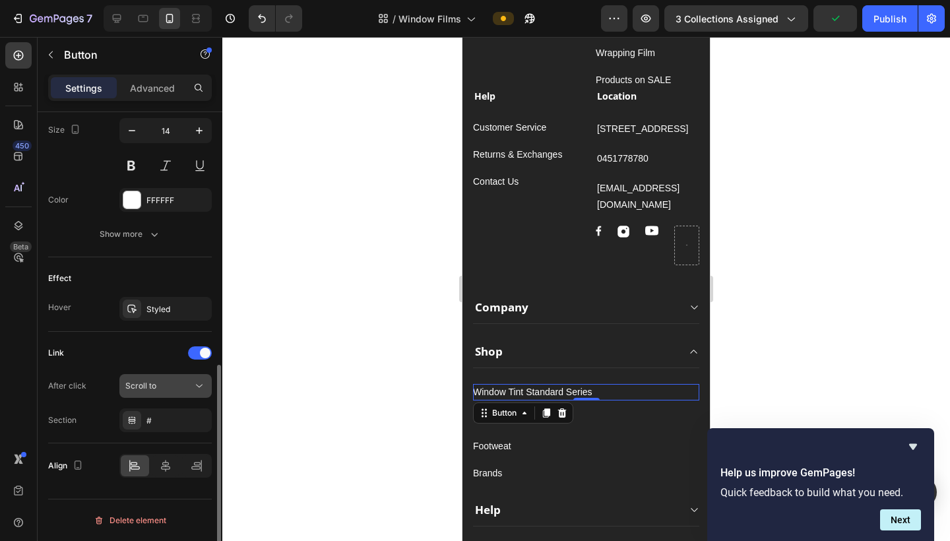
click at [163, 385] on div "Scroll to" at bounding box center [158, 386] width 67 height 12
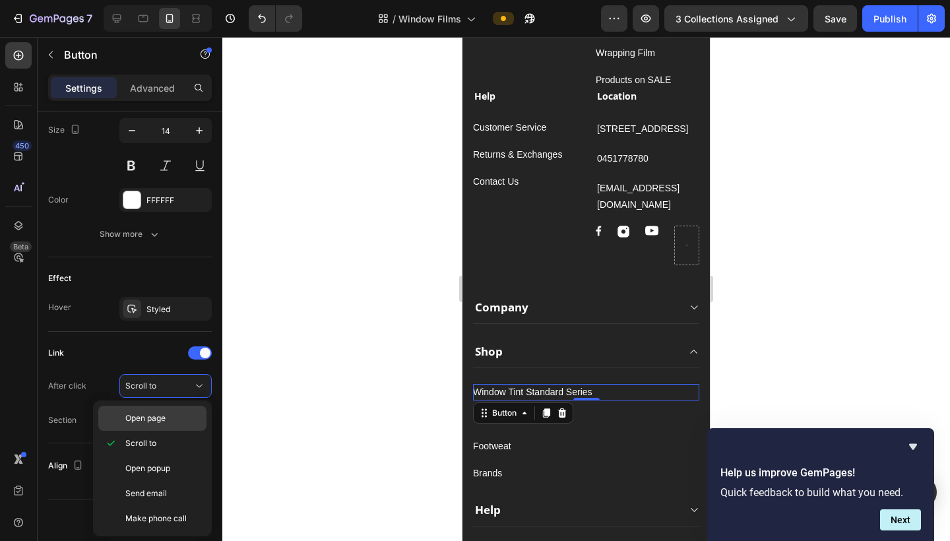
click at [160, 408] on div "Open page" at bounding box center [152, 418] width 108 height 25
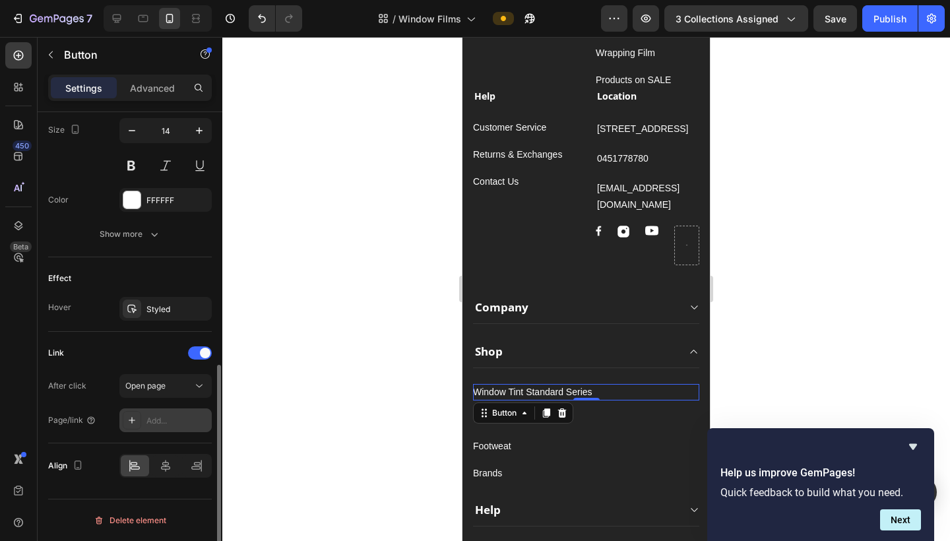
click at [138, 418] on div at bounding box center [132, 420] width 18 height 18
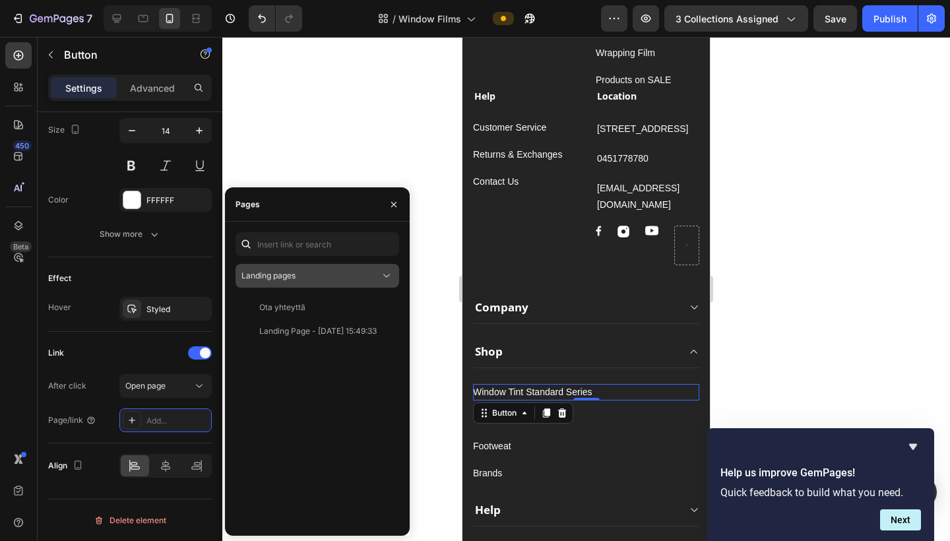
click at [303, 268] on button "Landing pages" at bounding box center [317, 276] width 164 height 24
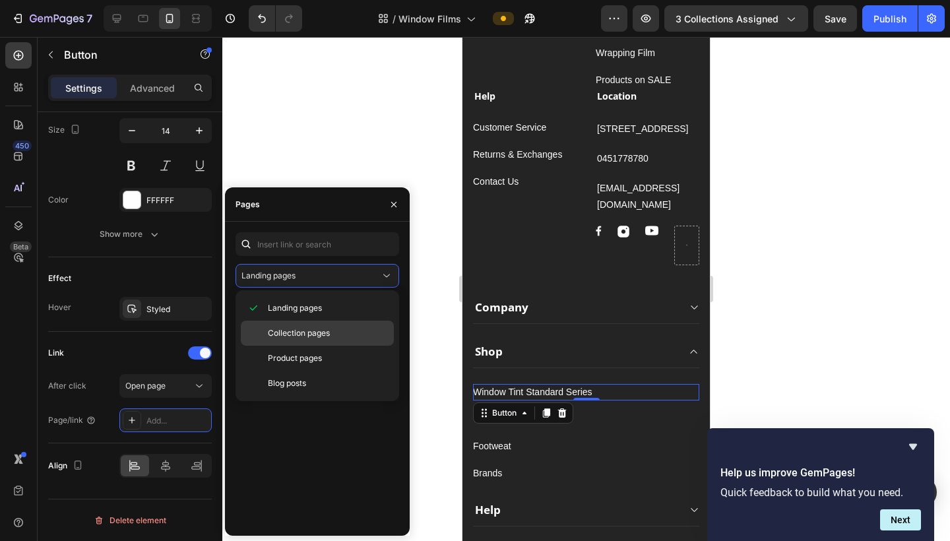
click at [291, 337] on span "Collection pages" at bounding box center [299, 333] width 62 height 12
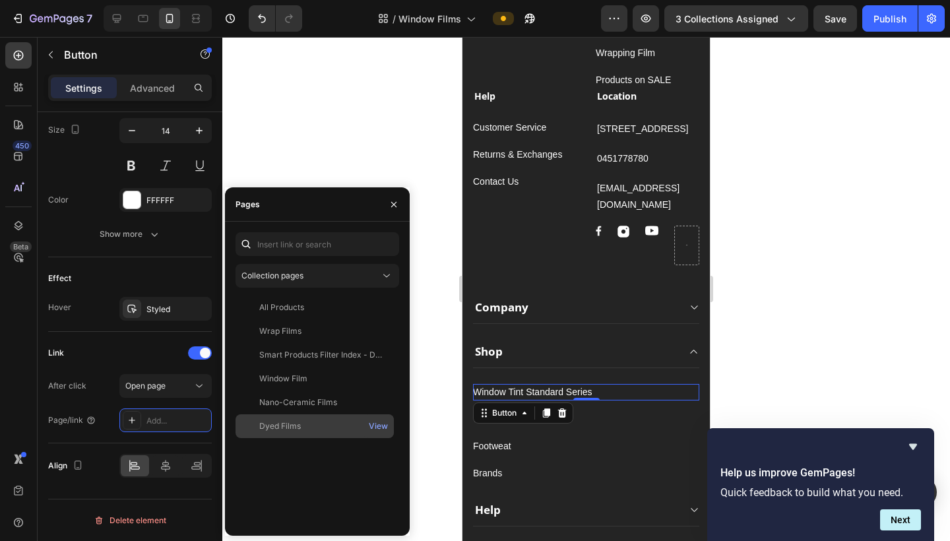
click at [302, 431] on div "Dyed Films" at bounding box center [315, 426] width 148 height 12
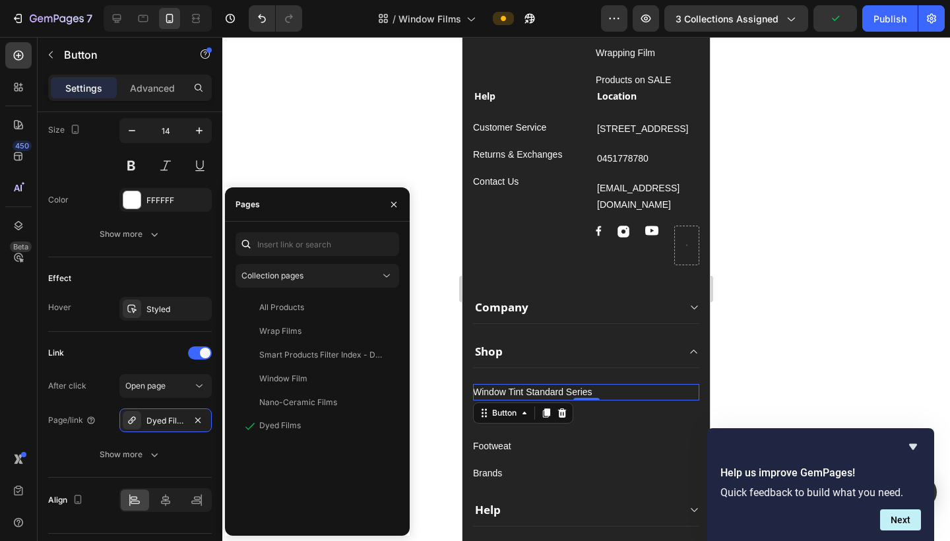
click at [448, 386] on div at bounding box center [585, 289] width 727 height 504
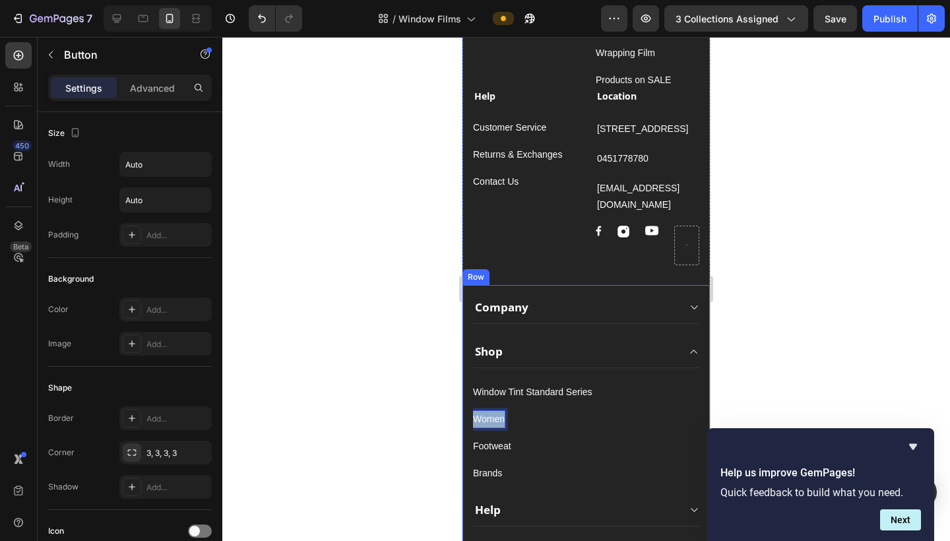
drag, startPoint x: 41, startPoint y: 382, endPoint x: 3, endPoint y: 381, distance: 38.3
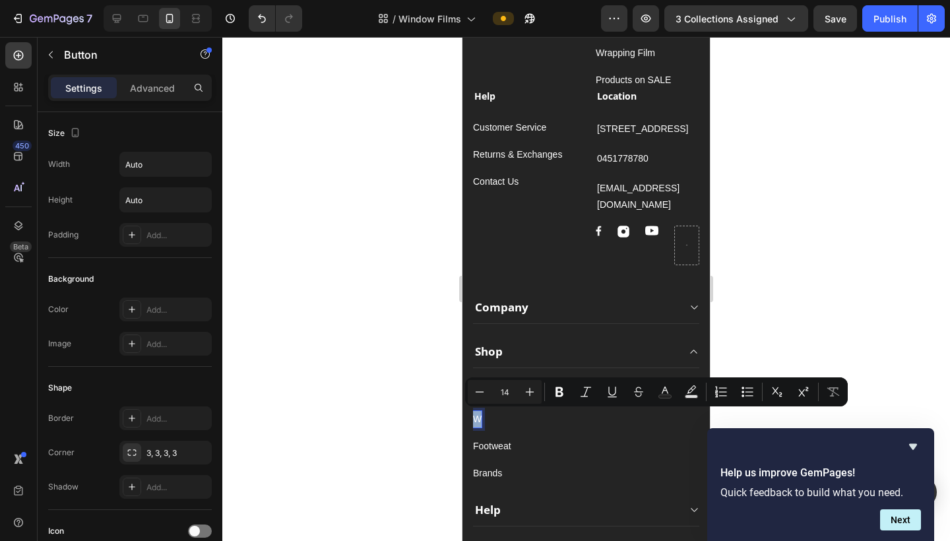
click at [479, 419] on p "W" at bounding box center [477, 419] width 9 height 16
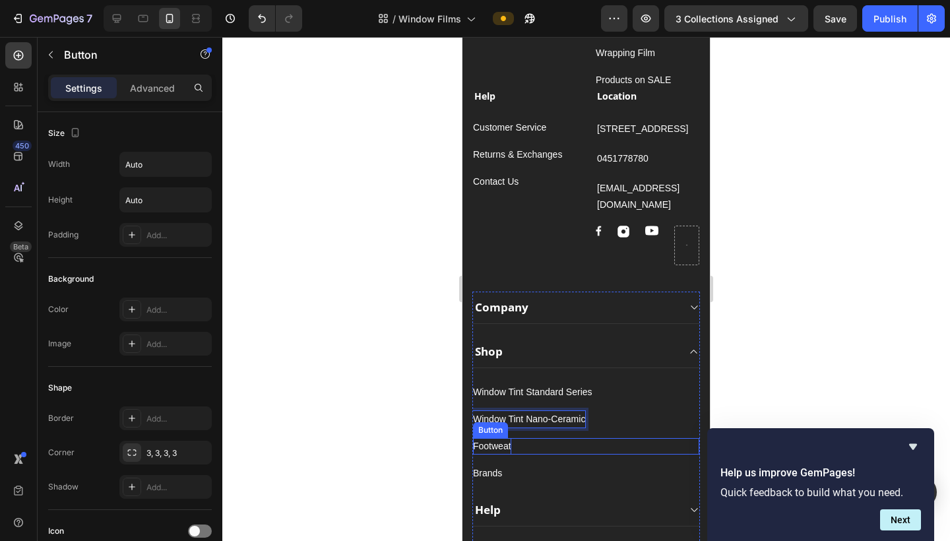
click at [503, 446] on div "Footweat" at bounding box center [492, 446] width 38 height 16
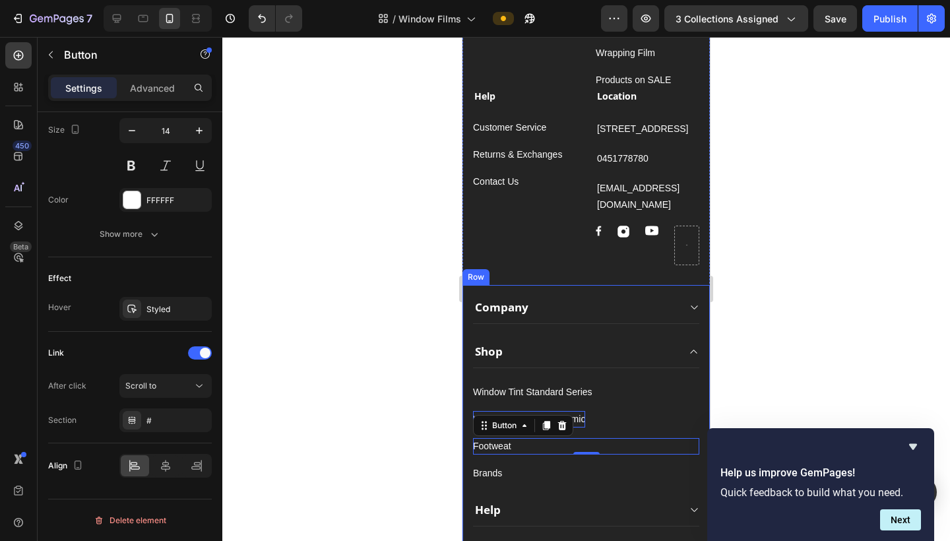
click at [467, 423] on div "Company Shop Window Tint Standard Series Button Window Tint Nano-Ceramic Button…" at bounding box center [585, 436] width 247 height 303
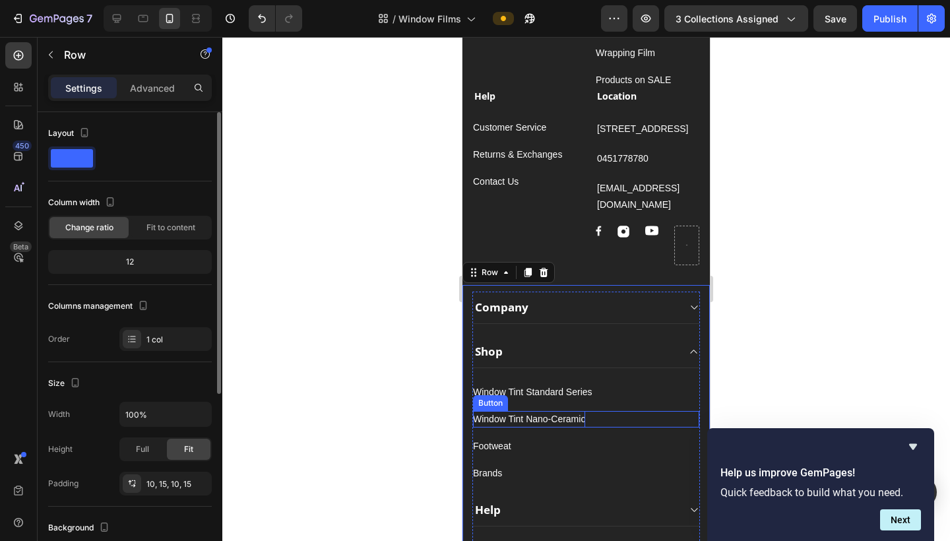
click at [491, 419] on p "Window Tint Nano-Ceramic" at bounding box center [529, 419] width 112 height 16
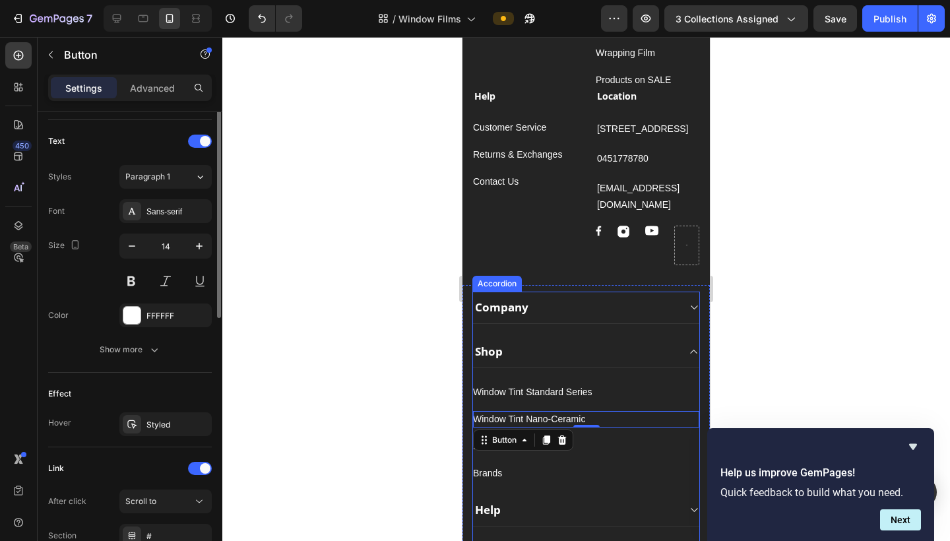
scroll to position [548, 0]
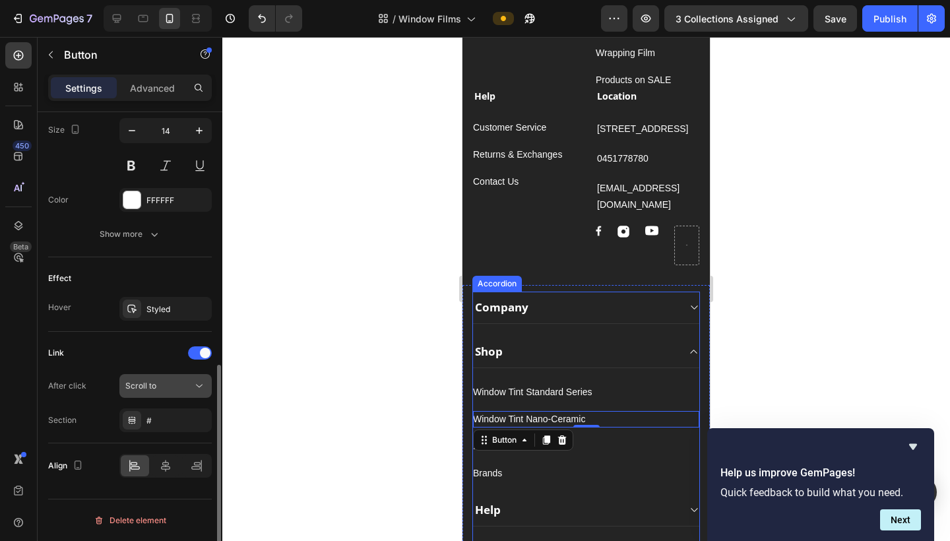
click at [177, 389] on div "Scroll to" at bounding box center [158, 386] width 67 height 12
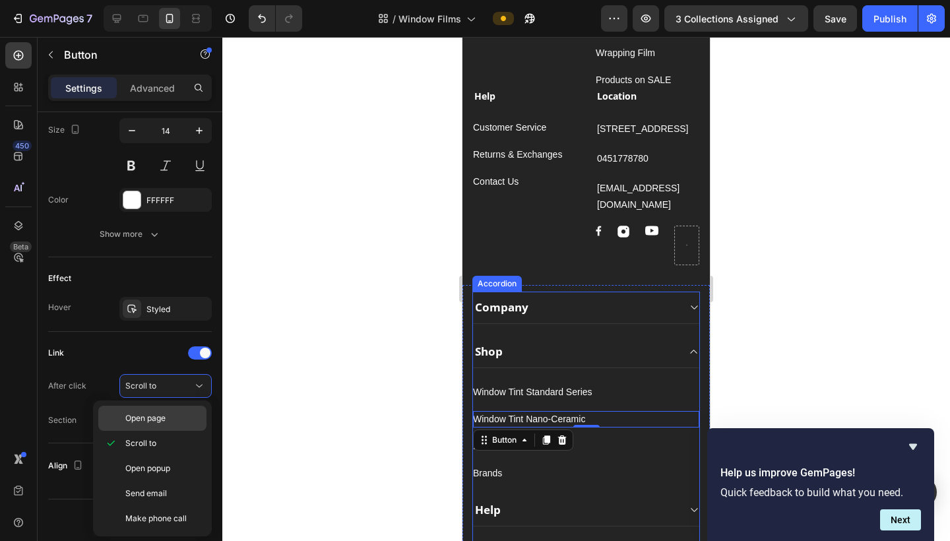
click at [170, 414] on p "Open page" at bounding box center [162, 418] width 75 height 12
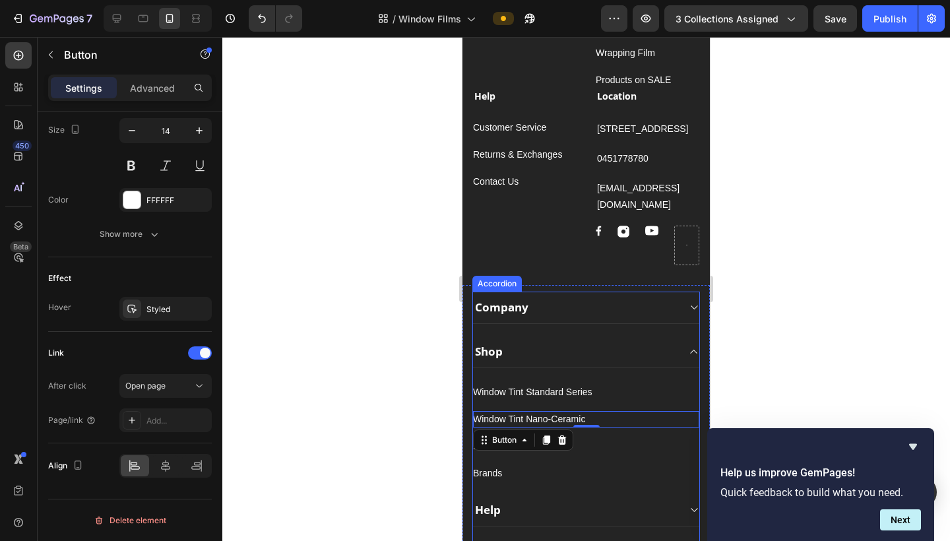
click at [170, 415] on div "Add..." at bounding box center [177, 421] width 62 height 12
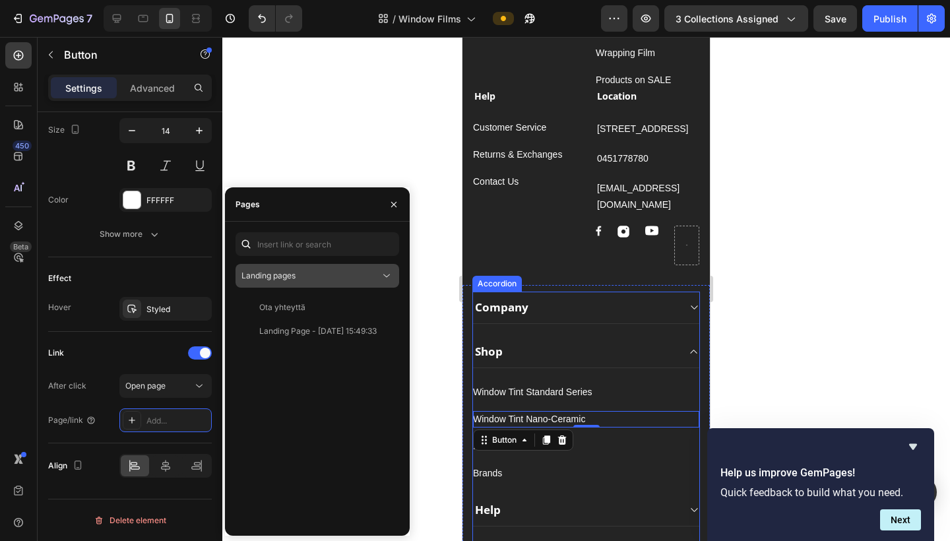
click at [338, 281] on div "Landing pages" at bounding box center [310, 276] width 139 height 12
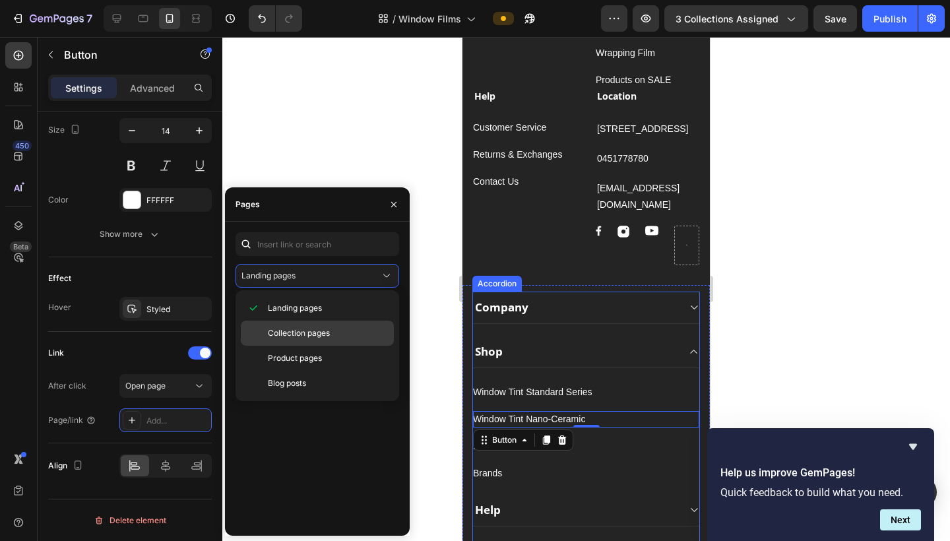
click at [319, 334] on span "Collection pages" at bounding box center [299, 333] width 62 height 12
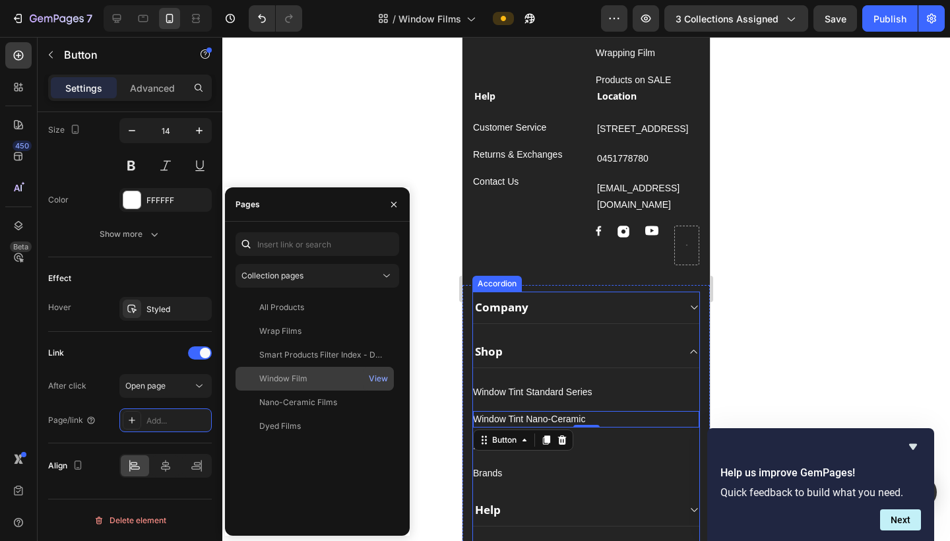
click at [293, 379] on div "Window Film" at bounding box center [283, 379] width 48 height 12
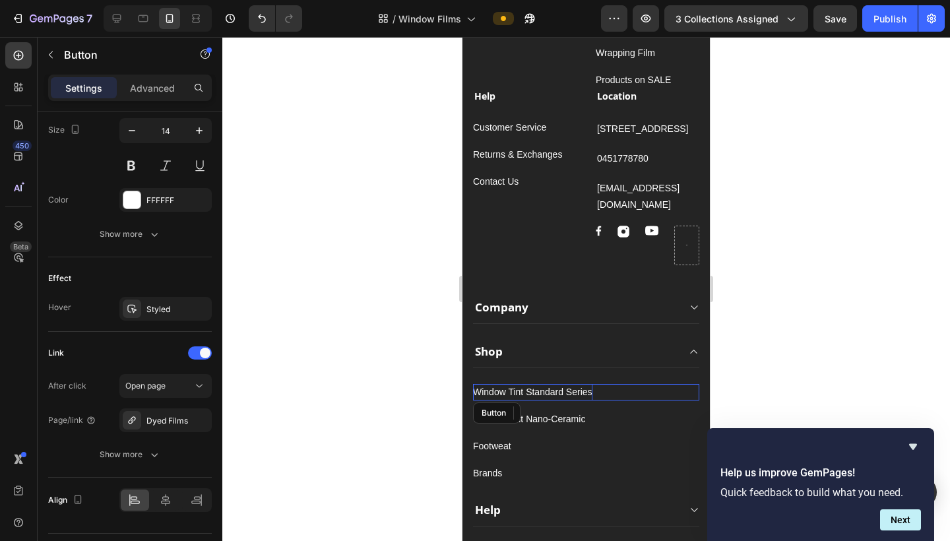
click at [583, 390] on p "Window Tint Standard Series" at bounding box center [532, 392] width 119 height 16
click at [589, 391] on p "Window Tint Standard Series" at bounding box center [532, 392] width 119 height 16
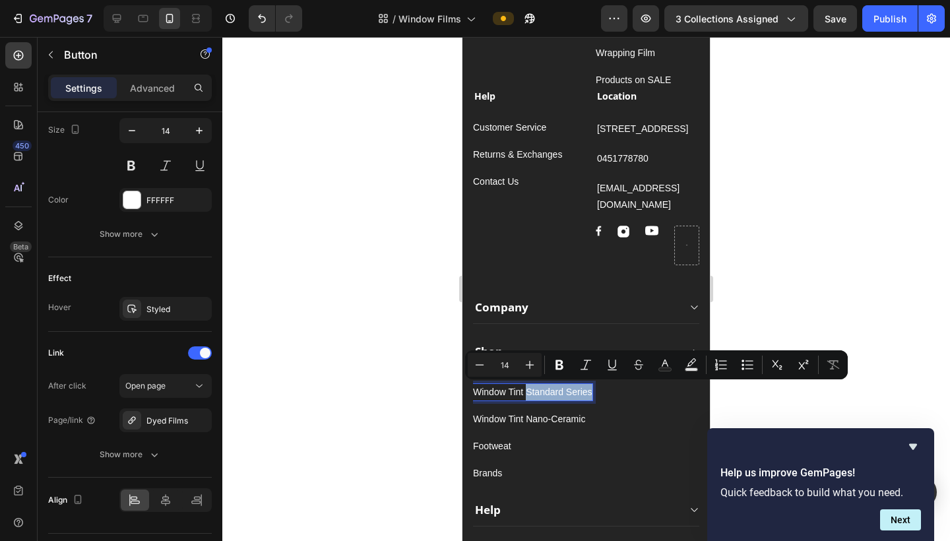
drag, startPoint x: 592, startPoint y: 392, endPoint x: 530, endPoint y: 389, distance: 62.1
click at [530, 389] on p "Window Tint Standard Series" at bounding box center [532, 392] width 119 height 16
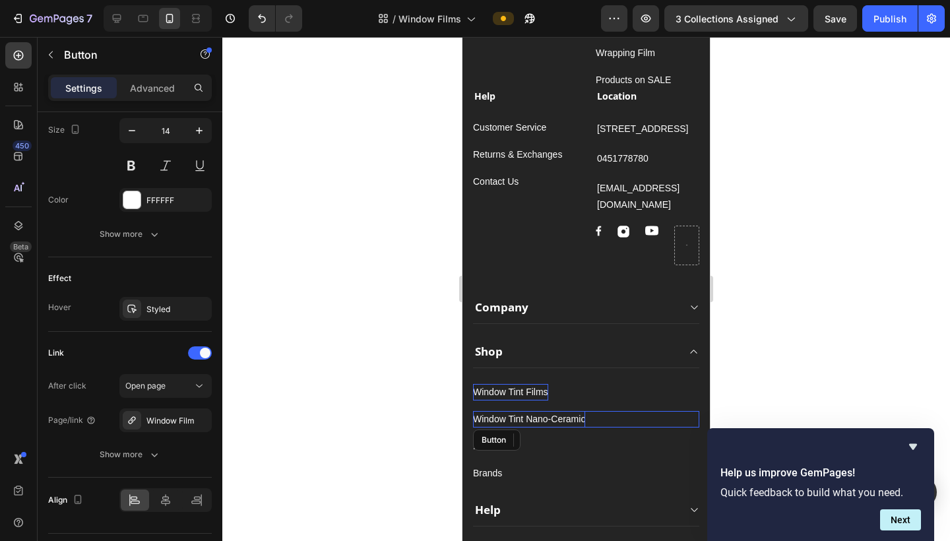
click at [564, 421] on p "Window Tint Nano-Ceramic" at bounding box center [529, 419] width 112 height 16
click at [568, 414] on p "Window Tint Nano-Ceramic" at bounding box center [529, 419] width 112 height 16
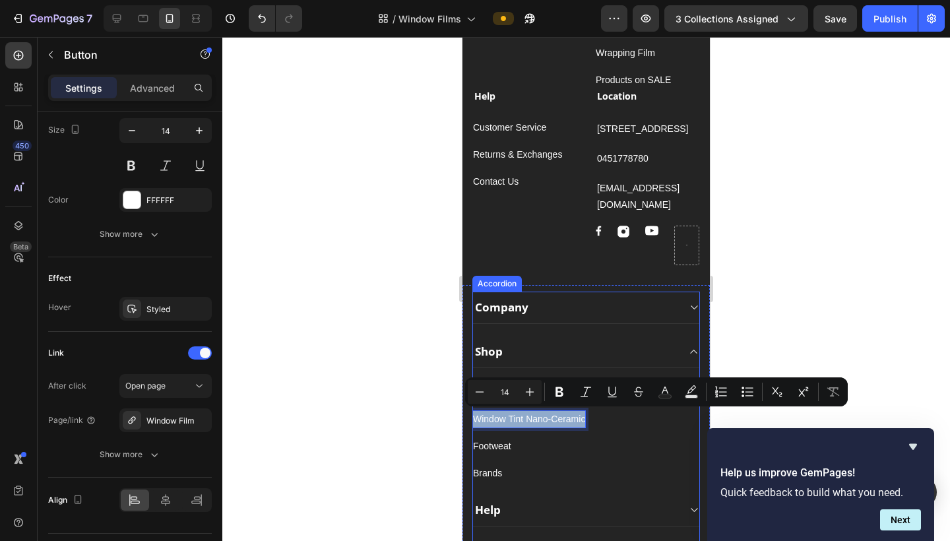
drag, startPoint x: 584, startPoint y: 416, endPoint x: 472, endPoint y: 420, distance: 111.6
click at [472, 420] on div "Company Shop Window Tint Films Button Window Tint Nano-Ceramic Button 0 Footwea…" at bounding box center [586, 431] width 228 height 279
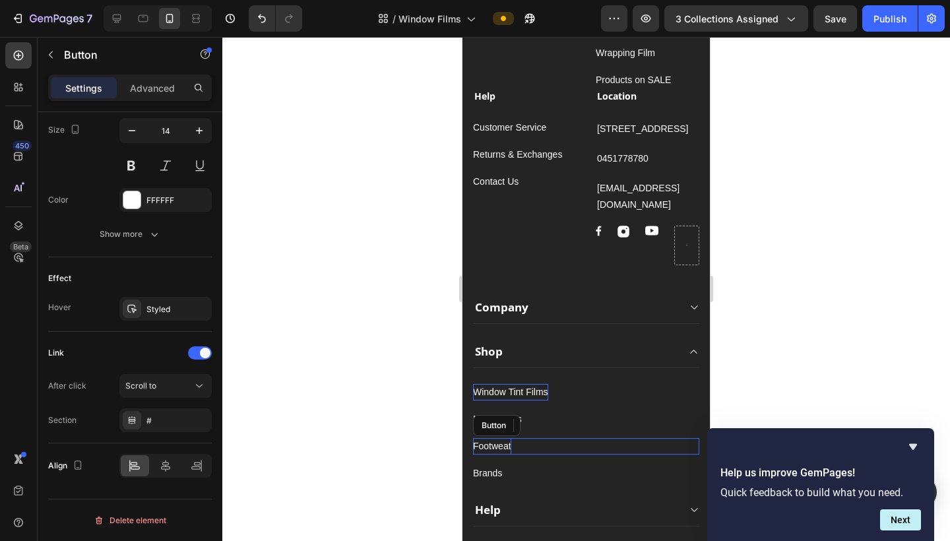
click at [505, 447] on div "Footweat" at bounding box center [492, 446] width 38 height 16
click at [512, 447] on div "Footweat Button 0" at bounding box center [586, 446] width 226 height 16
click at [505, 447] on p "Footweat" at bounding box center [492, 446] width 38 height 16
click at [511, 447] on div "Footweat Button 0" at bounding box center [586, 446] width 226 height 16
click at [507, 447] on p "Footweat" at bounding box center [492, 446] width 38 height 16
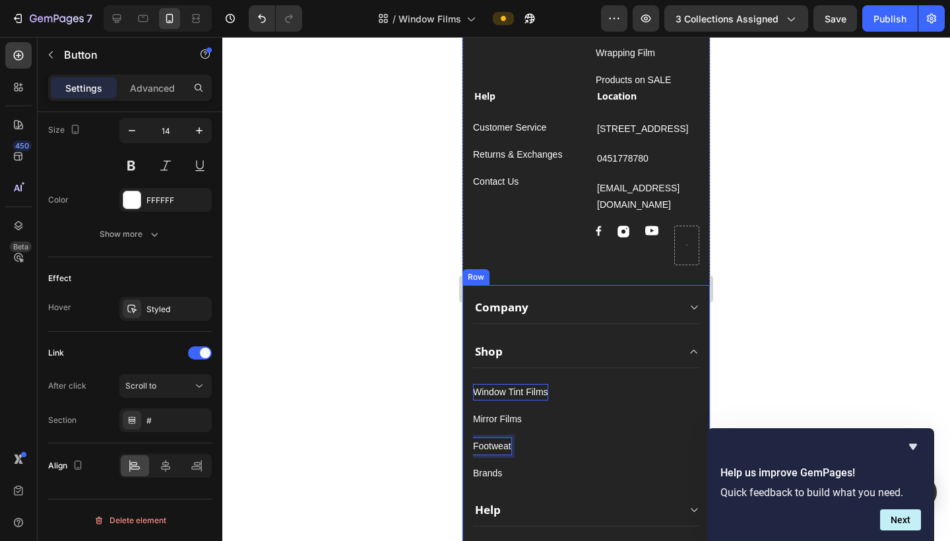
drag, startPoint x: 510, startPoint y: 445, endPoint x: 460, endPoint y: 450, distance: 50.4
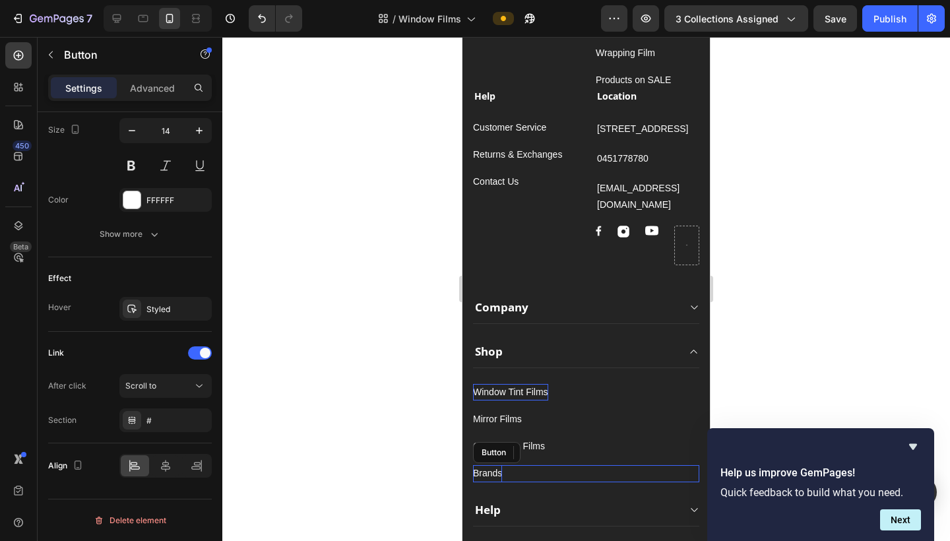
click at [493, 468] on div "Brands" at bounding box center [487, 473] width 29 height 16
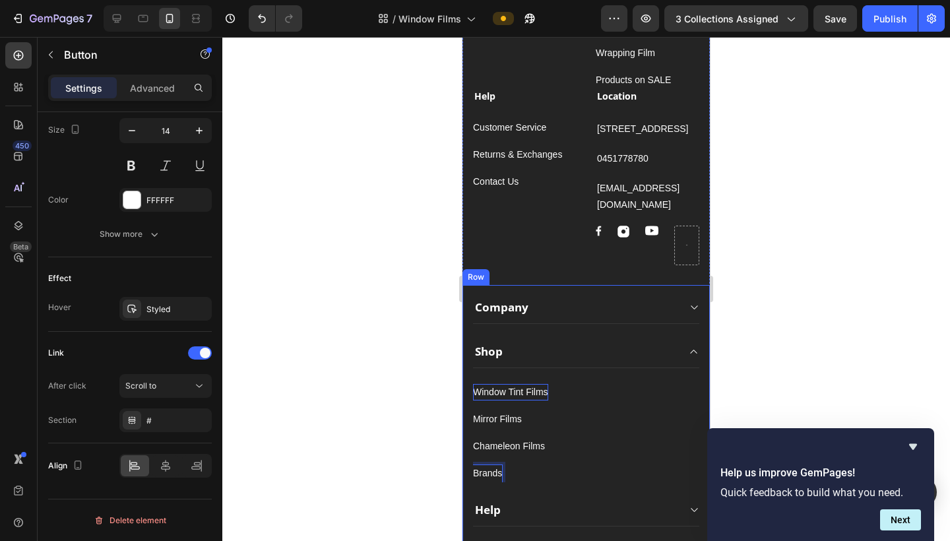
drag, startPoint x: 501, startPoint y: 472, endPoint x: 456, endPoint y: 478, distance: 45.2
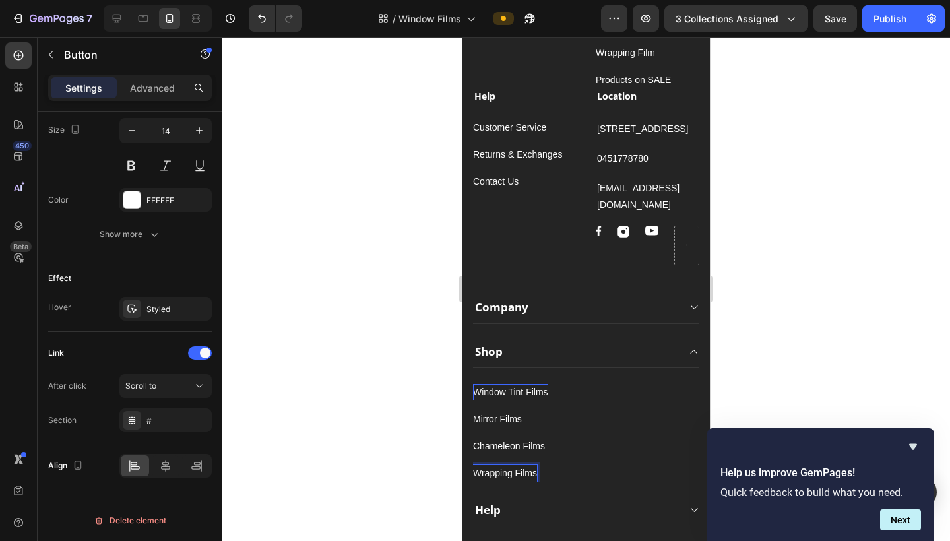
click at [518, 468] on p "Wrapping Films" at bounding box center [505, 473] width 64 height 16
click at [484, 468] on p "Wrapping Films" at bounding box center [505, 473] width 64 height 16
click at [485, 468] on p "Wrapping Films" at bounding box center [505, 473] width 64 height 16
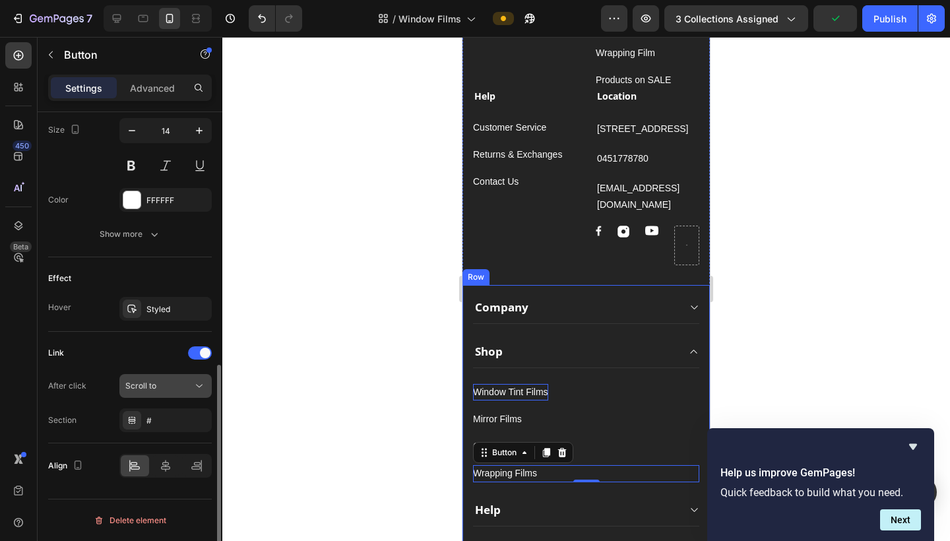
click at [171, 386] on div "Scroll to" at bounding box center [158, 386] width 67 height 12
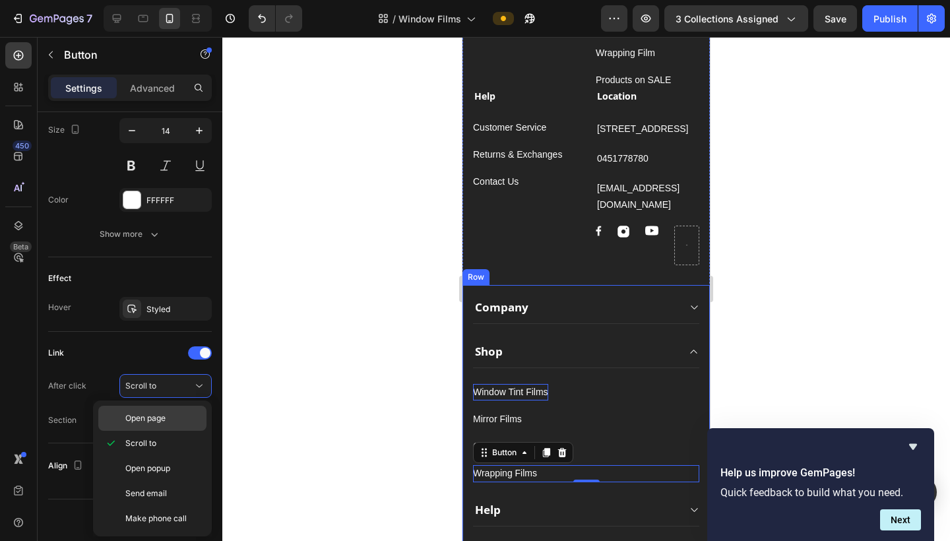
click at [173, 417] on p "Open page" at bounding box center [162, 418] width 75 height 12
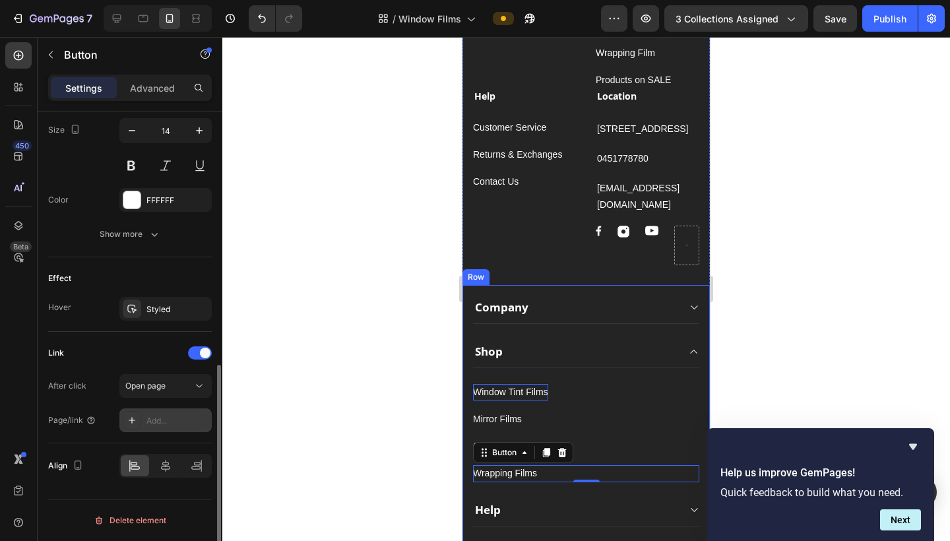
click at [173, 419] on div "Add..." at bounding box center [177, 421] width 62 height 12
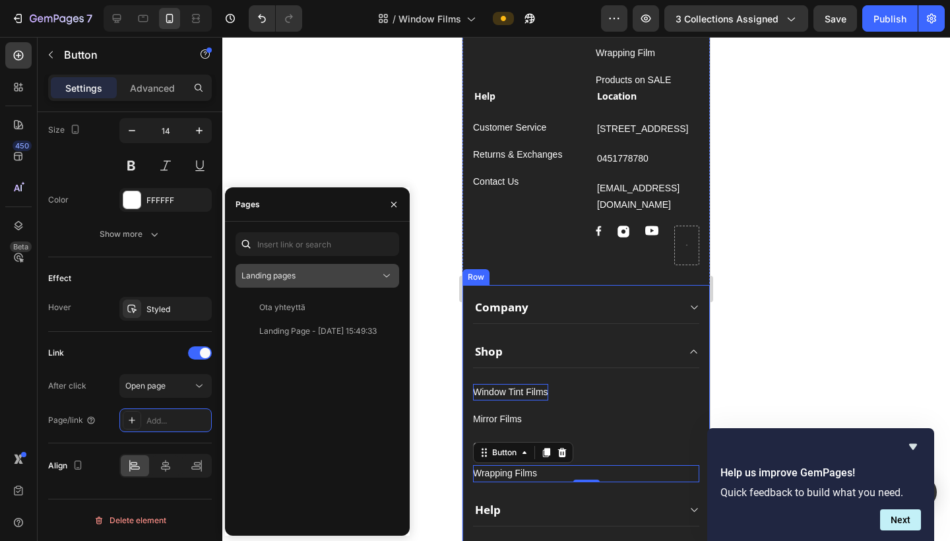
click at [276, 282] on div "Landing pages" at bounding box center [317, 275] width 152 height 13
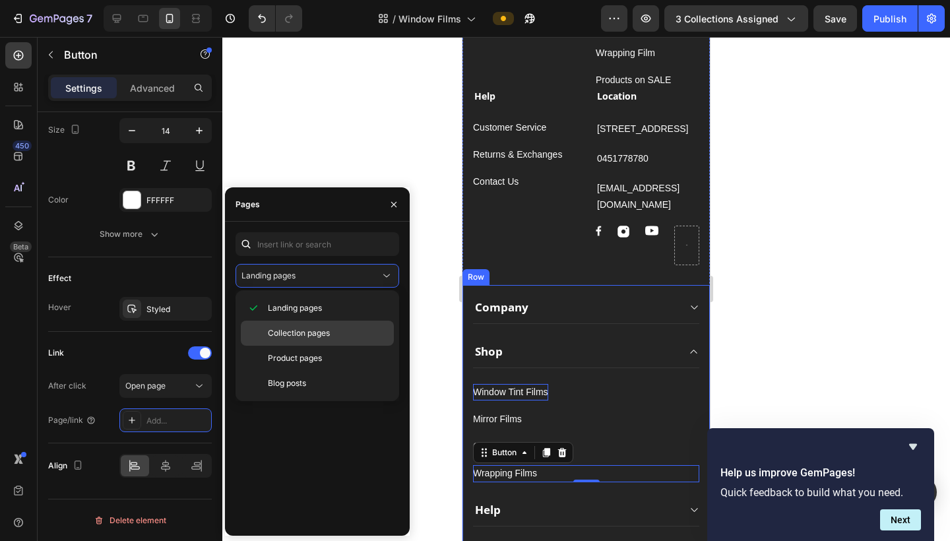
click at [281, 332] on span "Collection pages" at bounding box center [299, 333] width 62 height 12
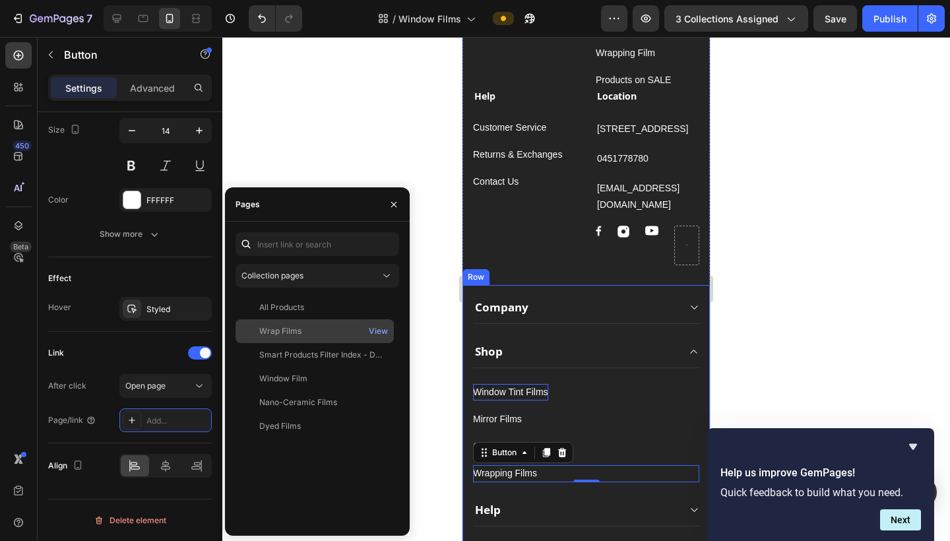
click at [304, 341] on div "Wrap Films View" at bounding box center [314, 331] width 158 height 24
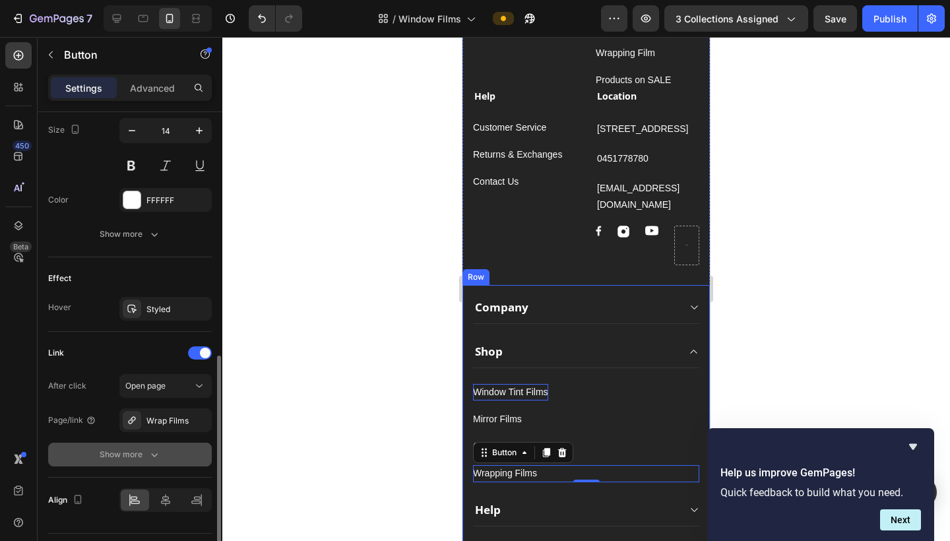
click at [189, 460] on button "Show more" at bounding box center [130, 455] width 164 height 24
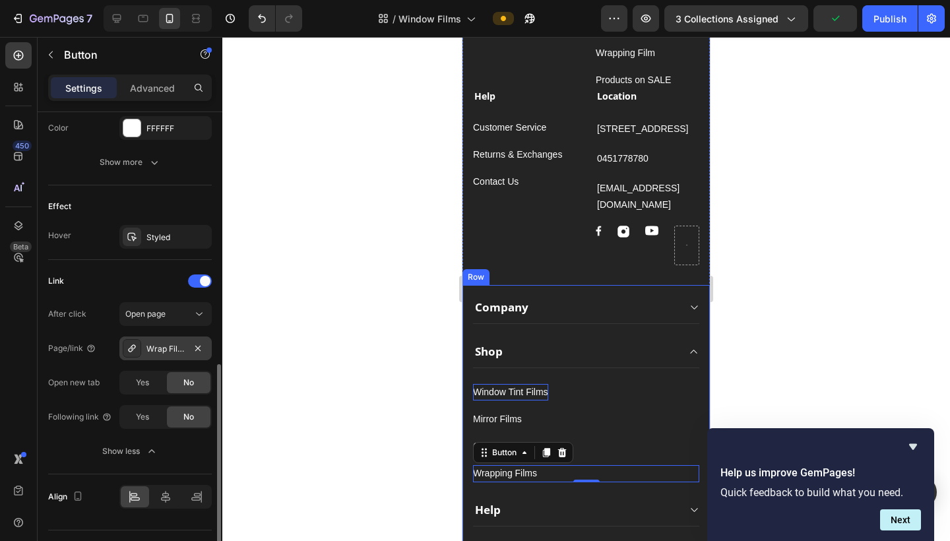
scroll to position [620, 0]
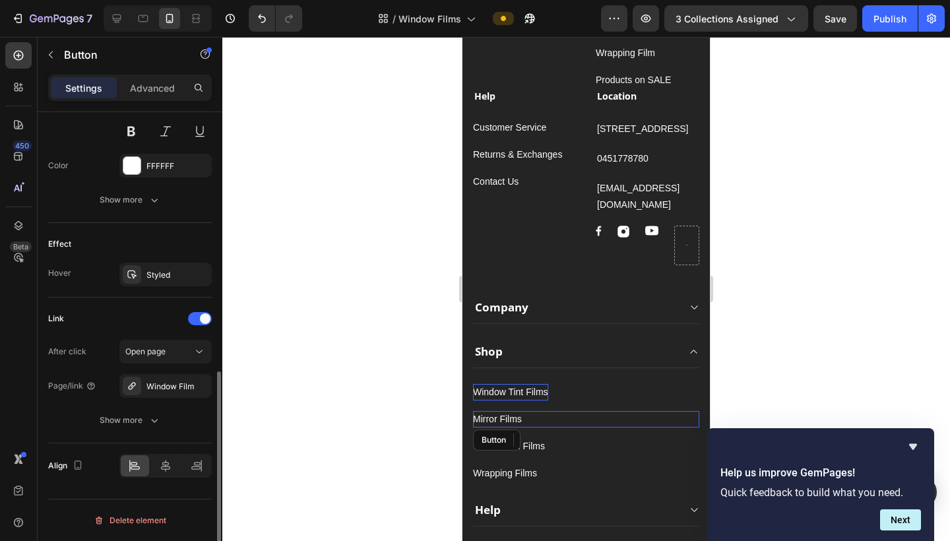
click at [582, 421] on div "Mirror Films Button" at bounding box center [586, 419] width 226 height 16
click at [559, 465] on div "Wrapping Films Button" at bounding box center [586, 473] width 226 height 16
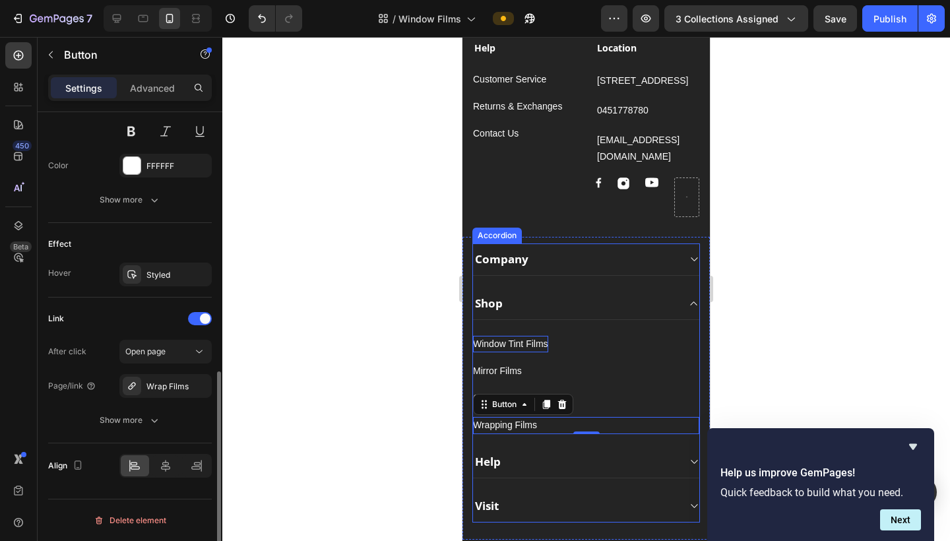
scroll to position [1593, 0]
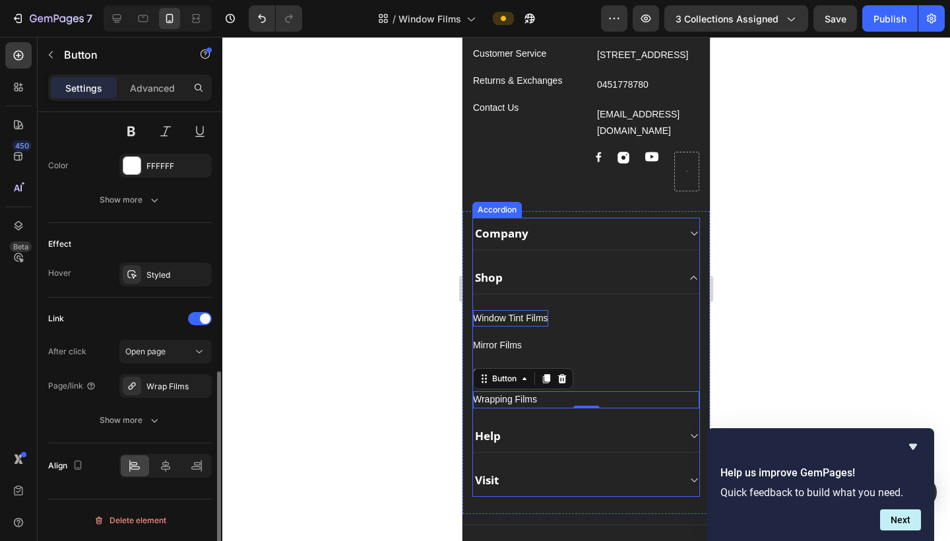
click at [566, 435] on div "Help" at bounding box center [575, 436] width 205 height 18
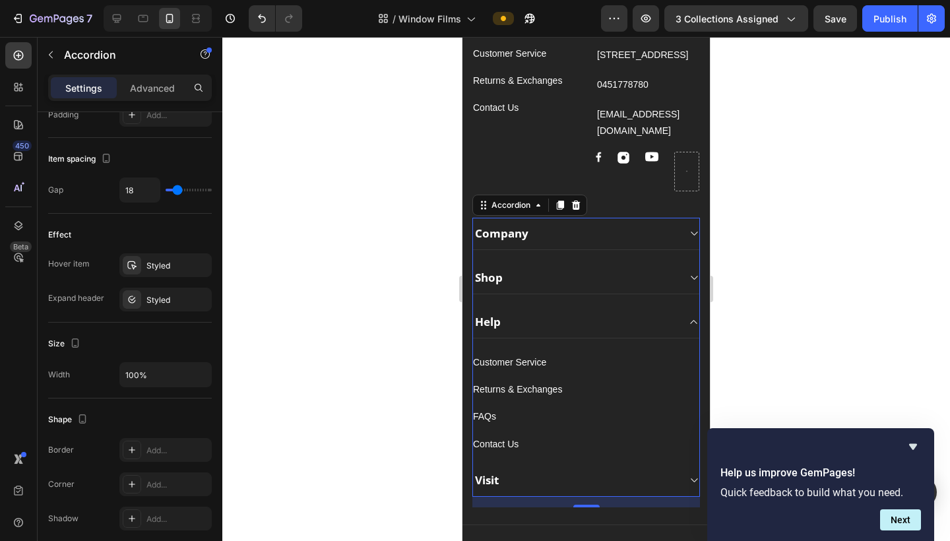
scroll to position [0, 0]
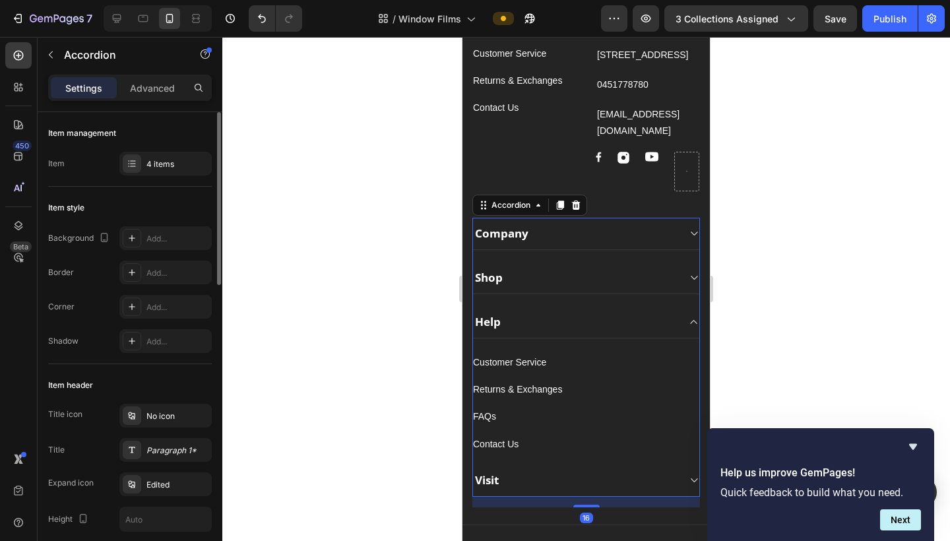
click at [561, 271] on div "Shop" at bounding box center [575, 277] width 205 height 18
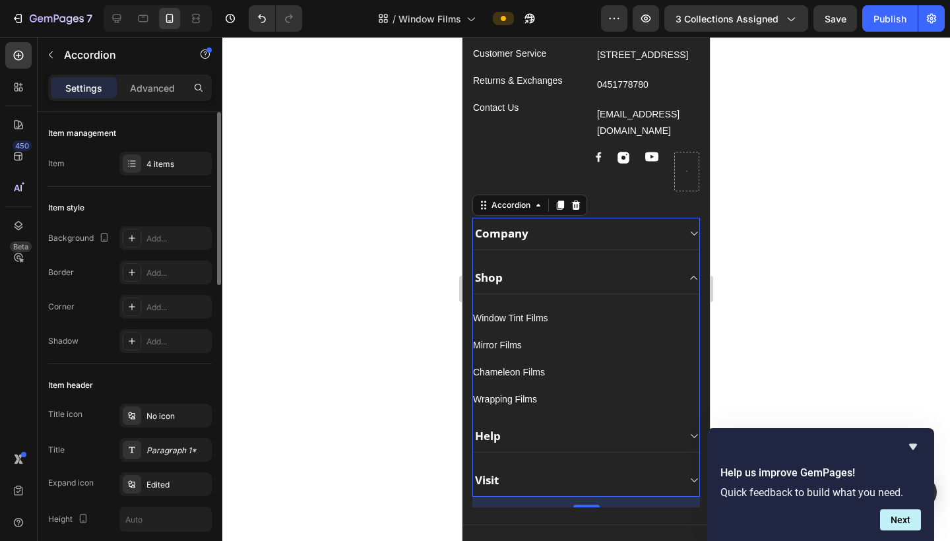
click at [541, 429] on div "Help" at bounding box center [575, 436] width 205 height 18
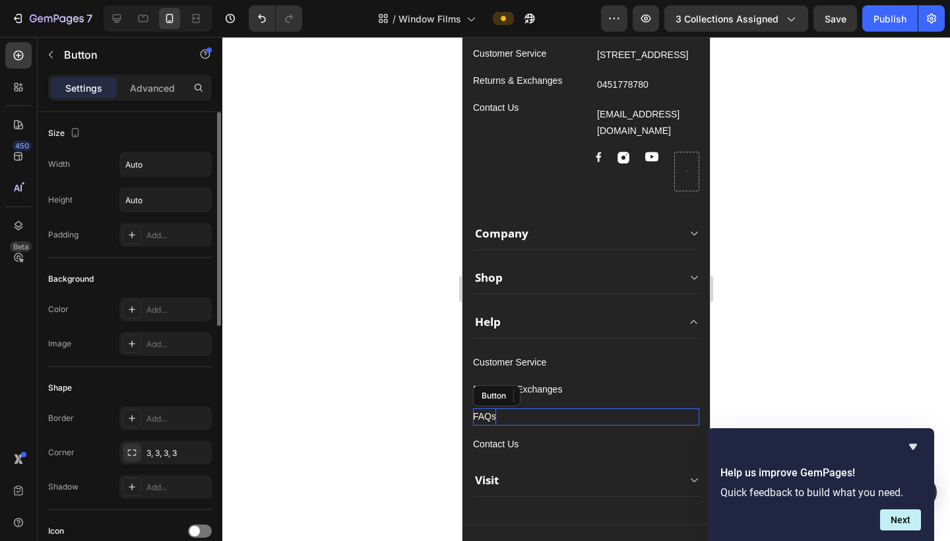
click at [485, 417] on div "FAQs" at bounding box center [484, 416] width 23 height 16
click at [563, 397] on icon at bounding box center [562, 395] width 9 height 9
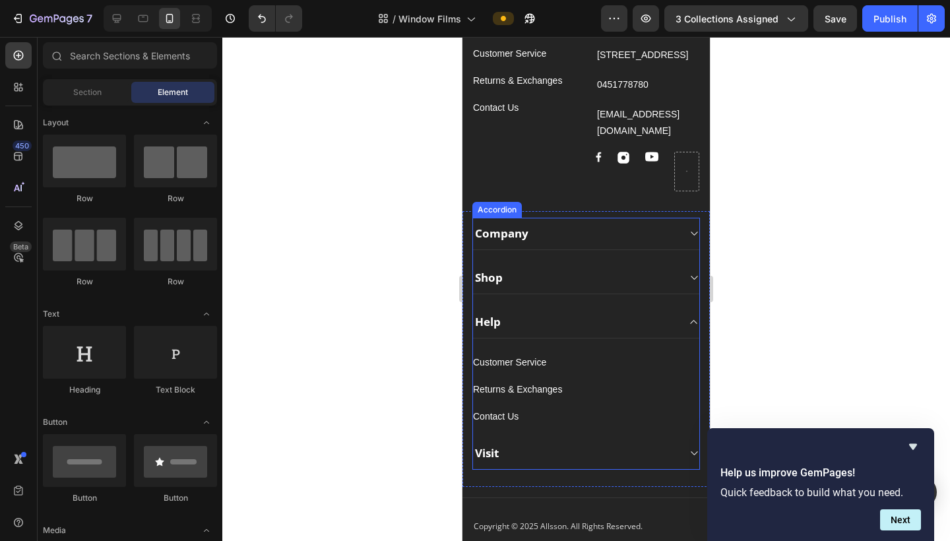
click at [488, 454] on div "Visit" at bounding box center [487, 453] width 28 height 18
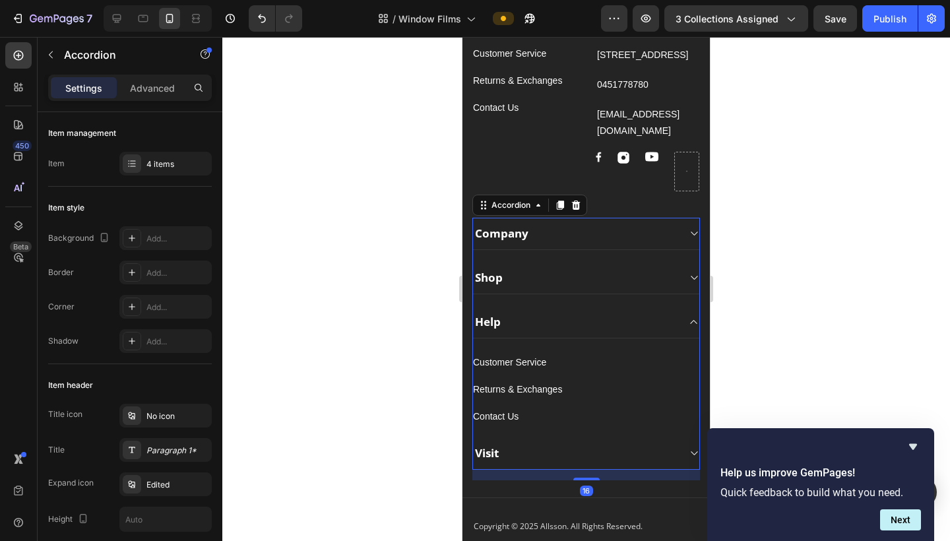
click at [670, 448] on div "Visit" at bounding box center [575, 453] width 205 height 18
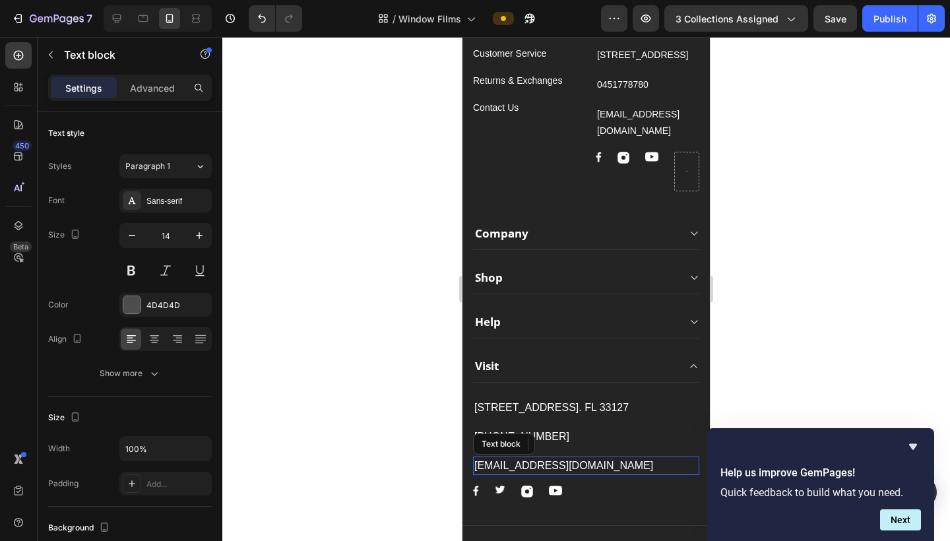
click at [507, 466] on p "support@gmail.com" at bounding box center [586, 466] width 224 height 16
click at [541, 467] on p "support@gmail.com" at bounding box center [586, 466] width 224 height 16
drag, startPoint x: 568, startPoint y: 466, endPoint x: 459, endPoint y: 476, distance: 109.2
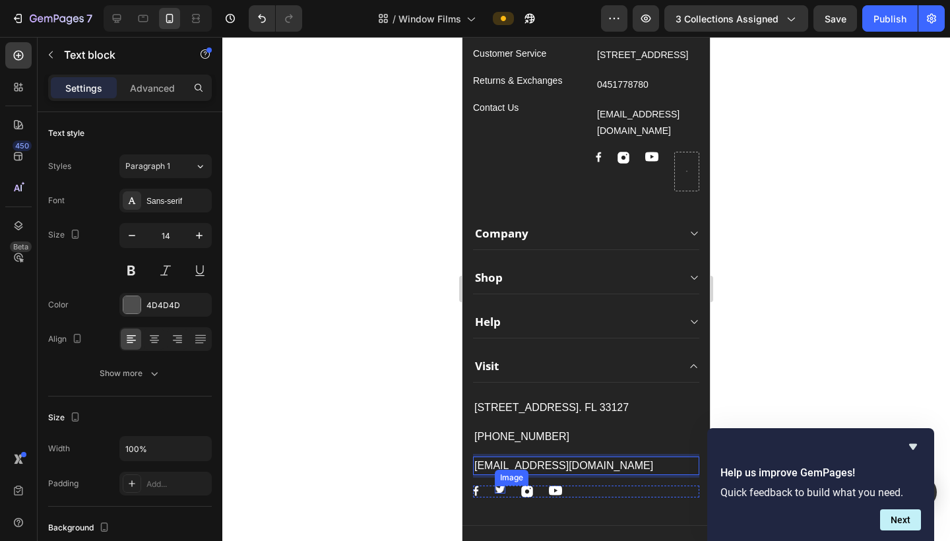
click at [499, 468] on img at bounding box center [500, 489] width 11 height 8
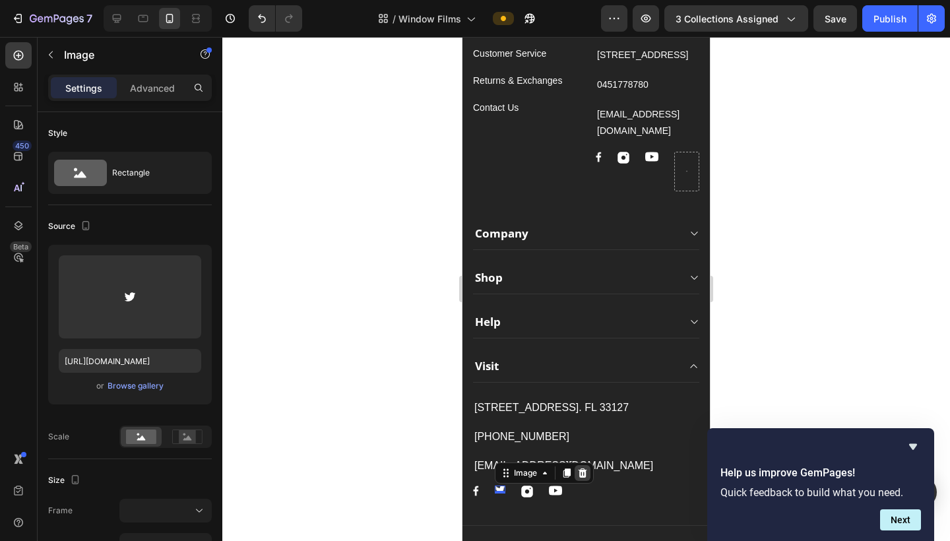
click at [581, 468] on icon at bounding box center [582, 472] width 9 height 9
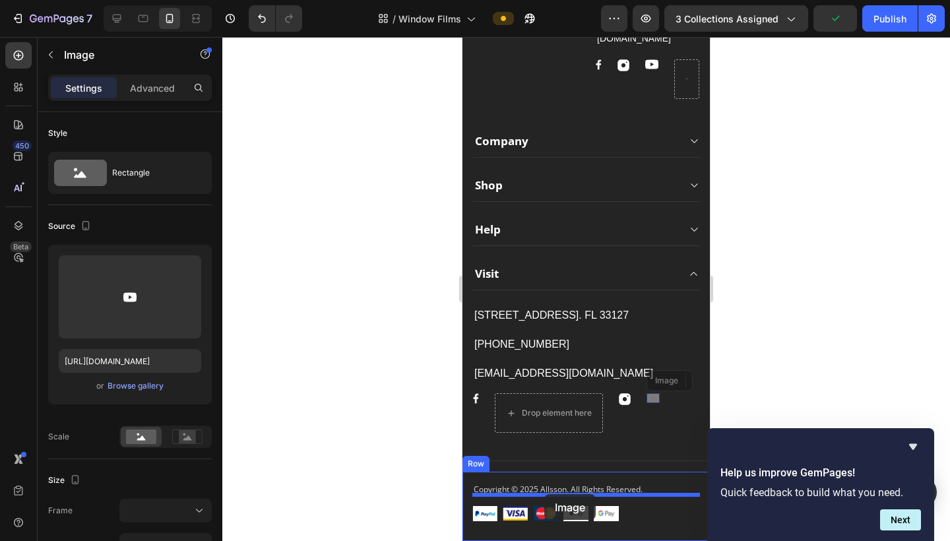
scroll to position [1691, 0]
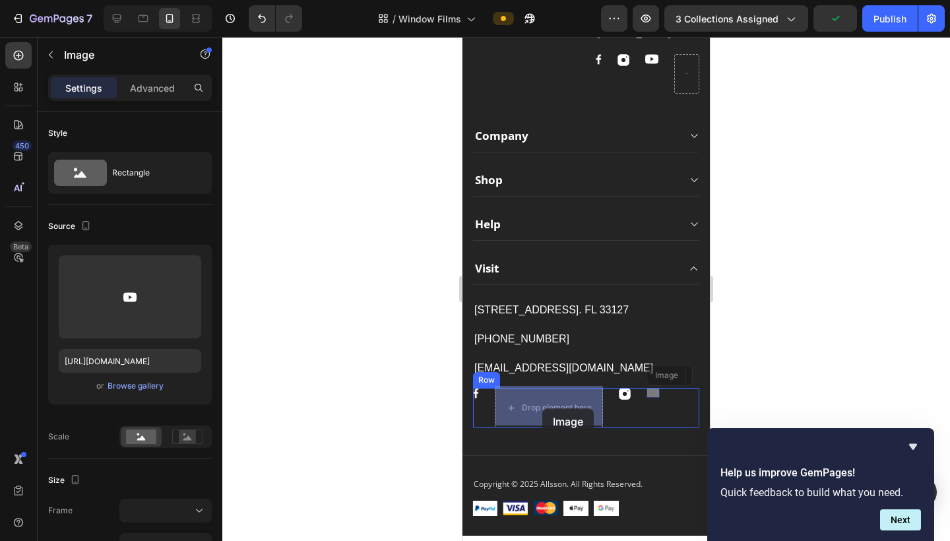
drag, startPoint x: 652, startPoint y: 489, endPoint x: 543, endPoint y: 406, distance: 136.8
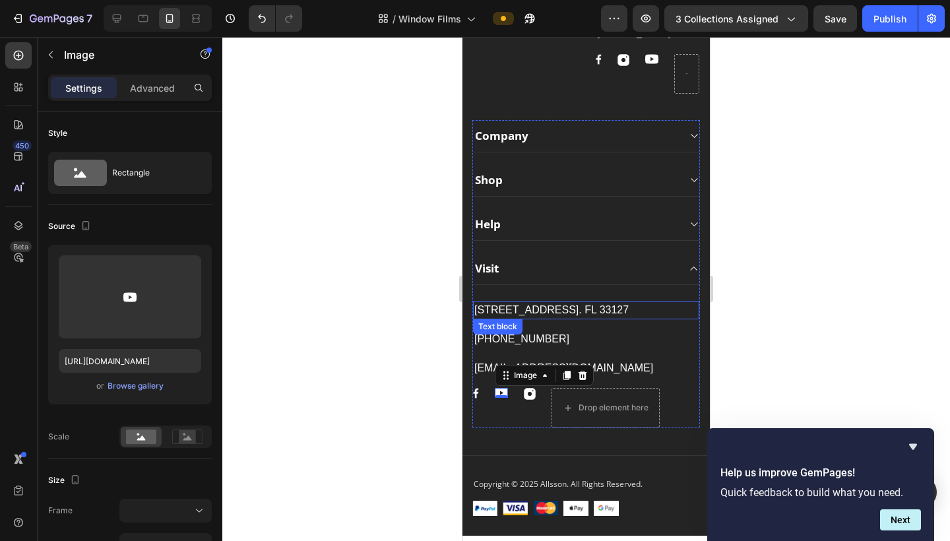
click at [528, 309] on p "261 NW 26th Street Miami. FL 33127" at bounding box center [586, 310] width 224 height 16
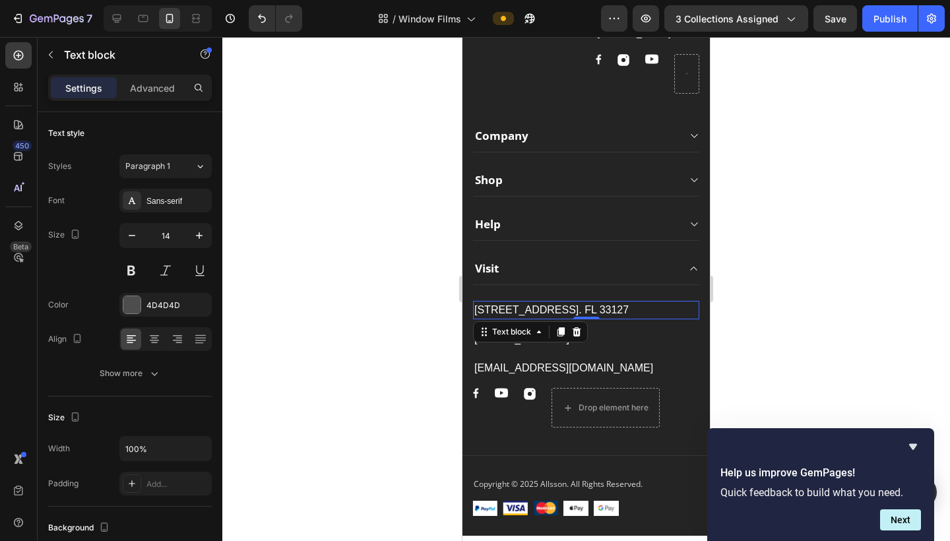
click at [528, 309] on p "261 NW 26th Street Miami. FL 33127" at bounding box center [586, 310] width 224 height 16
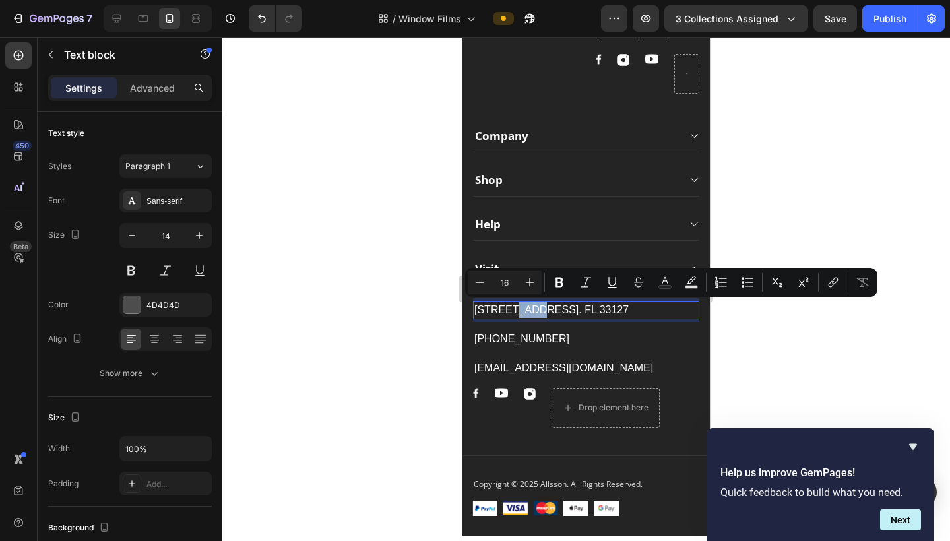
click at [528, 309] on p "261 NW 26th Street Miami. FL 33127" at bounding box center [586, 310] width 224 height 16
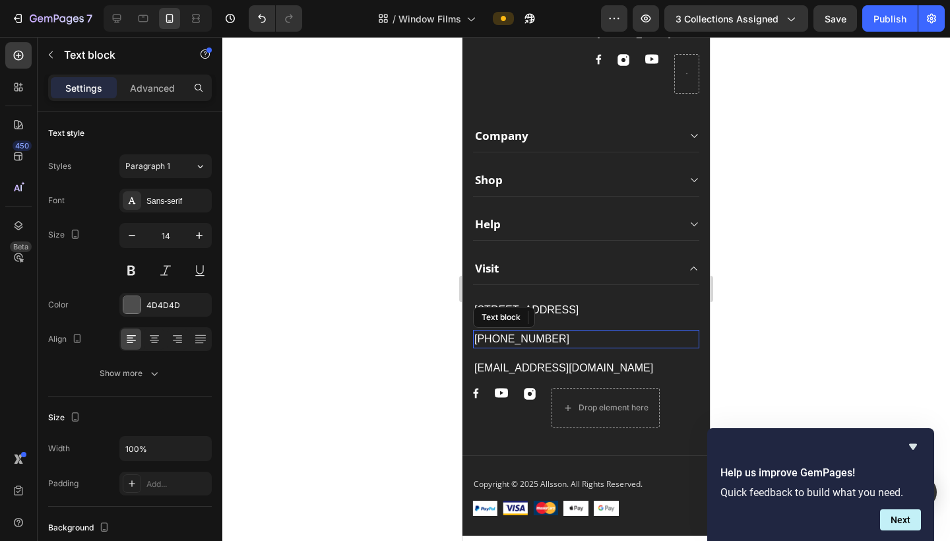
click at [520, 344] on p "999-999-999" at bounding box center [586, 339] width 224 height 16
click at [526, 338] on p "999-999-999" at bounding box center [586, 339] width 224 height 16
drag, startPoint x: 535, startPoint y: 337, endPoint x: 467, endPoint y: 340, distance: 68.0
click at [467, 340] on div "Company Shop Help Visit Rantatie 43, Tampere, Finland Text block 999-999-999 Te…" at bounding box center [585, 278] width 247 height 331
click at [514, 338] on p "(+358) 45 177 8780" at bounding box center [586, 339] width 224 height 16
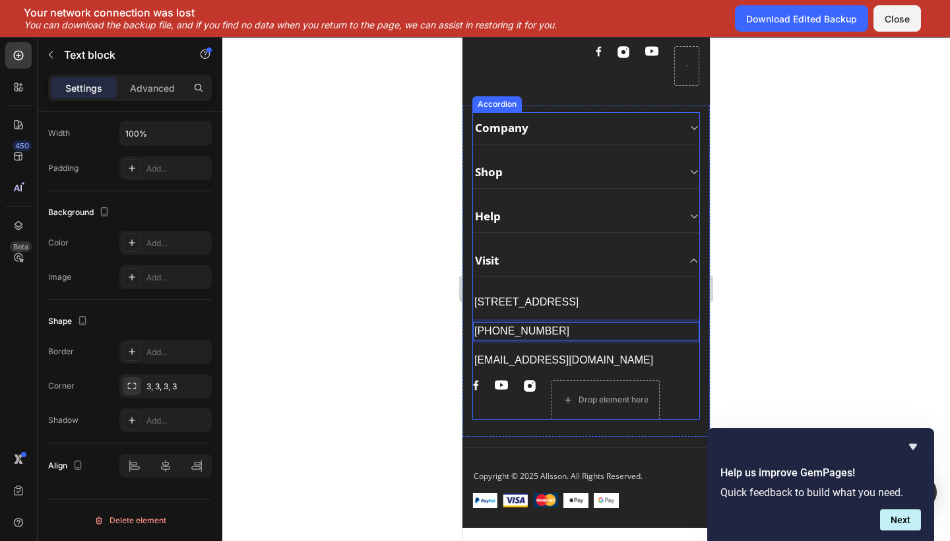
scroll to position [1702, 0]
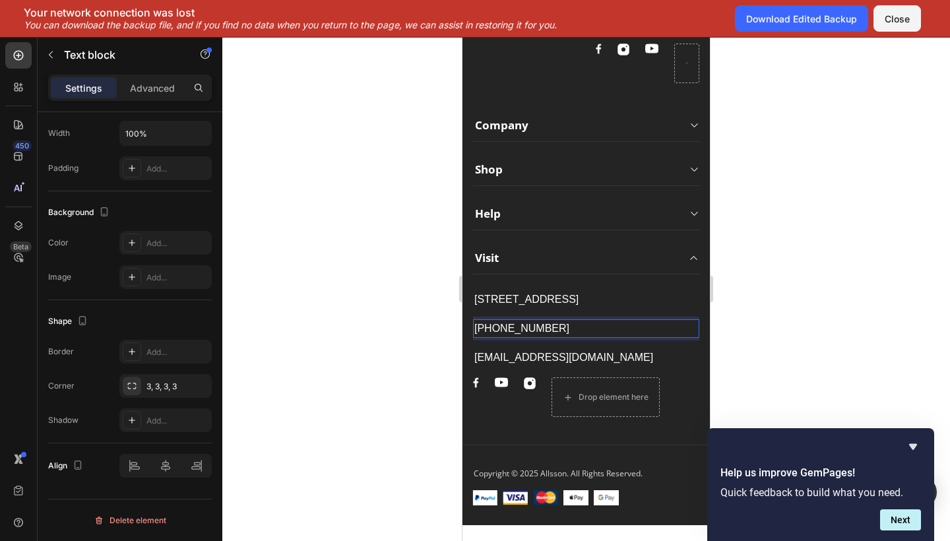
click at [514, 332] on p "(+358) 45 177 8780" at bounding box center [586, 329] width 224 height 16
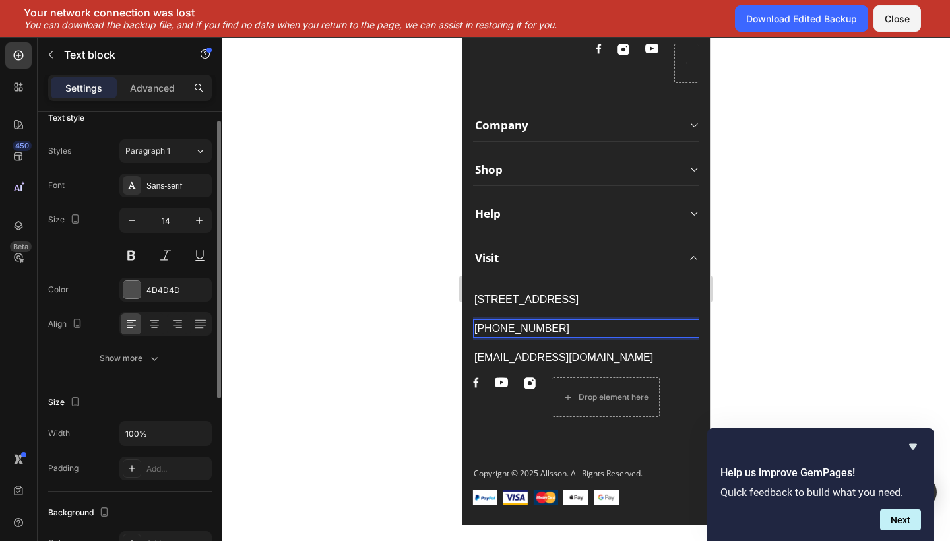
scroll to position [0, 0]
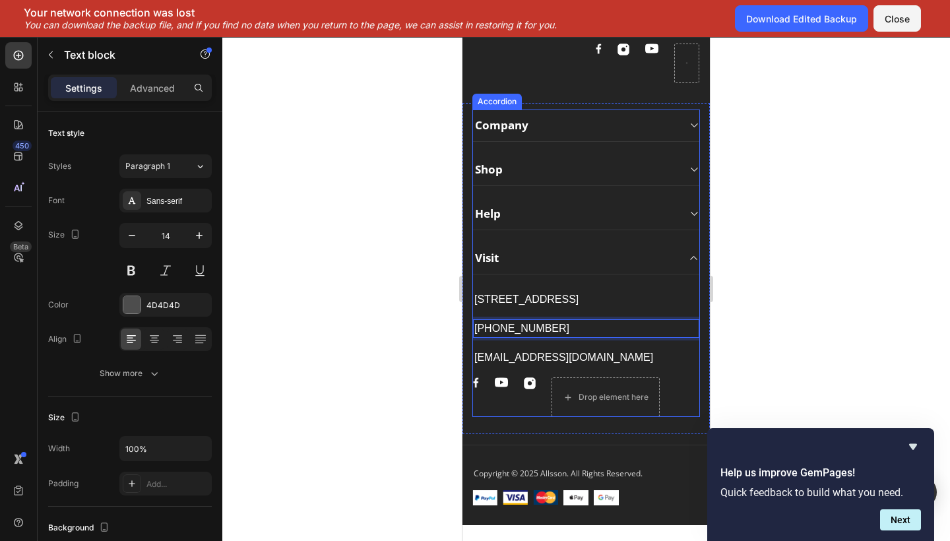
click at [685, 263] on div "Visit" at bounding box center [586, 258] width 226 height 32
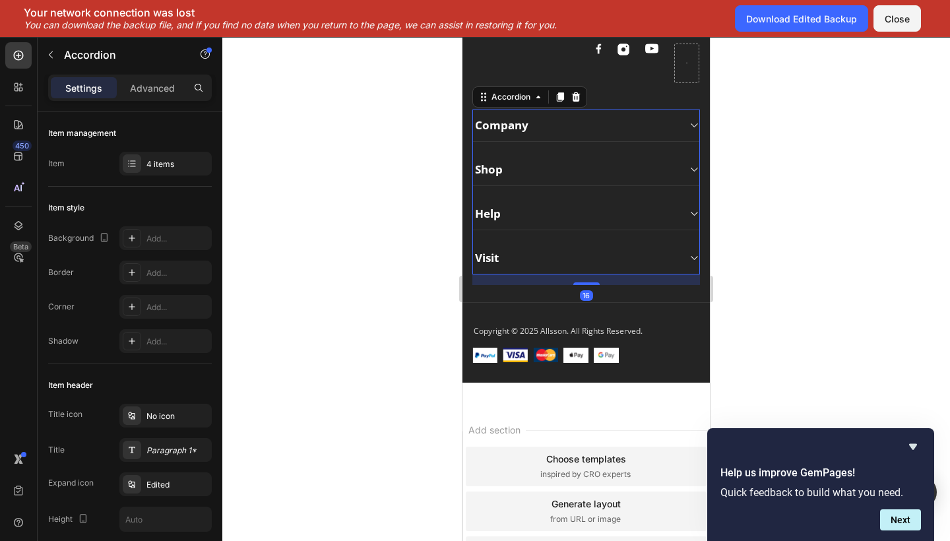
click at [679, 210] on div "Help" at bounding box center [586, 214] width 226 height 32
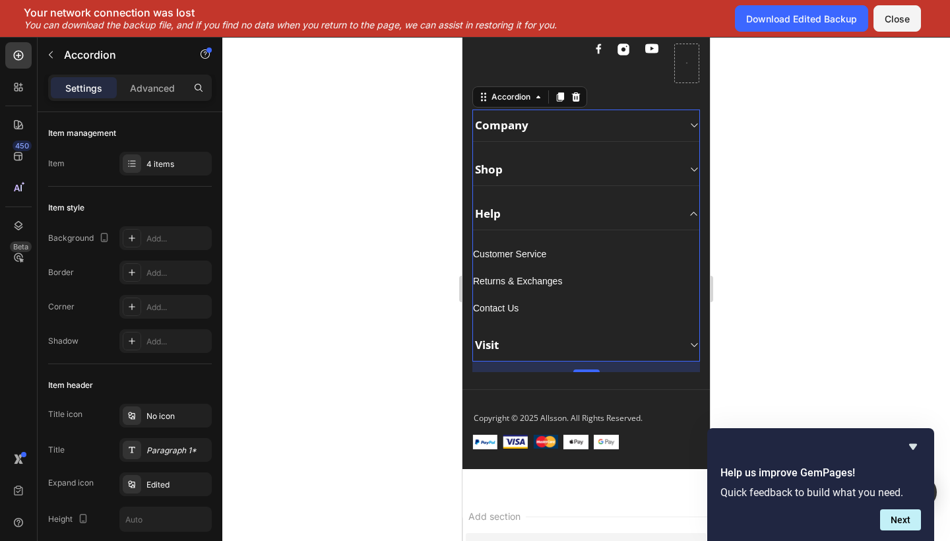
click at [569, 171] on div "Shop" at bounding box center [575, 169] width 205 height 18
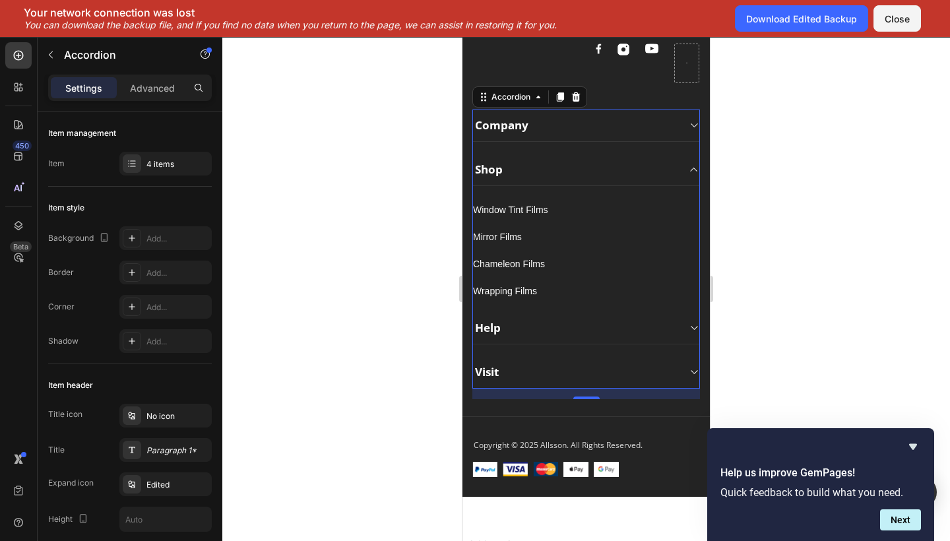
click at [571, 131] on div "Company" at bounding box center [575, 125] width 205 height 18
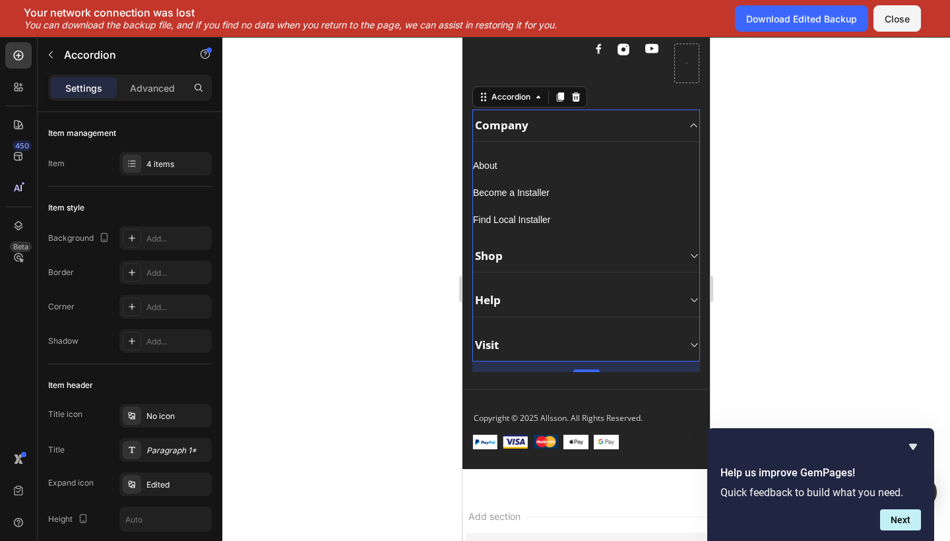
click at [571, 131] on div "Company" at bounding box center [575, 125] width 205 height 18
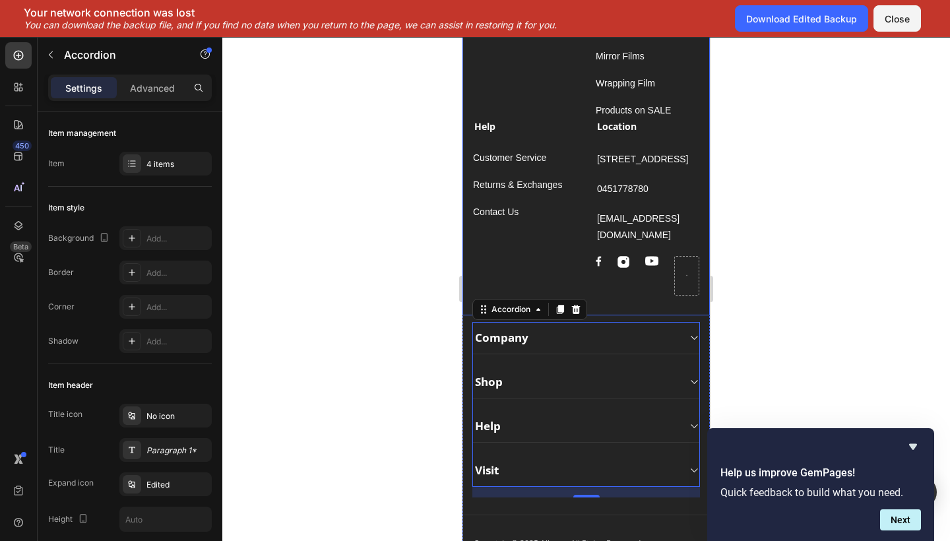
scroll to position [1484, 0]
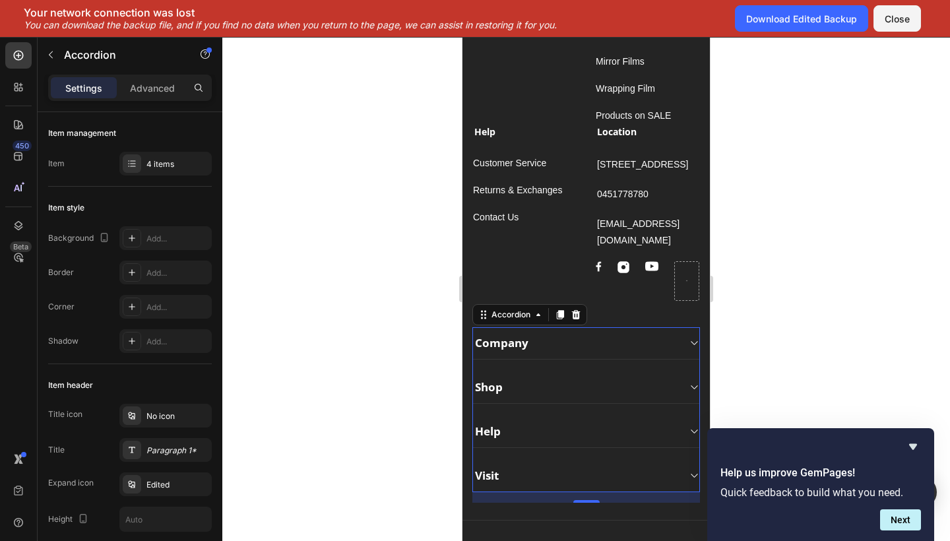
click at [582, 399] on div "Shop" at bounding box center [586, 387] width 226 height 32
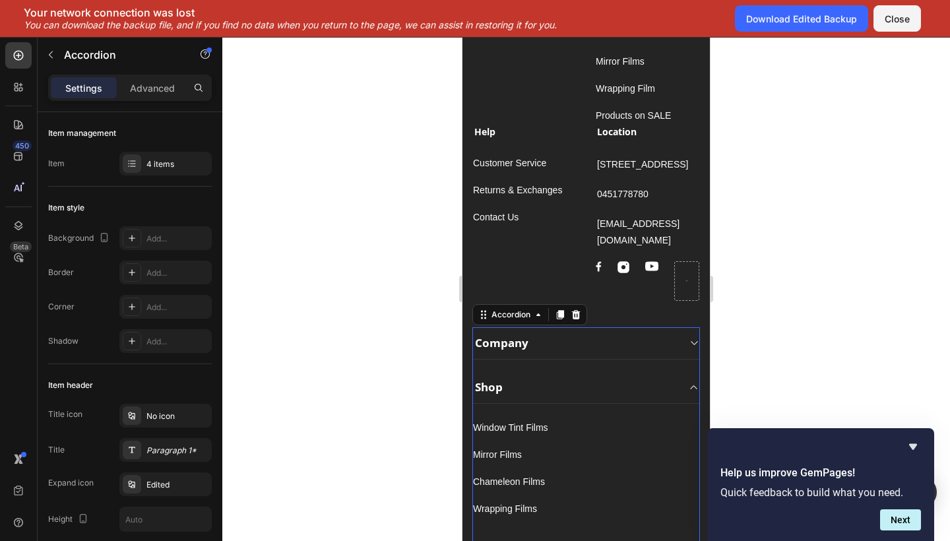
click at [582, 399] on div "Shop" at bounding box center [586, 387] width 226 height 32
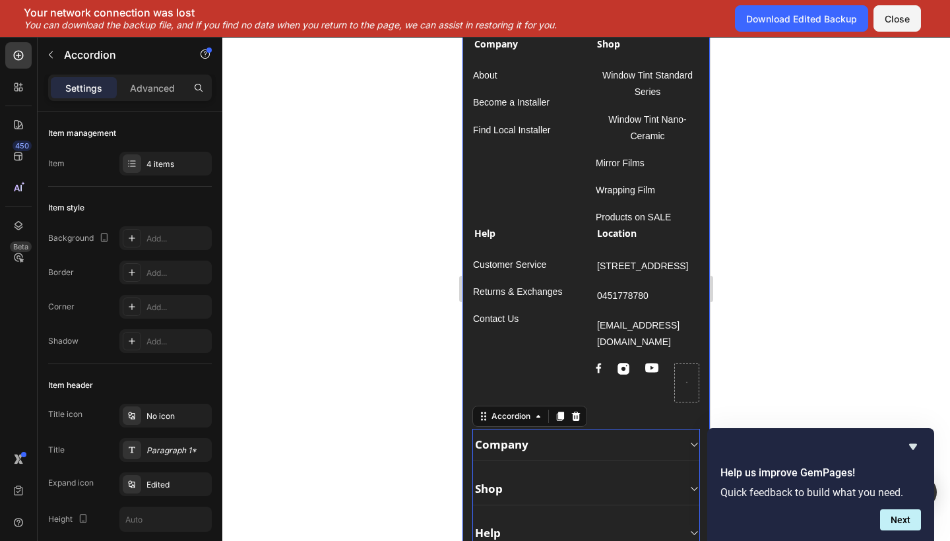
scroll to position [1174, 0]
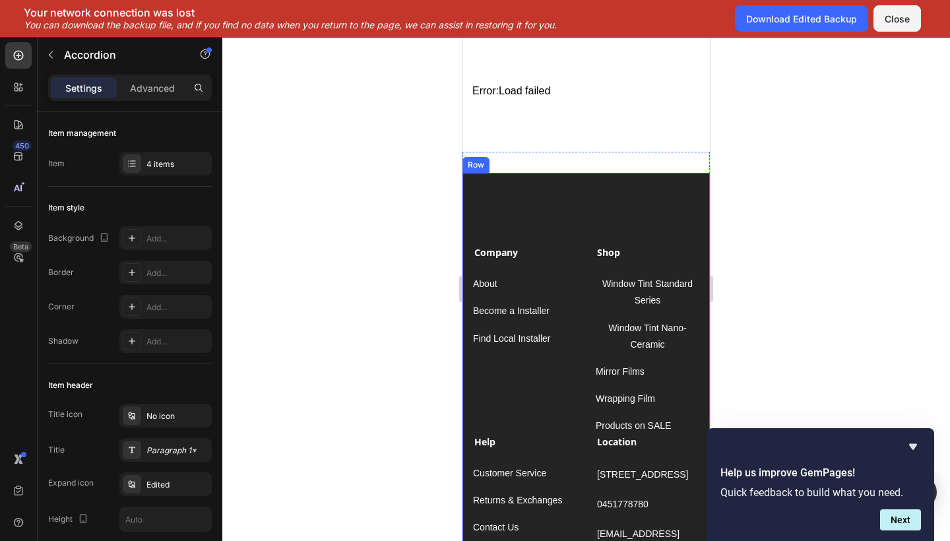
click at [536, 206] on html "iPhone 13 Mini ( 375 px) iPhone 13 Mini iPhone 13 Pro iPhone 11 Pro Max iPhone …" at bounding box center [585, 21] width 247 height 2316
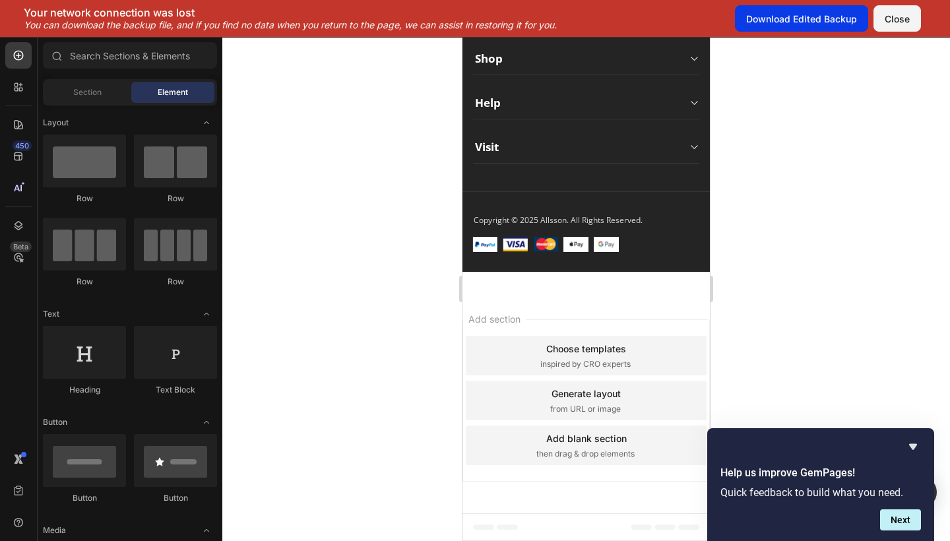
click at [833, 16] on div "Download Edited Backup" at bounding box center [801, 19] width 111 height 14
